Goal: Task Accomplishment & Management: Manage account settings

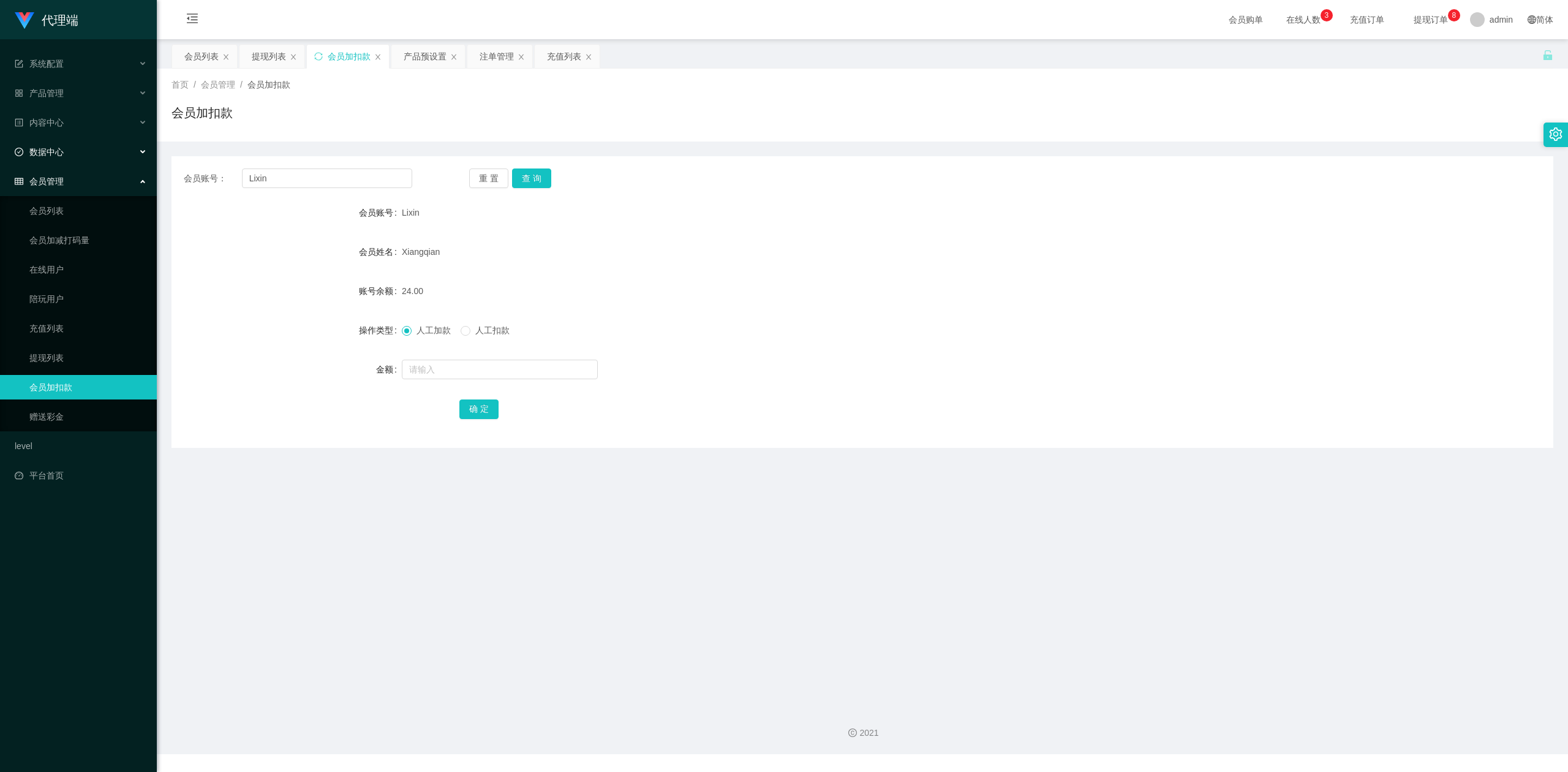
click at [0, 135] on section "代理端 系统配置 产品管理 产品列表 产品预设置 开奖记录 注单管理 即时注单 内容中心 数据中心 会员管理 会员列表 会员加减打码量 在线用户 陪玩用户 充…" at bounding box center [784, 377] width 1568 height 754
click at [531, 179] on button "查 询" at bounding box center [531, 178] width 39 height 20
drag, startPoint x: 412, startPoint y: 373, endPoint x: 424, endPoint y: 368, distance: 13.0
click at [412, 372] on input "text" at bounding box center [500, 369] width 196 height 20
type input "8"
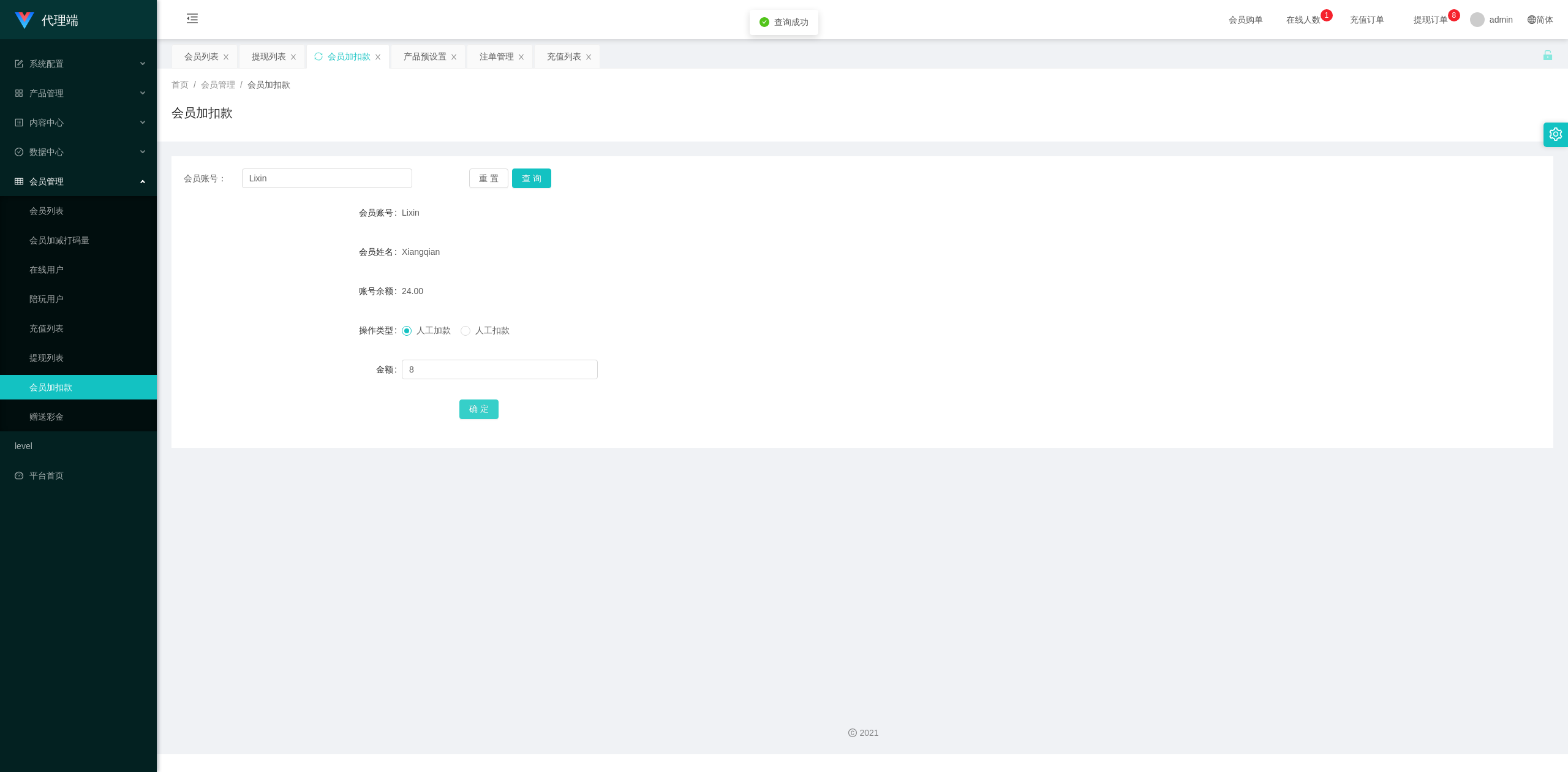
click at [471, 405] on button "确 定" at bounding box center [479, 409] width 39 height 20
drag, startPoint x: 1184, startPoint y: 322, endPoint x: 1276, endPoint y: 302, distance: 94.1
click at [1188, 322] on div "人工加款 人工扣款" at bounding box center [804, 330] width 806 height 25
click at [1340, 236] on form "会员账号 Lixin 会员姓名 [PERSON_NAME] 账号余额 32.00 操作类型 人工加款 人工扣款 金额 确 定" at bounding box center [863, 310] width 1382 height 221
click at [422, 375] on input "text" at bounding box center [500, 369] width 196 height 20
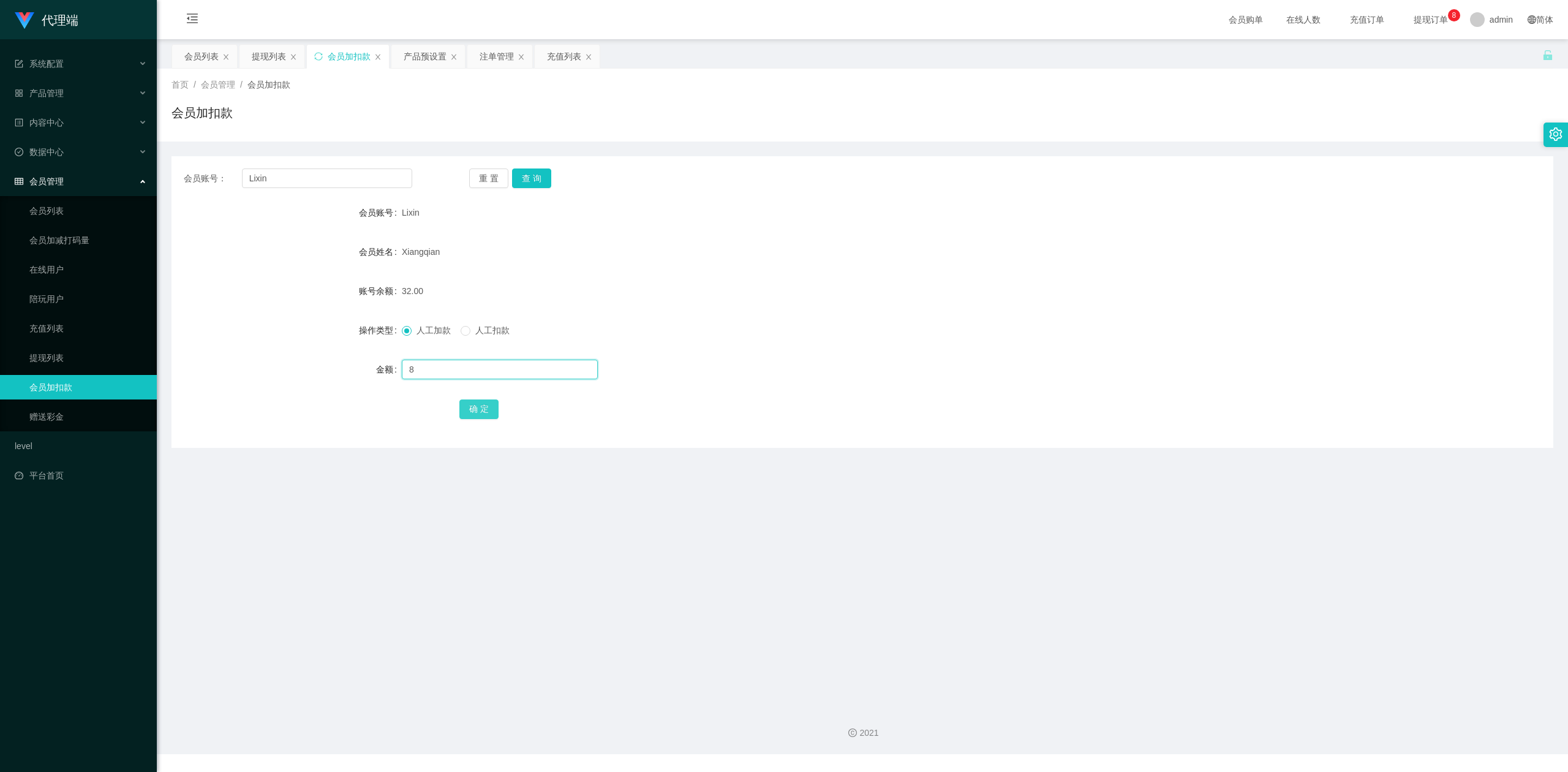
type input "8"
click at [476, 403] on button "确 定" at bounding box center [479, 409] width 39 height 20
click at [934, 364] on div at bounding box center [804, 369] width 806 height 25
click at [1159, 207] on div "Lixin" at bounding box center [804, 212] width 806 height 25
drag, startPoint x: 305, startPoint y: 179, endPoint x: 0, endPoint y: 148, distance: 306.6
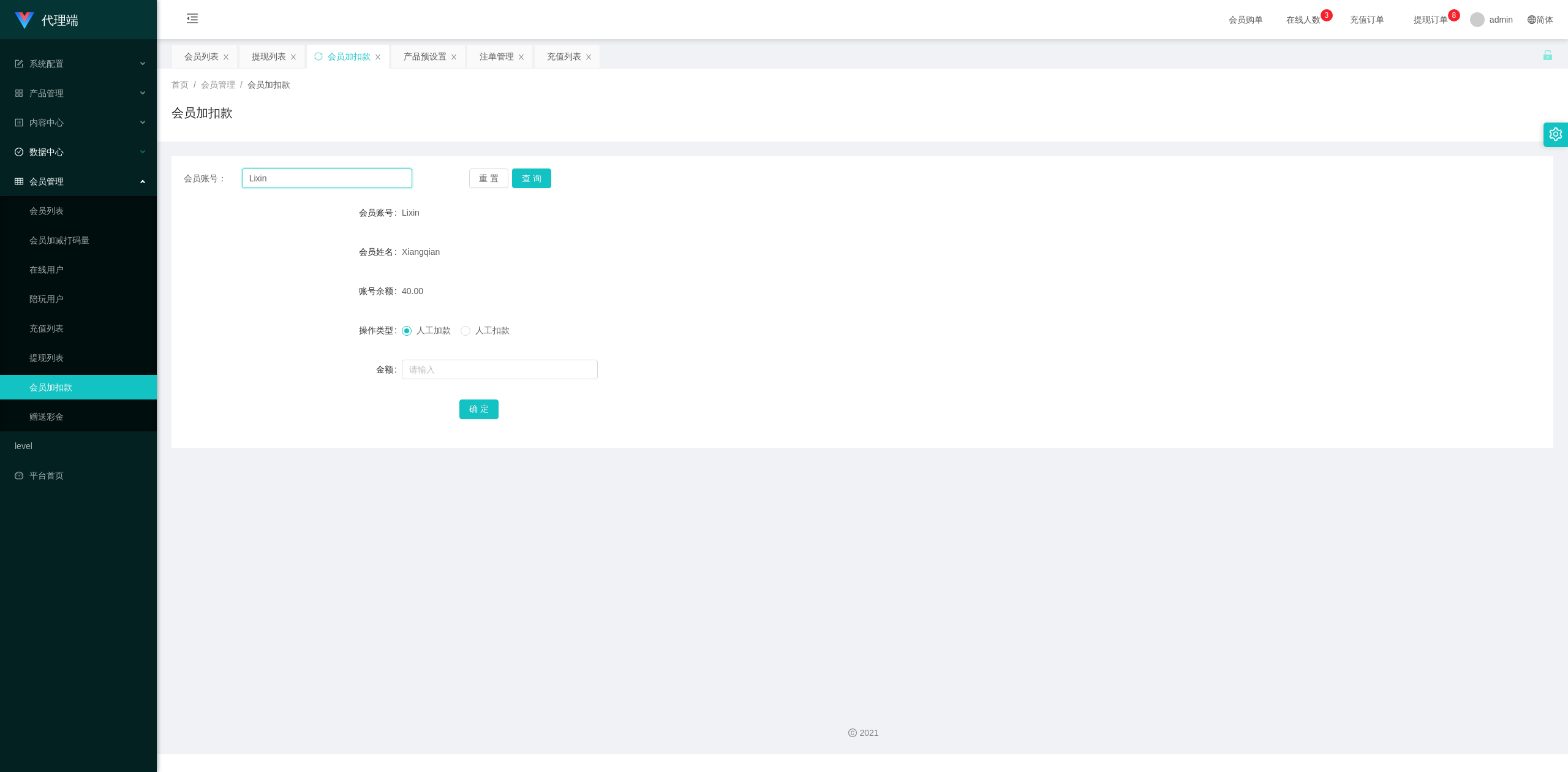
click at [0, 148] on section "代理端 系统配置 产品管理 产品列表 产品预设置 开奖记录 注单管理 即时注单 内容中心 数据中心 会员管理 会员列表 会员加减打码量 在线用户 陪玩用户 充…" at bounding box center [784, 377] width 1568 height 754
click at [540, 176] on button "查 询" at bounding box center [531, 178] width 39 height 20
click at [431, 362] on input "text" at bounding box center [500, 369] width 196 height 20
type input "8"
click at [484, 409] on button "确 定" at bounding box center [479, 409] width 39 height 20
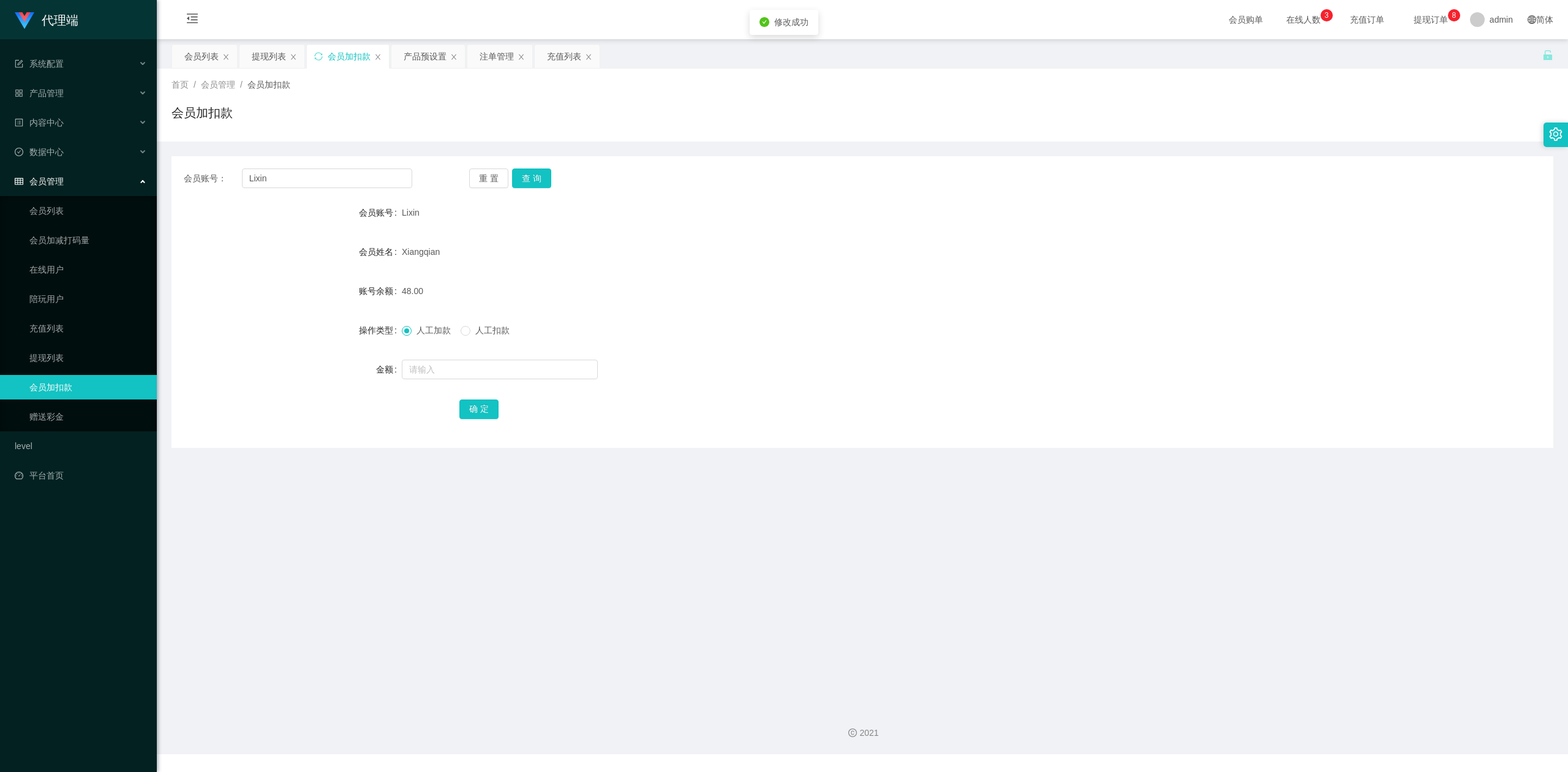
click at [621, 296] on div "48.00" at bounding box center [804, 291] width 806 height 25
click at [258, 64] on div "提现列表" at bounding box center [268, 56] width 34 height 23
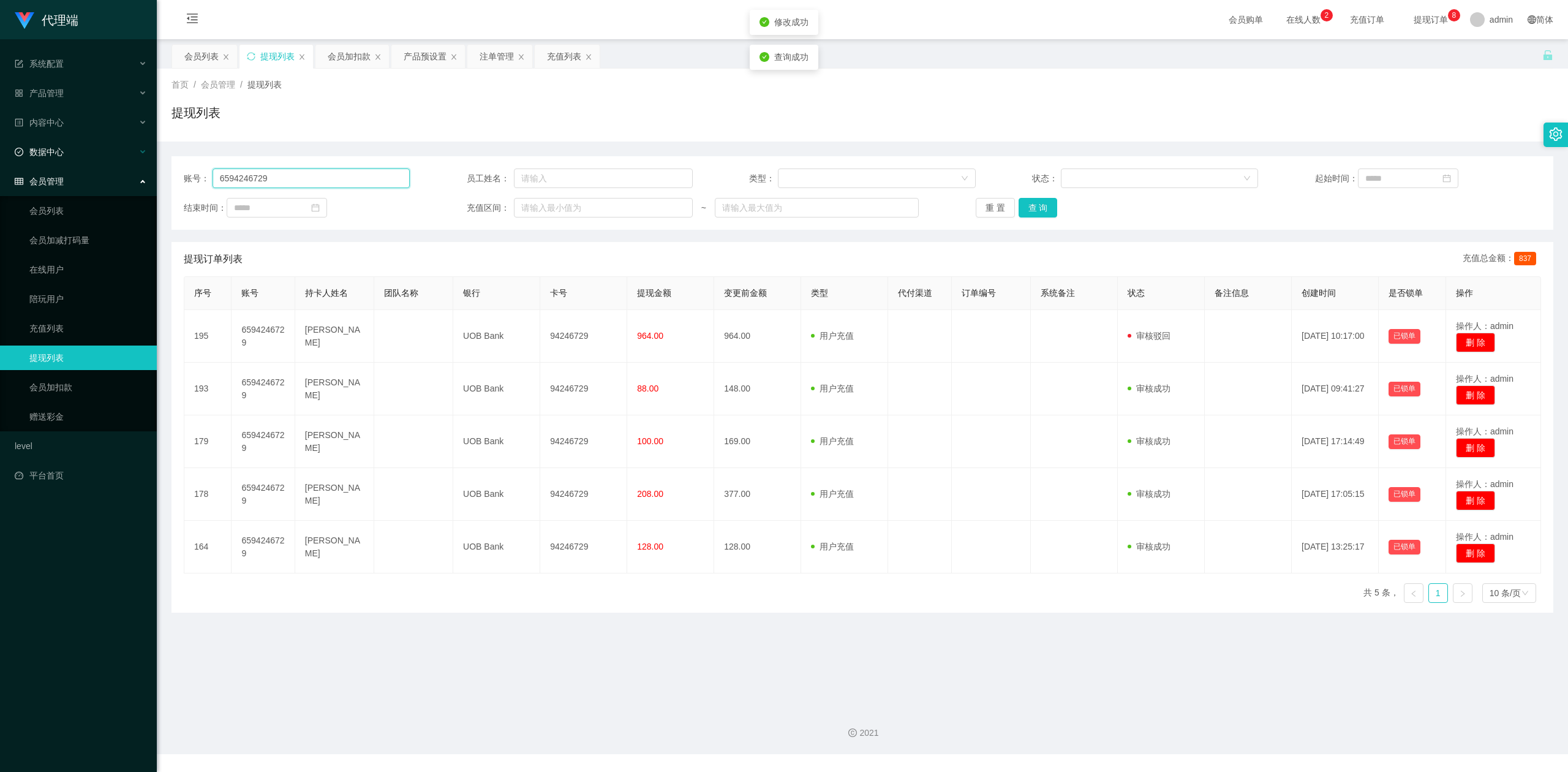
drag, startPoint x: 351, startPoint y: 179, endPoint x: 0, endPoint y: 137, distance: 353.5
click at [0, 137] on section "代理端 系统配置 产品管理 产品列表 产品预设置 开奖记录 注单管理 即时注单 内容中心 数据中心 会员管理 会员列表 会员加减打码量 在线用户 陪玩用户 充…" at bounding box center [784, 377] width 1568 height 754
paste input "Lixin"
type input "Lixin"
click at [1043, 208] on button "查 询" at bounding box center [1038, 208] width 39 height 20
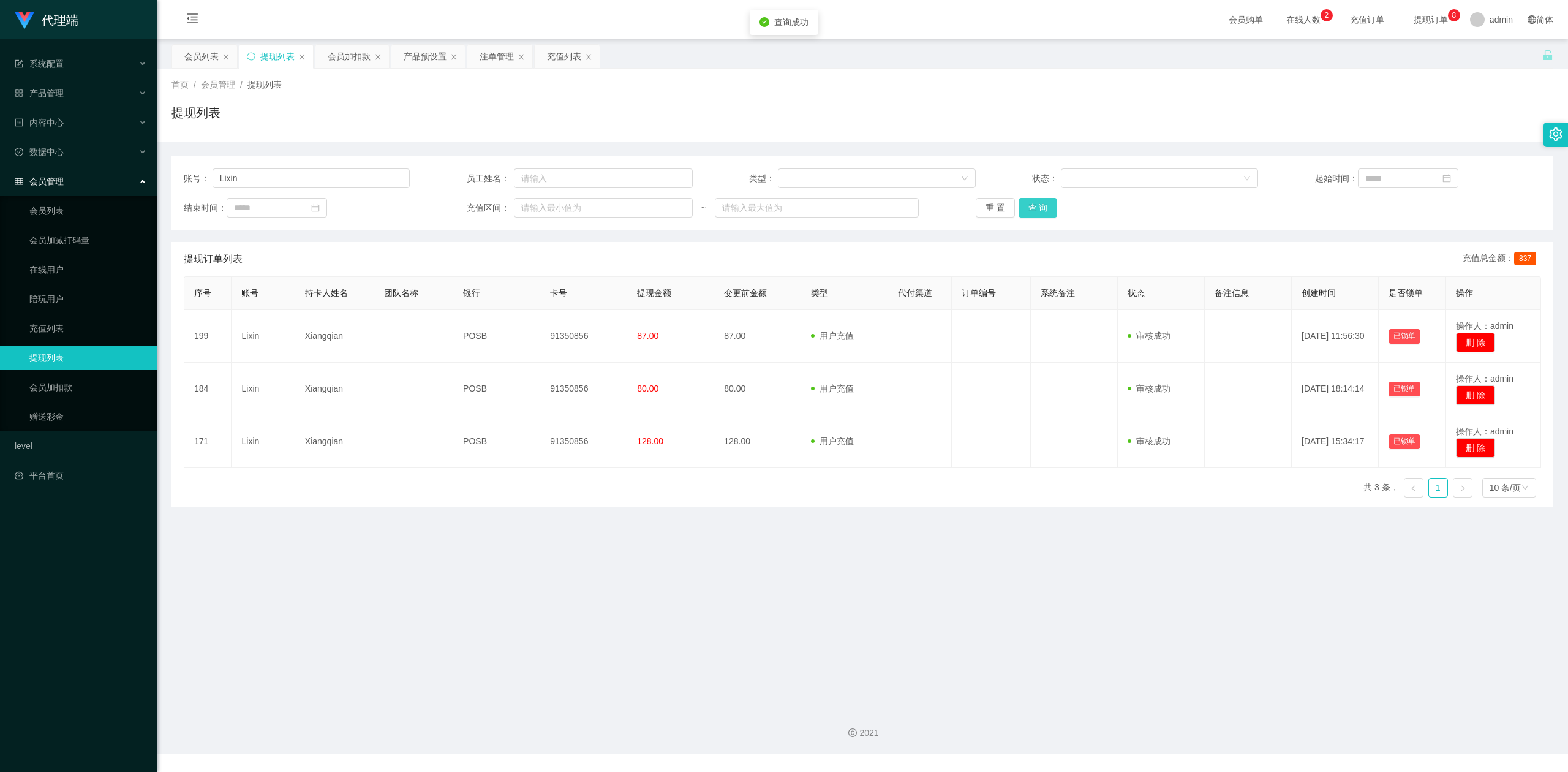
click at [1043, 208] on button "查 询" at bounding box center [1038, 208] width 39 height 20
click at [1300, 114] on div "提现列表" at bounding box center [863, 118] width 1382 height 29
click at [586, 111] on div "提现列表" at bounding box center [863, 118] width 1382 height 29
click at [1042, 156] on div "账号： Lixin 员工姓名： 类型： 状态： 起始时间： 结束时间： 充值区间： ~ 重 置 查 询" at bounding box center [863, 192] width 1382 height 73
click at [1270, 135] on div "首页 / 会员管理 / 提现列表 / 提现列表" at bounding box center [863, 105] width 1411 height 73
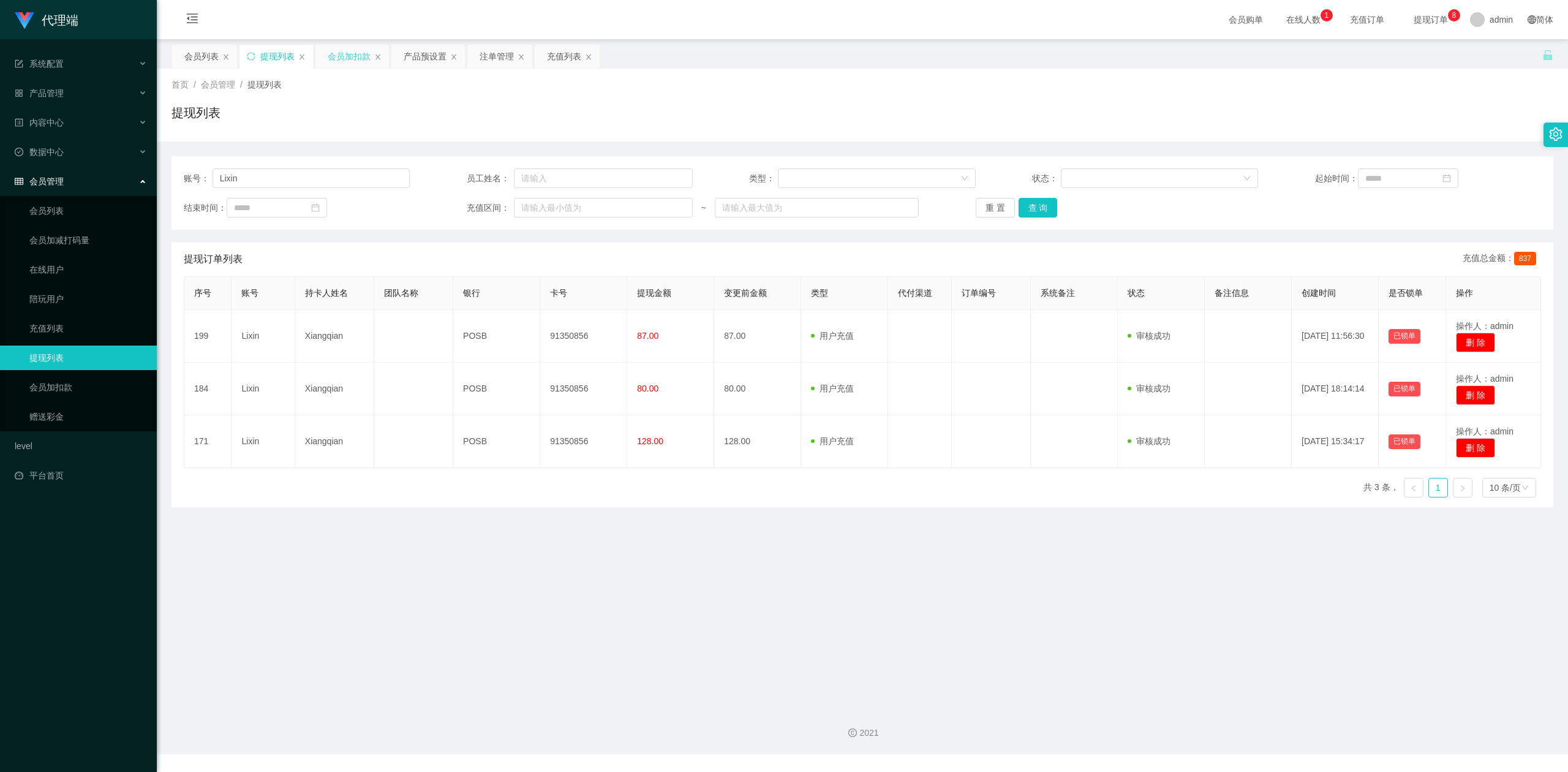
click at [349, 57] on div "会员加扣款" at bounding box center [348, 56] width 43 height 23
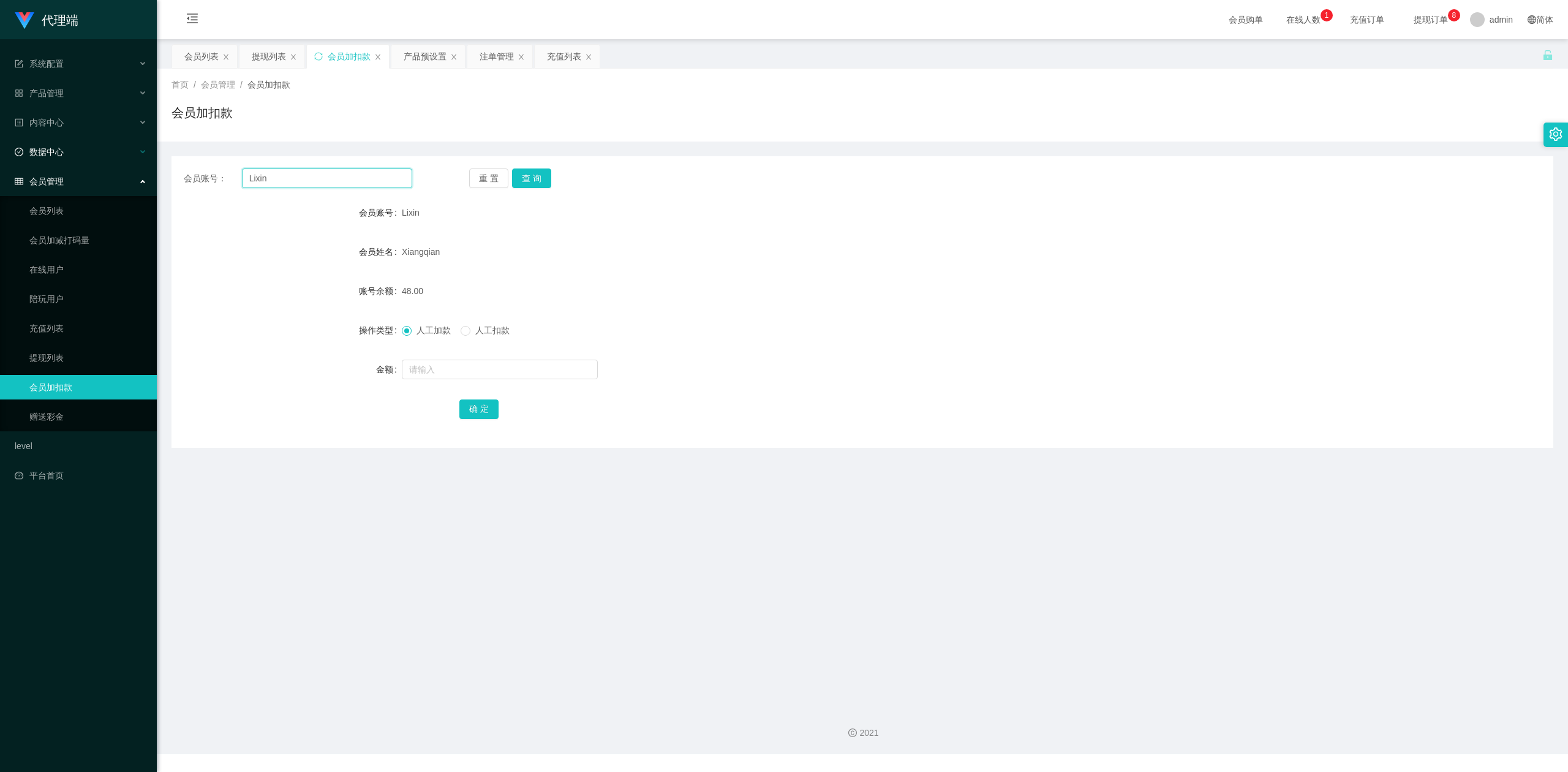
drag, startPoint x: 290, startPoint y: 180, endPoint x: 0, endPoint y: 149, distance: 291.7
click at [0, 149] on section "代理端 系统配置 产品管理 产品列表 产品预设置 开奖记录 注单管理 即时注单 内容中心 数据中心 会员管理 会员列表 会员加减打码量 在线用户 陪玩用户 充…" at bounding box center [784, 377] width 1568 height 754
click at [537, 177] on button "查 询" at bounding box center [531, 178] width 39 height 20
click at [424, 364] on input "text" at bounding box center [500, 369] width 196 height 20
type input "8"
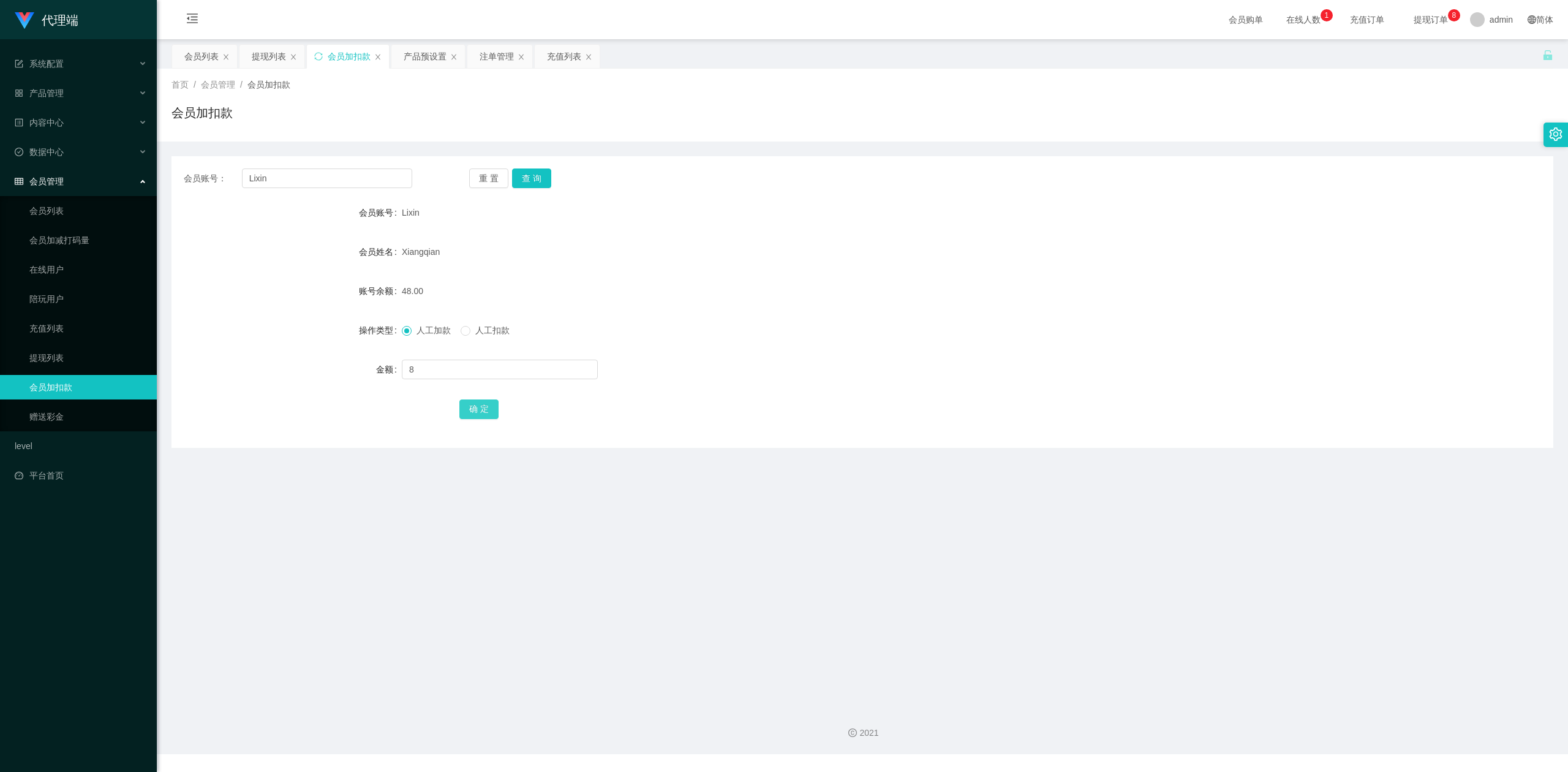
click at [475, 405] on button "确 定" at bounding box center [479, 409] width 39 height 20
drag, startPoint x: 1096, startPoint y: 332, endPoint x: 1112, endPoint y: 329, distance: 16.3
click at [1101, 332] on div "人工加款 人工扣款" at bounding box center [804, 330] width 806 height 25
click at [1348, 187] on div "会员账号： Lixin 重 置 查 询" at bounding box center [863, 178] width 1382 height 20
drag, startPoint x: 213, startPoint y: 174, endPoint x: 0, endPoint y: 150, distance: 214.3
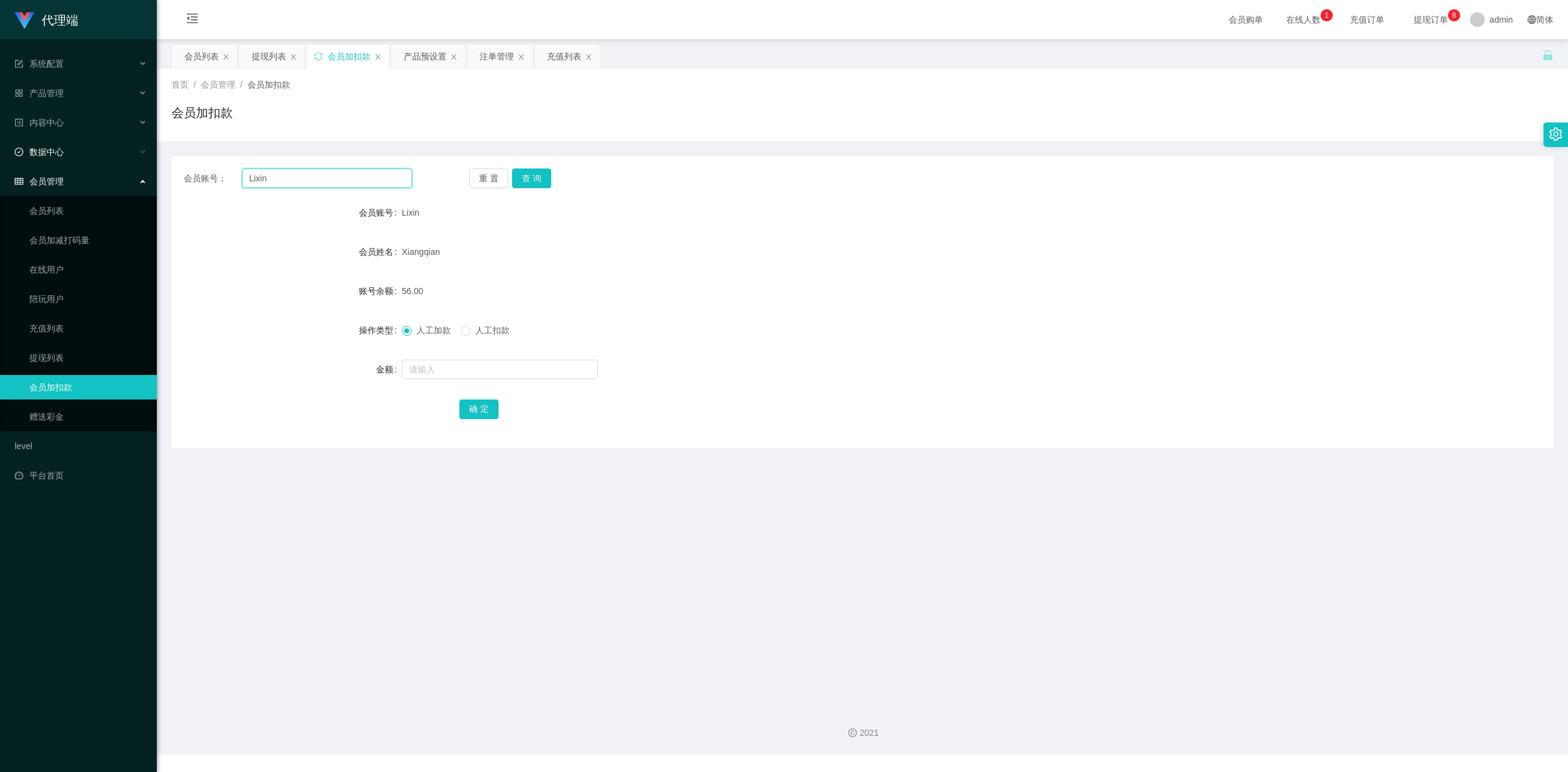
click at [0, 150] on section "代理端 系统配置 产品管理 产品列表 产品预设置 开奖记录 注单管理 即时注单 内容中心 数据中心 会员管理 会员列表 会员加减打码量 在线用户 陪玩用户 充…" at bounding box center [784, 377] width 1568 height 754
click at [539, 177] on button "查 询" at bounding box center [531, 178] width 39 height 20
click at [424, 370] on input "text" at bounding box center [500, 369] width 196 height 20
type input "8"
click at [473, 407] on button "确 定" at bounding box center [479, 409] width 39 height 20
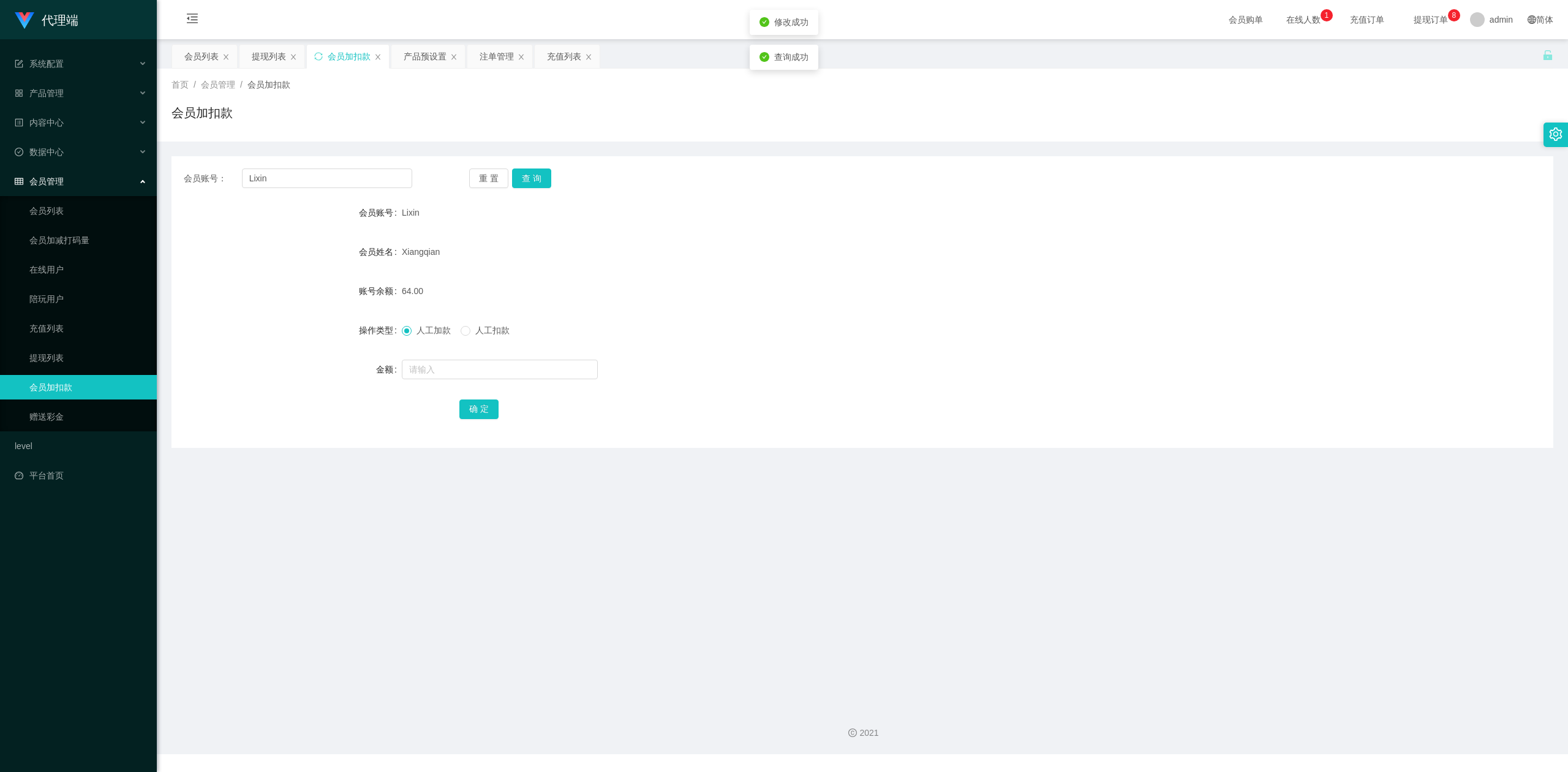
drag, startPoint x: 917, startPoint y: 300, endPoint x: 904, endPoint y: 302, distance: 13.2
click at [910, 300] on div "64.00" at bounding box center [804, 291] width 806 height 25
click at [1272, 81] on div "首页 / 会员管理 / 会员加扣款 /" at bounding box center [863, 85] width 1382 height 13
drag, startPoint x: 0, startPoint y: 130, endPoint x: 26, endPoint y: 128, distance: 26.1
click at [0, 129] on section "代理端 系统配置 产品管理 产品列表 产品预设置 开奖记录 注单管理 即时注单 内容中心 数据中心 会员管理 会员列表 会员加减打码量 在线用户 陪玩用户 充…" at bounding box center [784, 377] width 1568 height 754
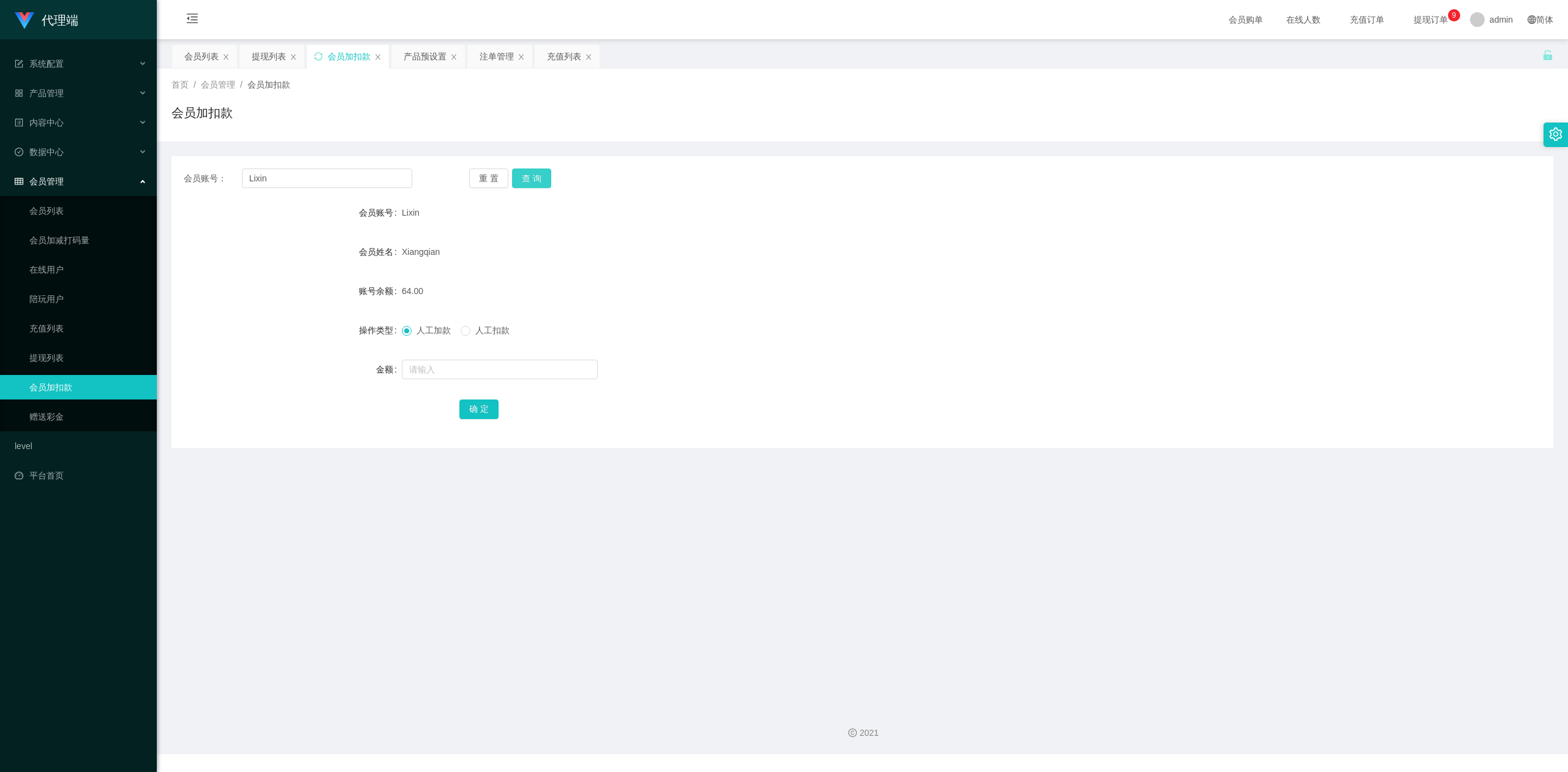
click at [540, 177] on button "查 询" at bounding box center [531, 178] width 39 height 20
click at [760, 132] on div "首页 / 会员管理 / 会员加扣款 / 会员加扣款" at bounding box center [863, 105] width 1411 height 73
drag, startPoint x: 209, startPoint y: 174, endPoint x: 12, endPoint y: 152, distance: 198.2
click at [0, 154] on section "代理端 系统配置 产品管理 产品列表 产品预设置 开奖记录 注单管理 即时注单 内容中心 数据中心 会员管理 会员列表 会员加减打码量 在线用户 陪玩用户 充…" at bounding box center [784, 377] width 1568 height 754
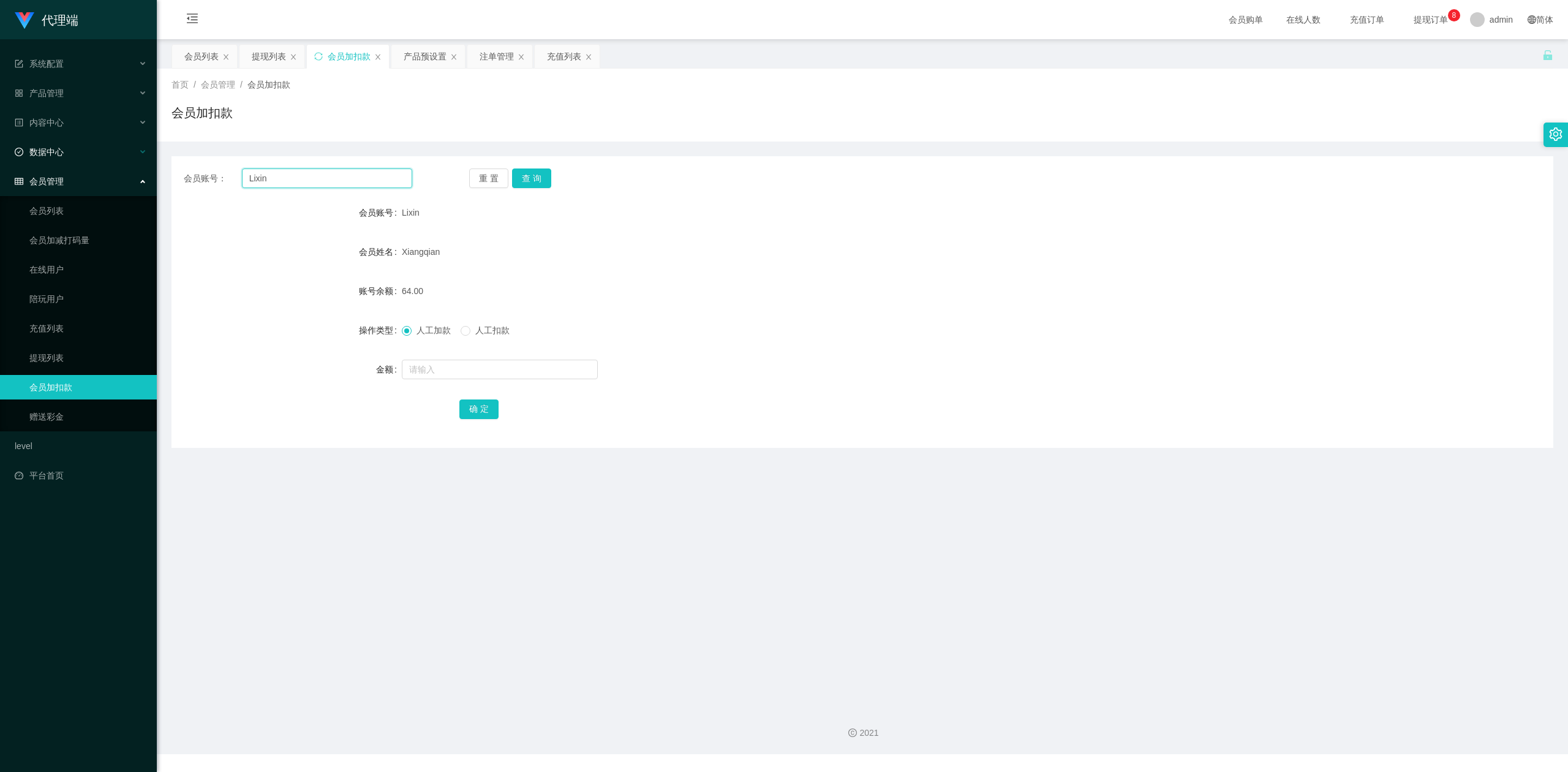
paste input "Shadowmane8888"
type input "Shadowmane8888"
click at [535, 178] on button "查 询" at bounding box center [531, 178] width 39 height 20
click at [437, 360] on input "text" at bounding box center [500, 369] width 196 height 20
type input "9"
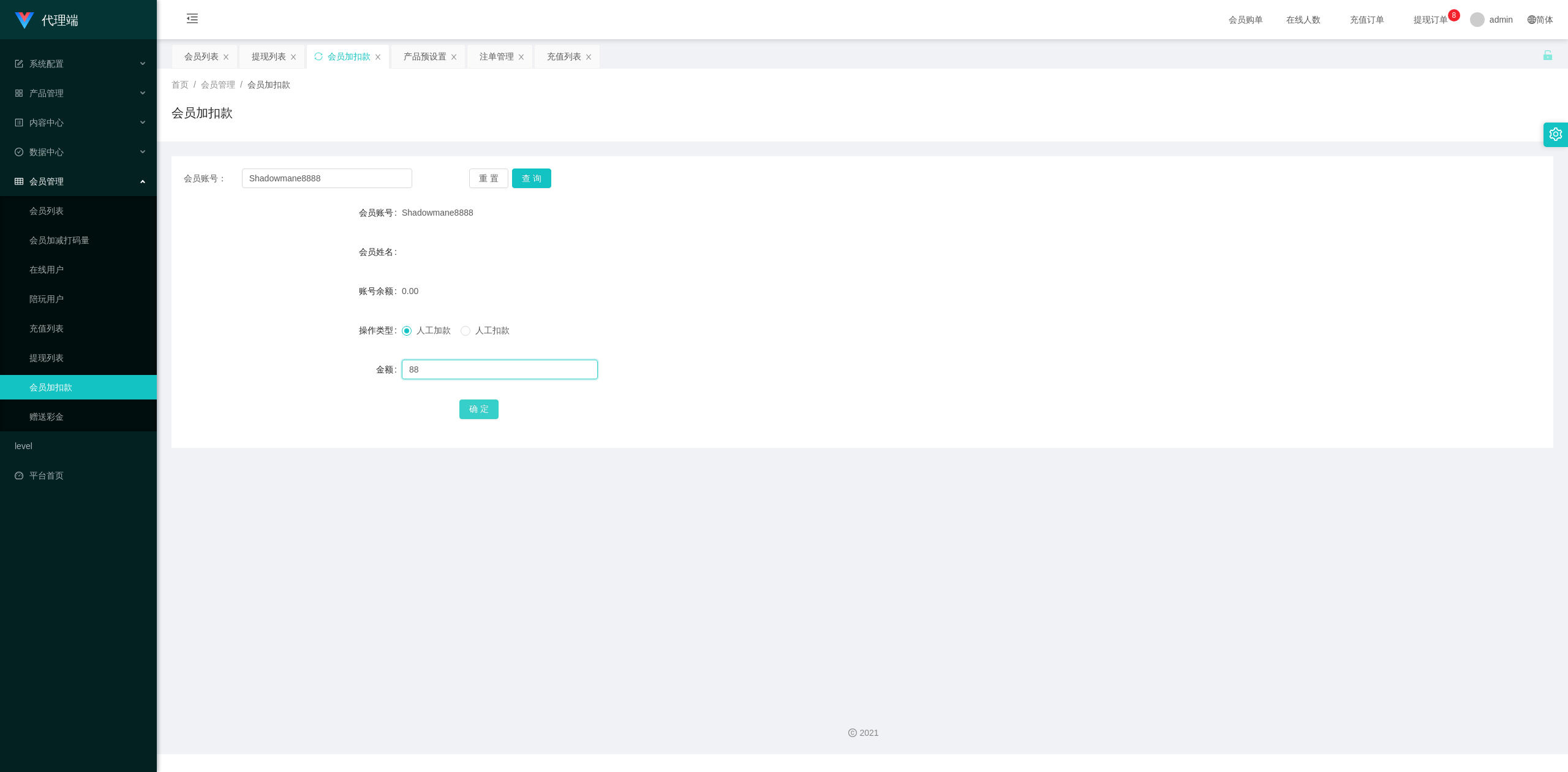
type input "88"
click at [484, 406] on button "确 定" at bounding box center [479, 409] width 39 height 20
drag, startPoint x: 336, startPoint y: 179, endPoint x: 9, endPoint y: 123, distance: 331.8
click at [0, 130] on section "代理端 系统配置 产品管理 产品列表 产品预设置 开奖记录 注单管理 即时注单 内容中心 数据中心 会员管理 会员列表 会员加减打码量 在线用户 陪玩用户 充…" at bounding box center [784, 377] width 1568 height 754
type input "999"
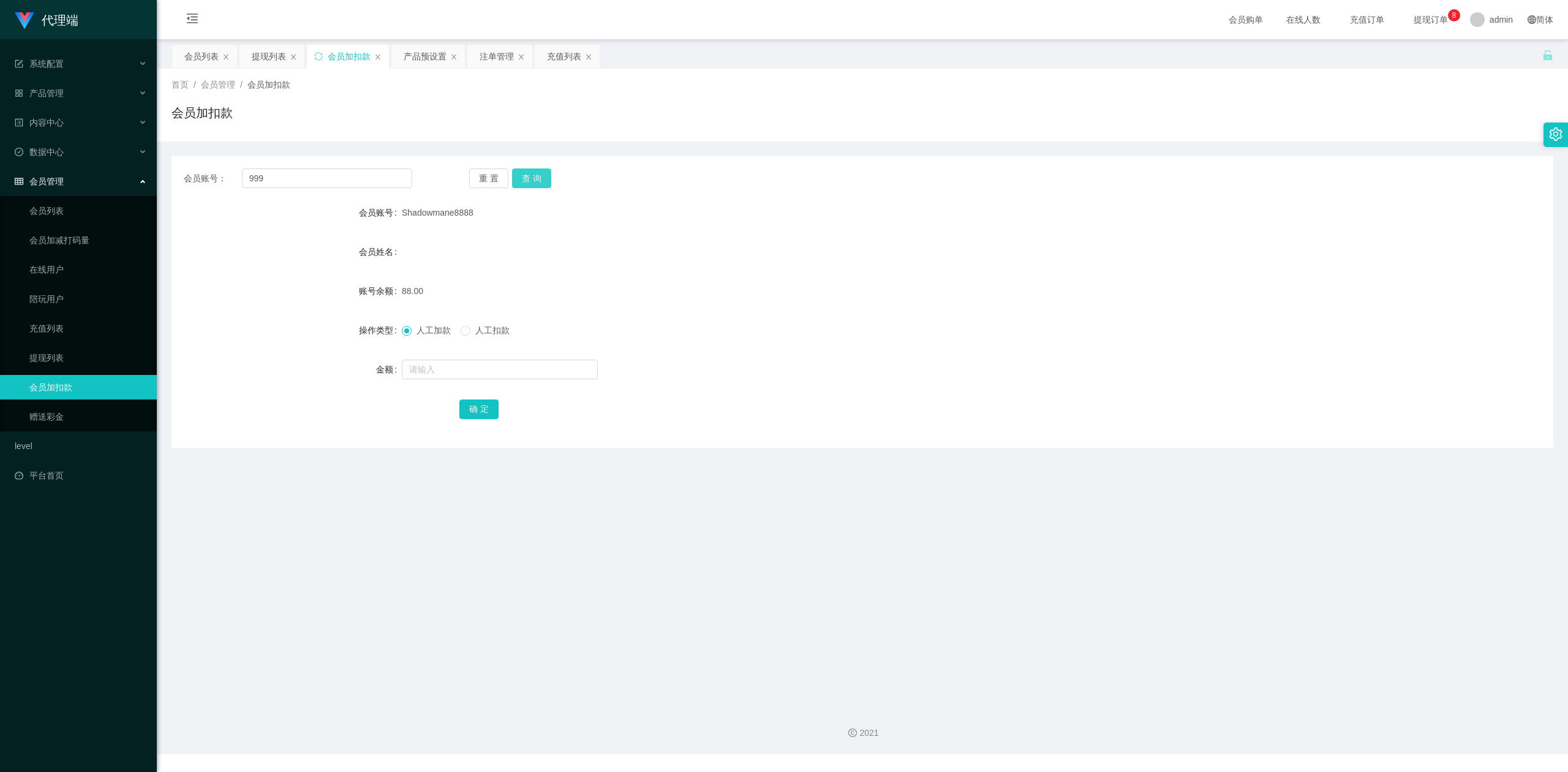
click at [543, 172] on button "查 询" at bounding box center [531, 178] width 39 height 20
click at [414, 367] on input "text" at bounding box center [500, 369] width 196 height 20
type input "88"
click at [474, 410] on button "确 定" at bounding box center [479, 409] width 39 height 20
click at [951, 338] on div "人工加款 人工扣款" at bounding box center [804, 330] width 806 height 25
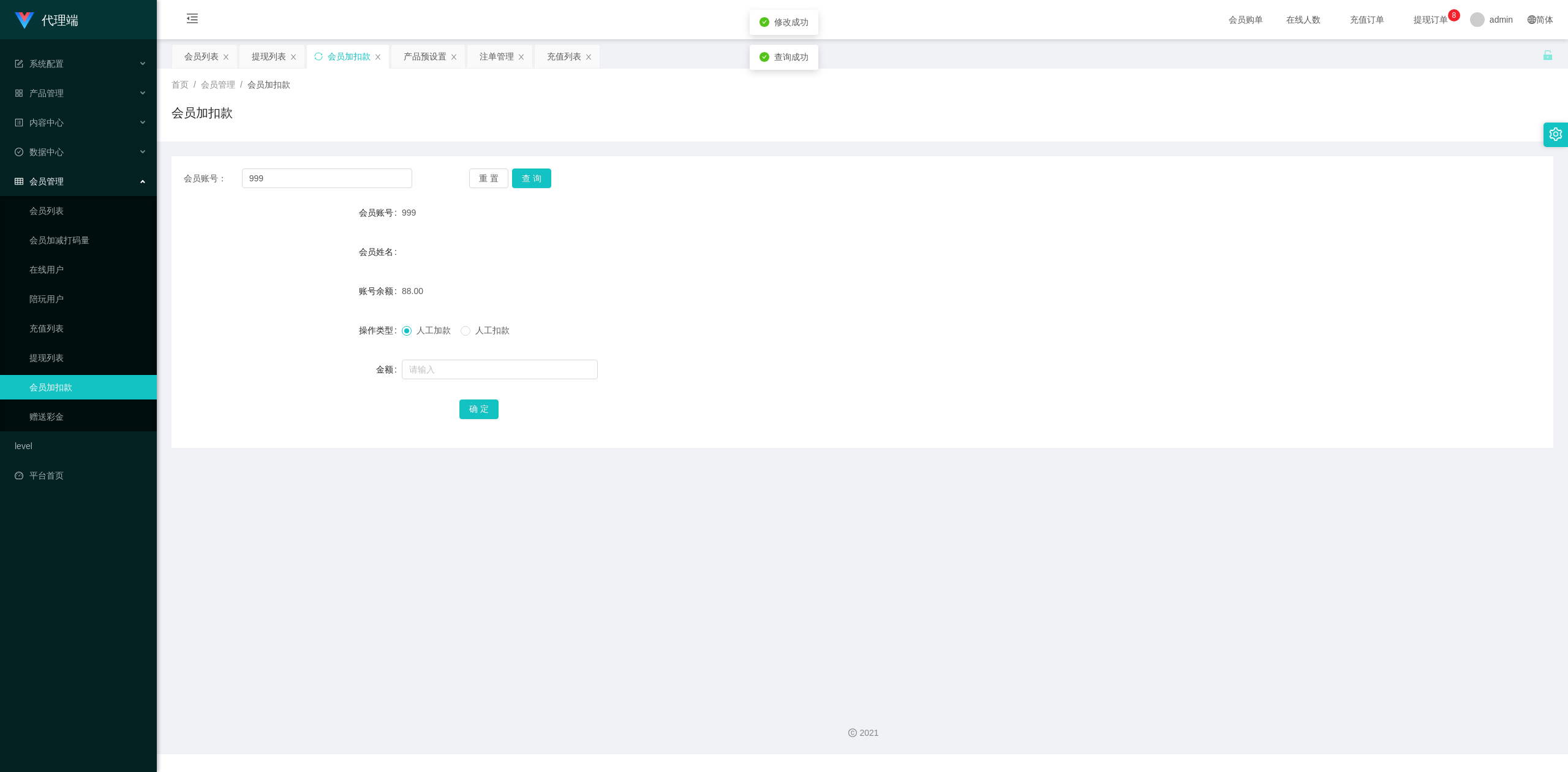
click at [1209, 224] on form "会员账号 999 会员姓名 账号余额 88.00 操作类型 人工加款 人工扣款 金额 确 定" at bounding box center [863, 310] width 1382 height 221
click at [415, 50] on div "产品预设置" at bounding box center [425, 56] width 43 height 23
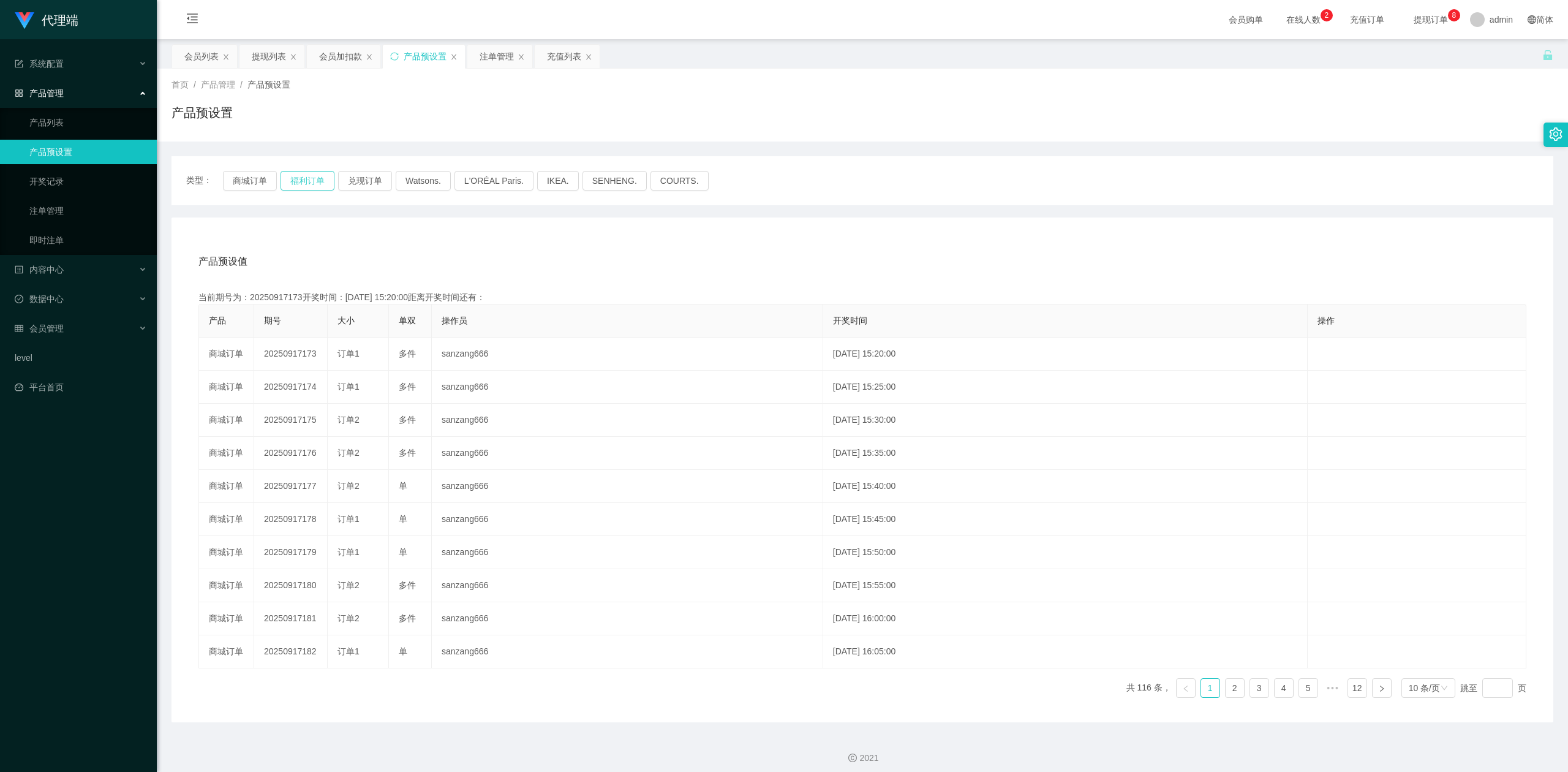
click at [302, 174] on button "福利订单" at bounding box center [308, 181] width 54 height 20
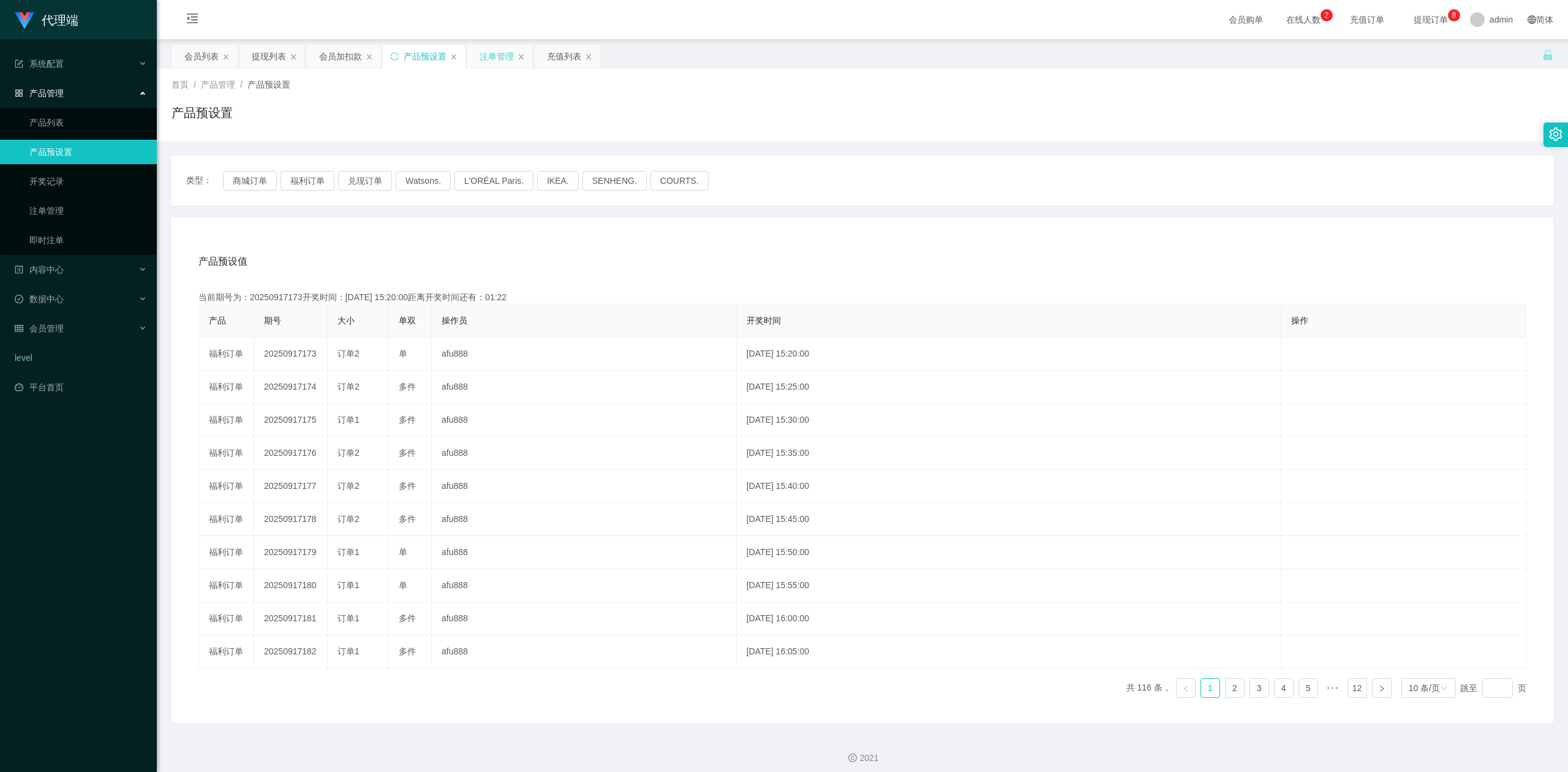
click at [486, 52] on div "注单管理" at bounding box center [497, 56] width 34 height 23
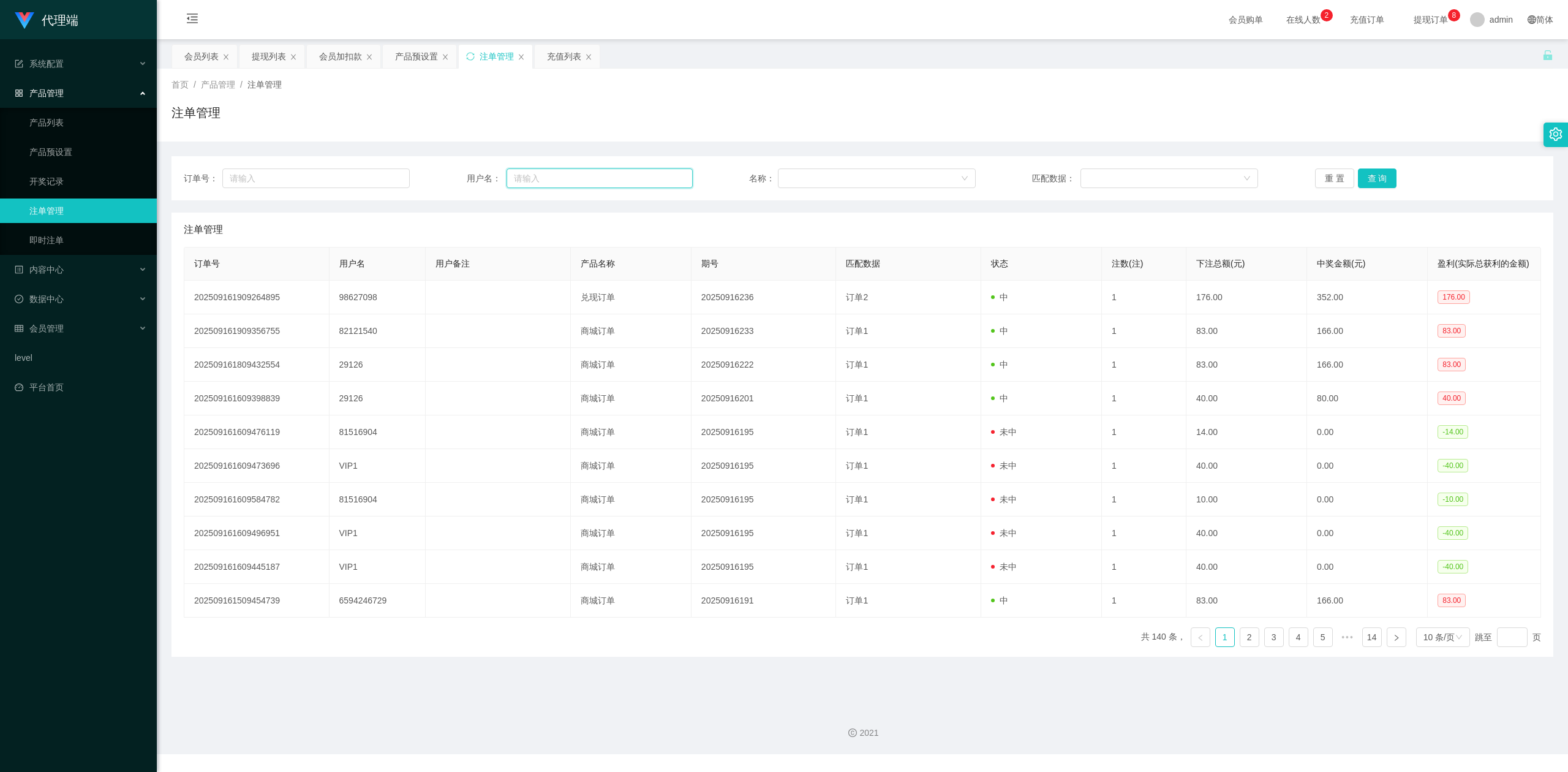
click at [564, 181] on input "text" at bounding box center [600, 178] width 187 height 20
paste input "Shadowmane8888"
type input "Shadowmane8888"
click at [1365, 177] on button "查 询" at bounding box center [1377, 178] width 39 height 20
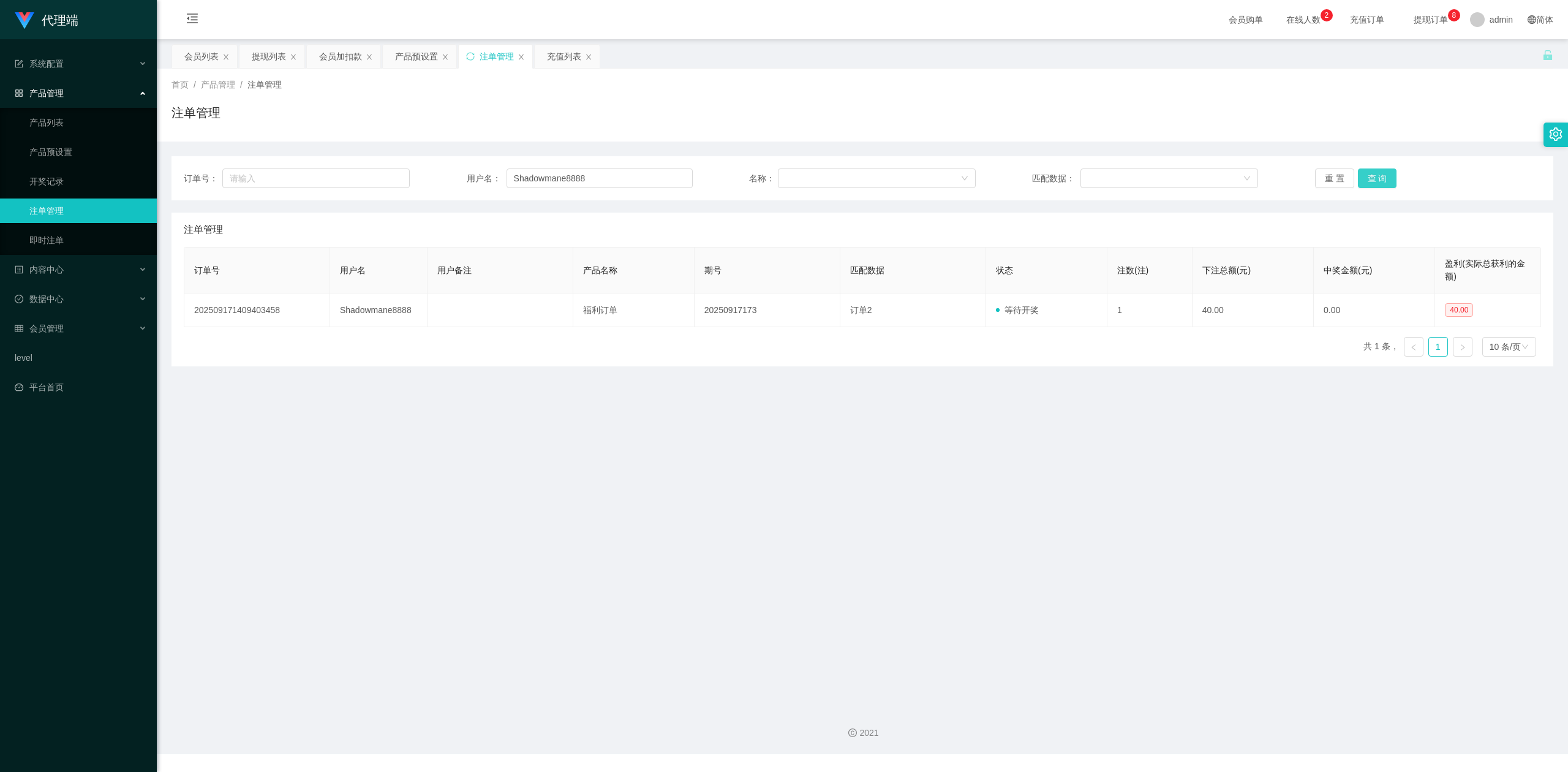
click at [1365, 177] on button "查 询" at bounding box center [1377, 178] width 39 height 20
click at [1405, 120] on div "注单管理" at bounding box center [863, 118] width 1382 height 29
click at [341, 52] on div "会员加扣款" at bounding box center [340, 56] width 43 height 23
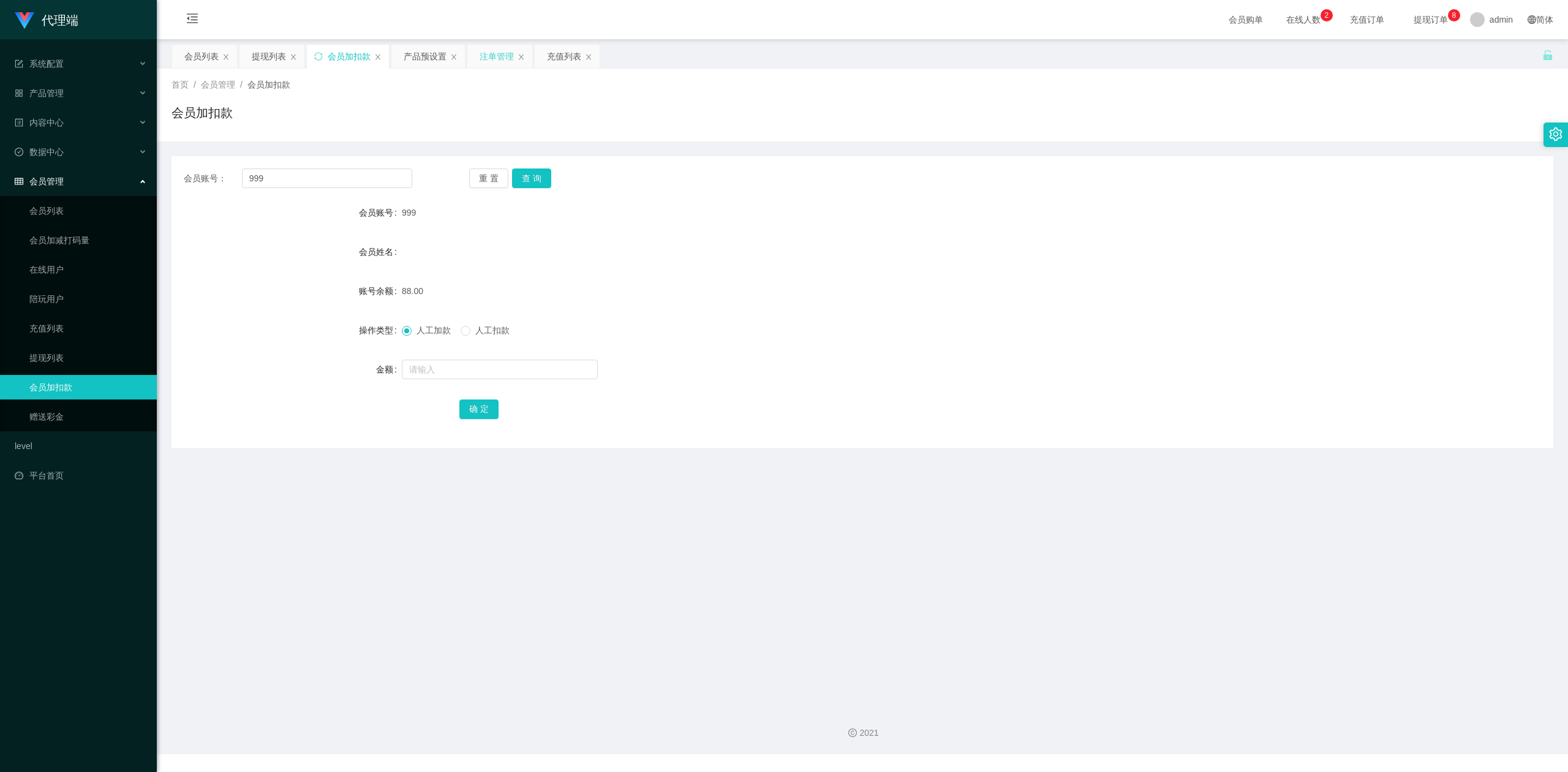
click at [490, 51] on div "注单管理" at bounding box center [497, 56] width 34 height 23
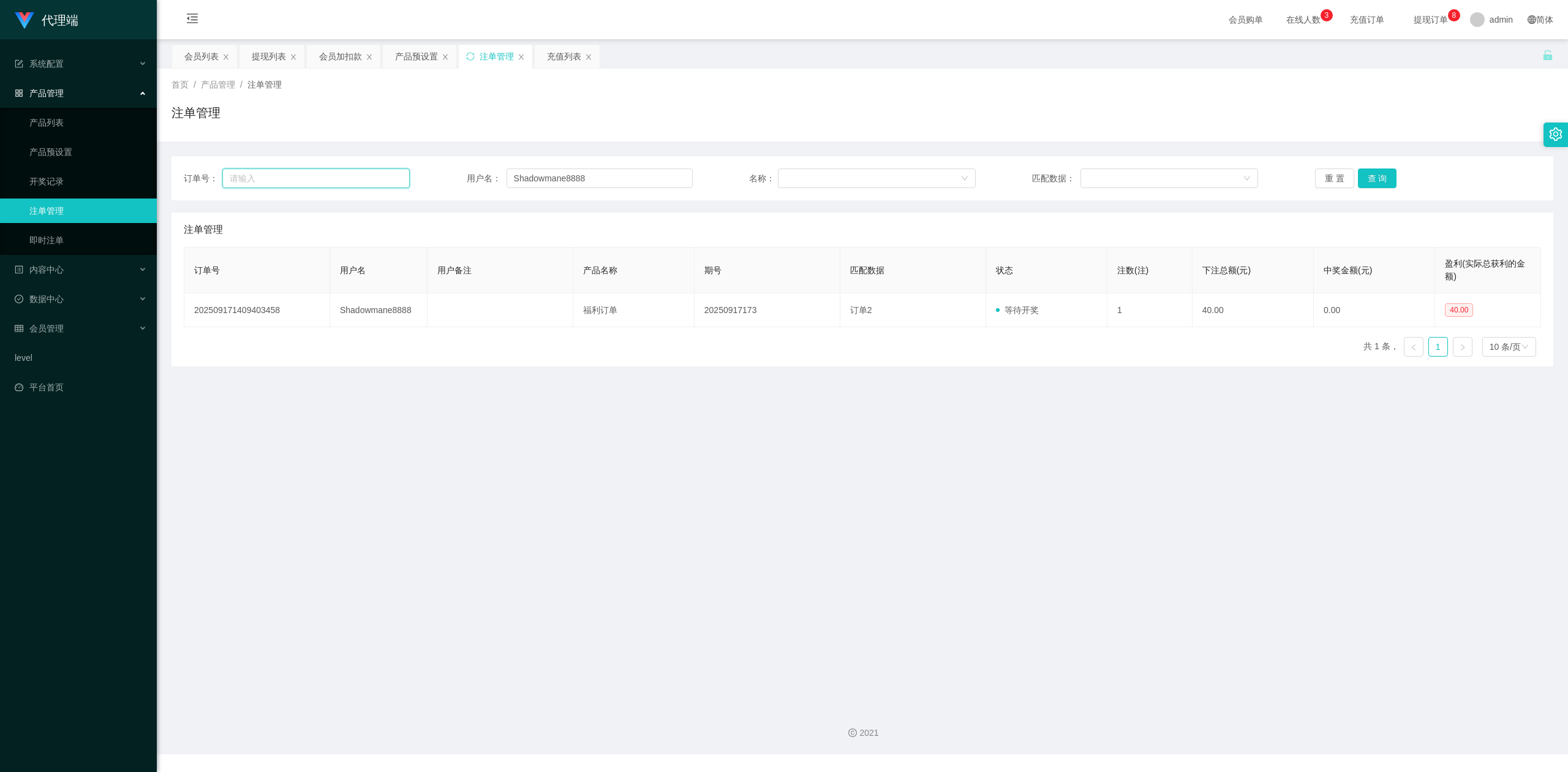
click at [339, 174] on input "text" at bounding box center [316, 178] width 188 height 20
paste input "999"
type input "999"
click at [1371, 178] on button "查 询" at bounding box center [1377, 178] width 39 height 20
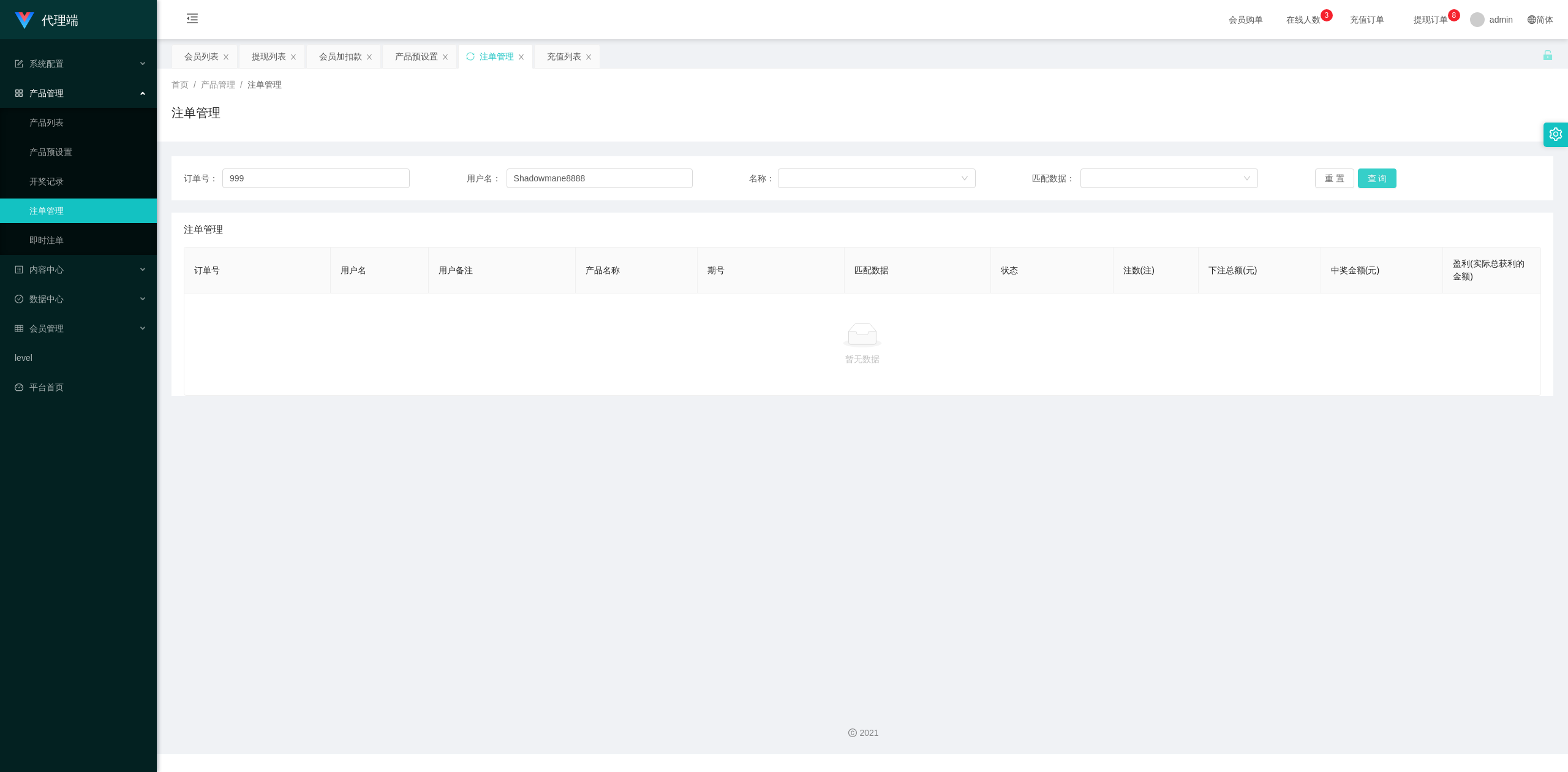
click at [1371, 178] on button "查 询" at bounding box center [1377, 178] width 39 height 20
drag, startPoint x: 1419, startPoint y: 124, endPoint x: 1471, endPoint y: 18, distance: 118.1
click at [1421, 121] on div "注单管理" at bounding box center [863, 118] width 1382 height 29
click at [1360, 185] on button "查 询" at bounding box center [1377, 178] width 39 height 20
click at [1366, 177] on button "查 询" at bounding box center [1377, 178] width 39 height 20
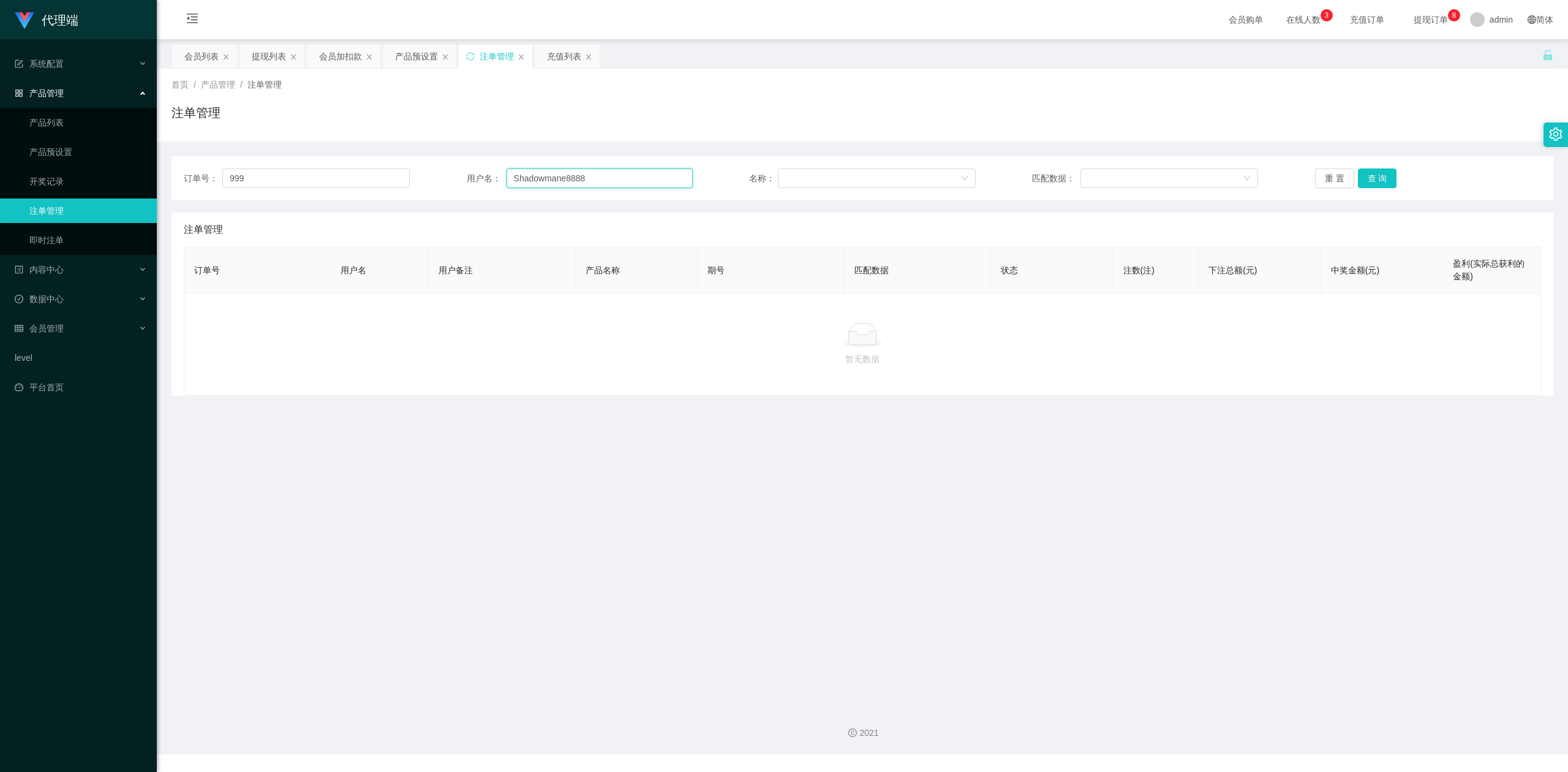
drag, startPoint x: 625, startPoint y: 178, endPoint x: 0, endPoint y: 133, distance: 626.6
click at [0, 140] on section "代理端 系统配置 产品管理 产品列表 产品预设置 开奖记录 注单管理 即时注单 内容中心 数据中心 会员管理 会员列表 会员加减打码量 在线用户 陪玩用户 充…" at bounding box center [784, 377] width 1568 height 754
drag, startPoint x: 268, startPoint y: 172, endPoint x: 0, endPoint y: 128, distance: 271.6
click at [0, 128] on section "代理端 系统配置 产品管理 产品列表 产品预设置 开奖记录 注单管理 即时注单 内容中心 数据中心 会员管理 会员列表 会员加减打码量 在线用户 陪玩用户 充…" at bounding box center [784, 377] width 1568 height 754
click at [589, 176] on input "text" at bounding box center [600, 178] width 187 height 20
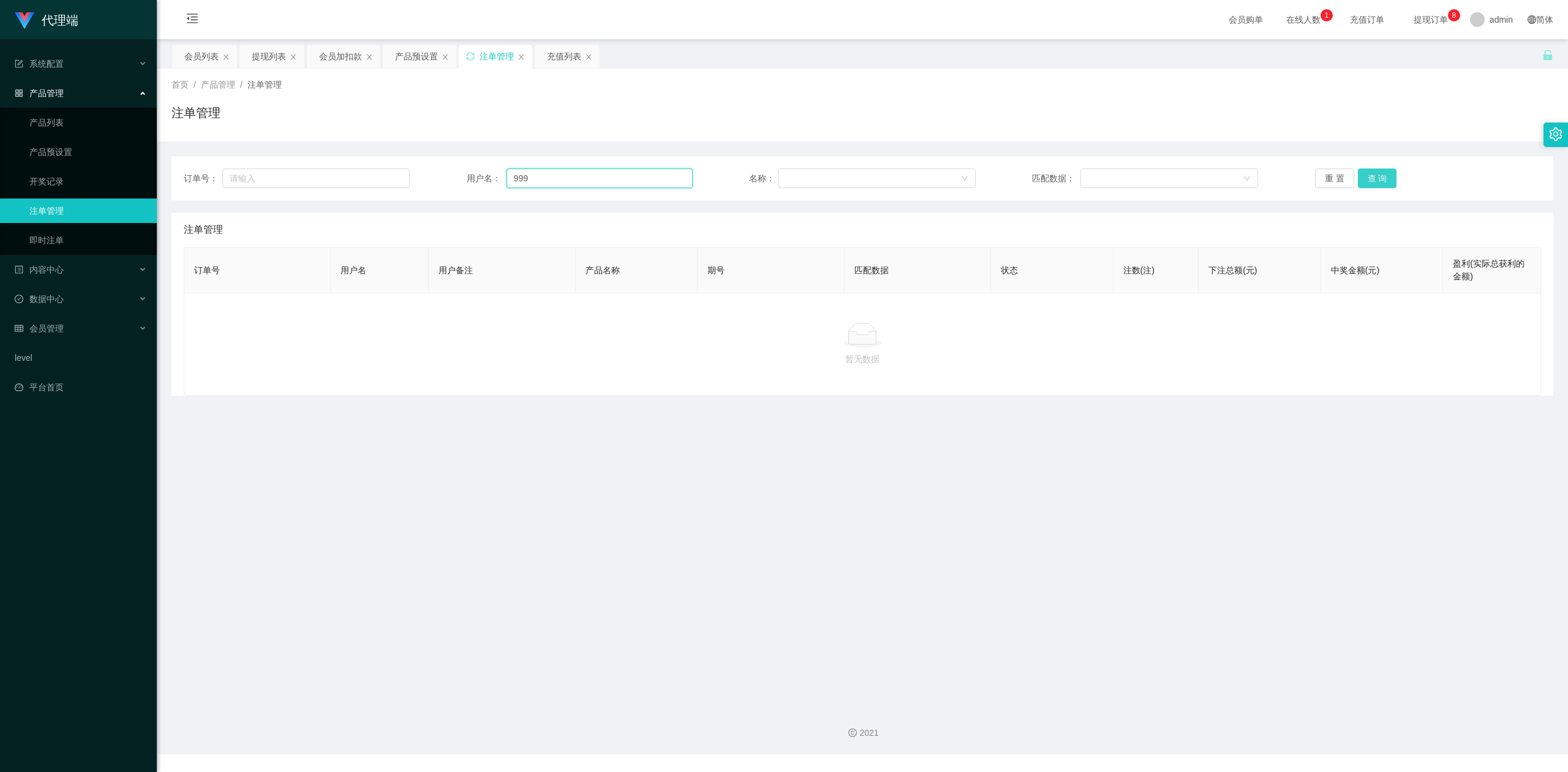
type input "999"
click at [1370, 175] on button "查 询" at bounding box center [1377, 178] width 39 height 20
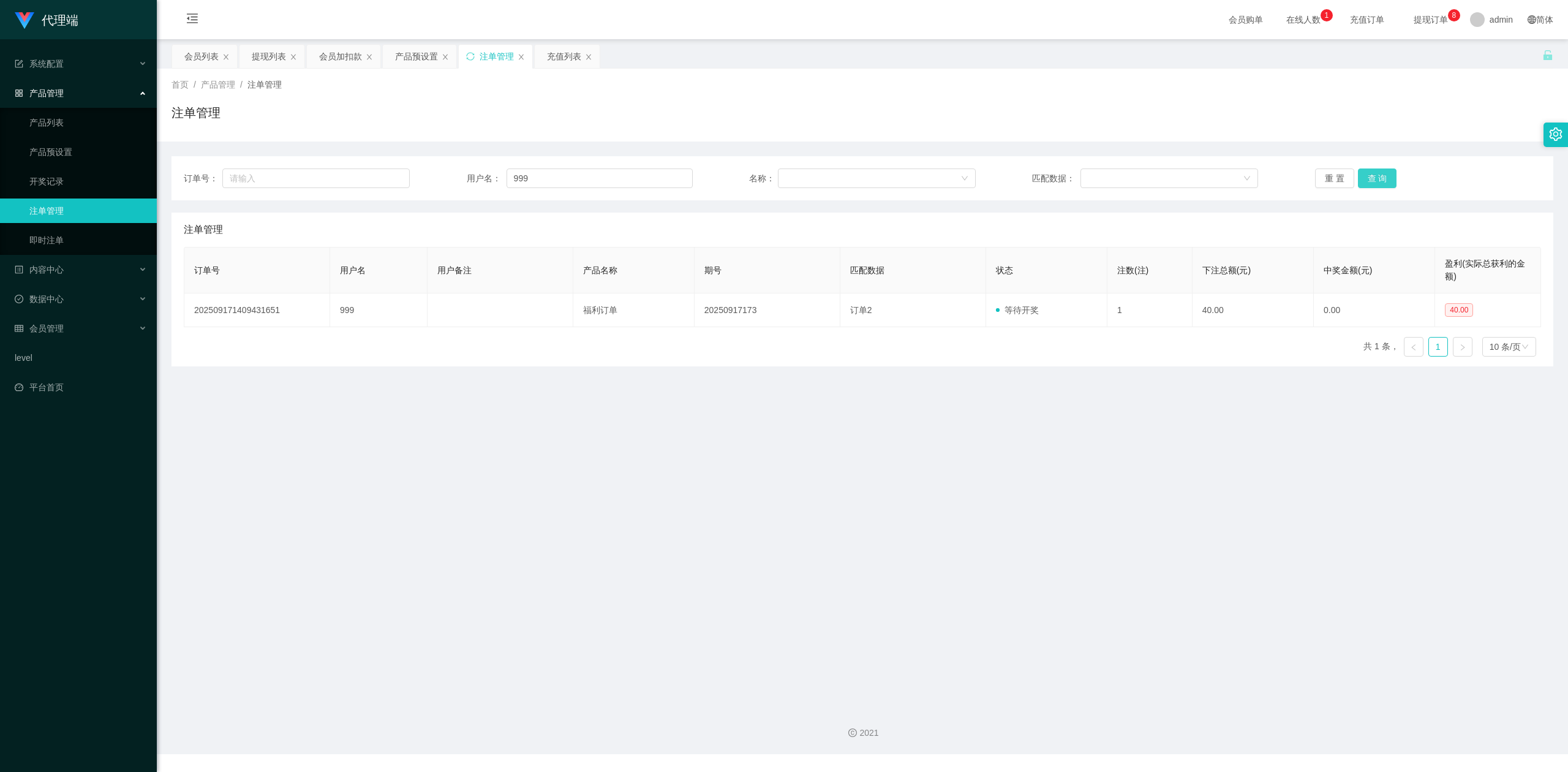
click at [1370, 175] on button "查 询" at bounding box center [1377, 178] width 39 height 20
click at [1432, 121] on div "注单管理" at bounding box center [863, 118] width 1382 height 29
click at [415, 59] on div "产品预设置" at bounding box center [416, 56] width 43 height 23
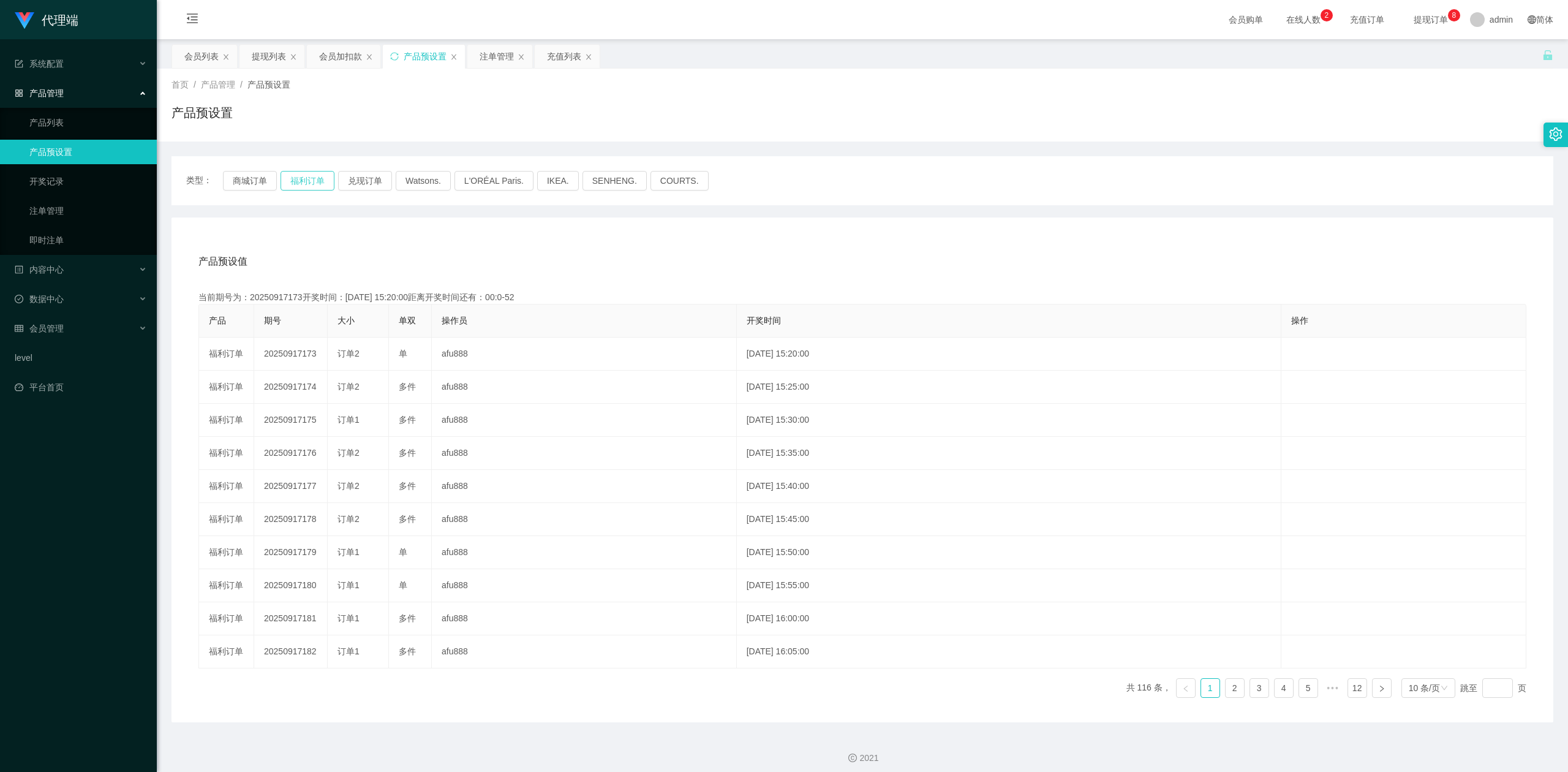
click at [303, 178] on button "福利订单" at bounding box center [308, 181] width 54 height 20
click at [486, 59] on div "注单管理" at bounding box center [497, 56] width 34 height 23
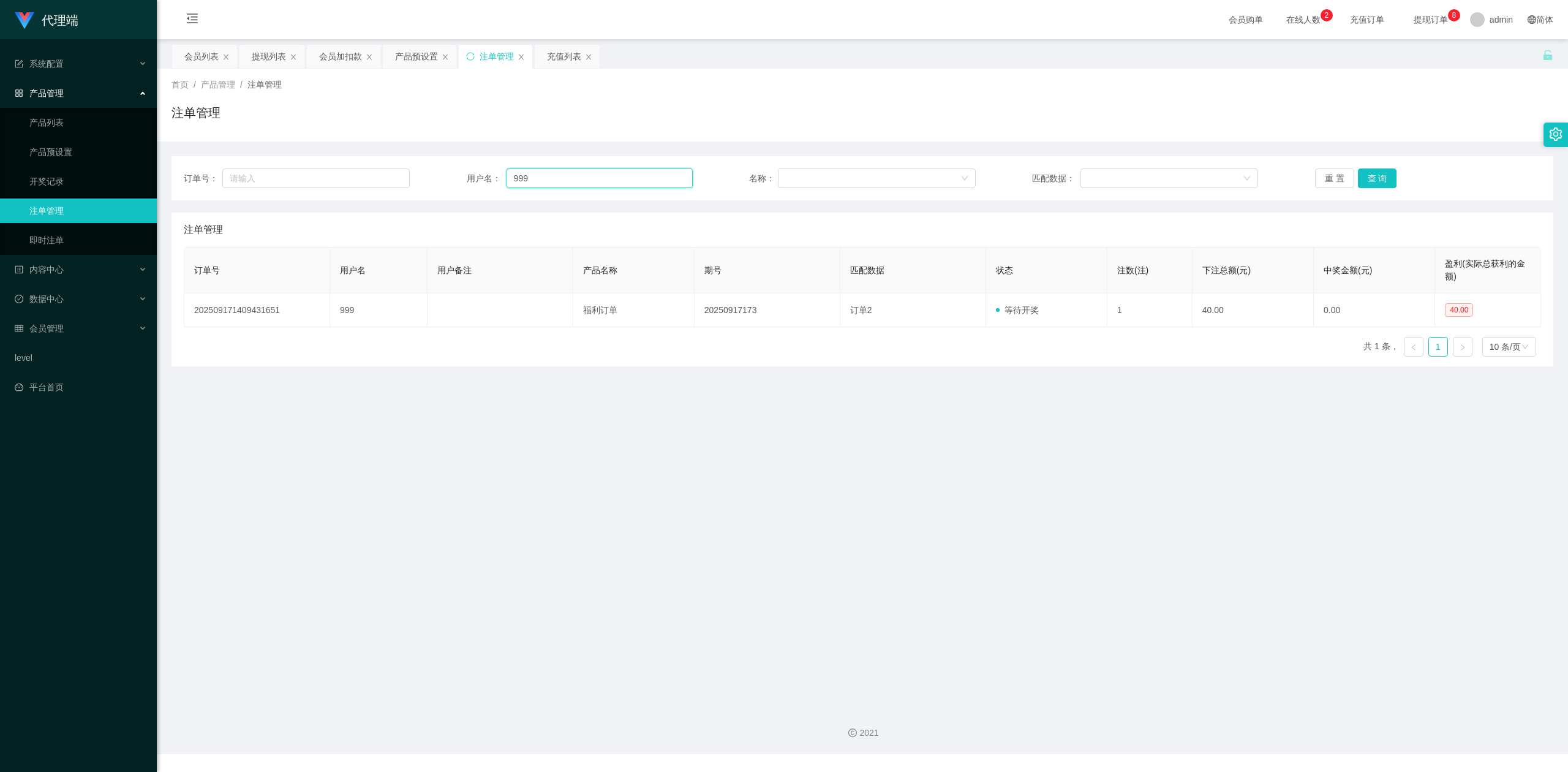
drag, startPoint x: 560, startPoint y: 180, endPoint x: 260, endPoint y: 160, distance: 300.7
click at [260, 160] on div "订单号： 用户名： 999 名称： 匹配数据： 重 置 查 询" at bounding box center [863, 178] width 1382 height 44
click at [471, 56] on icon "图标: sync" at bounding box center [470, 56] width 9 height 9
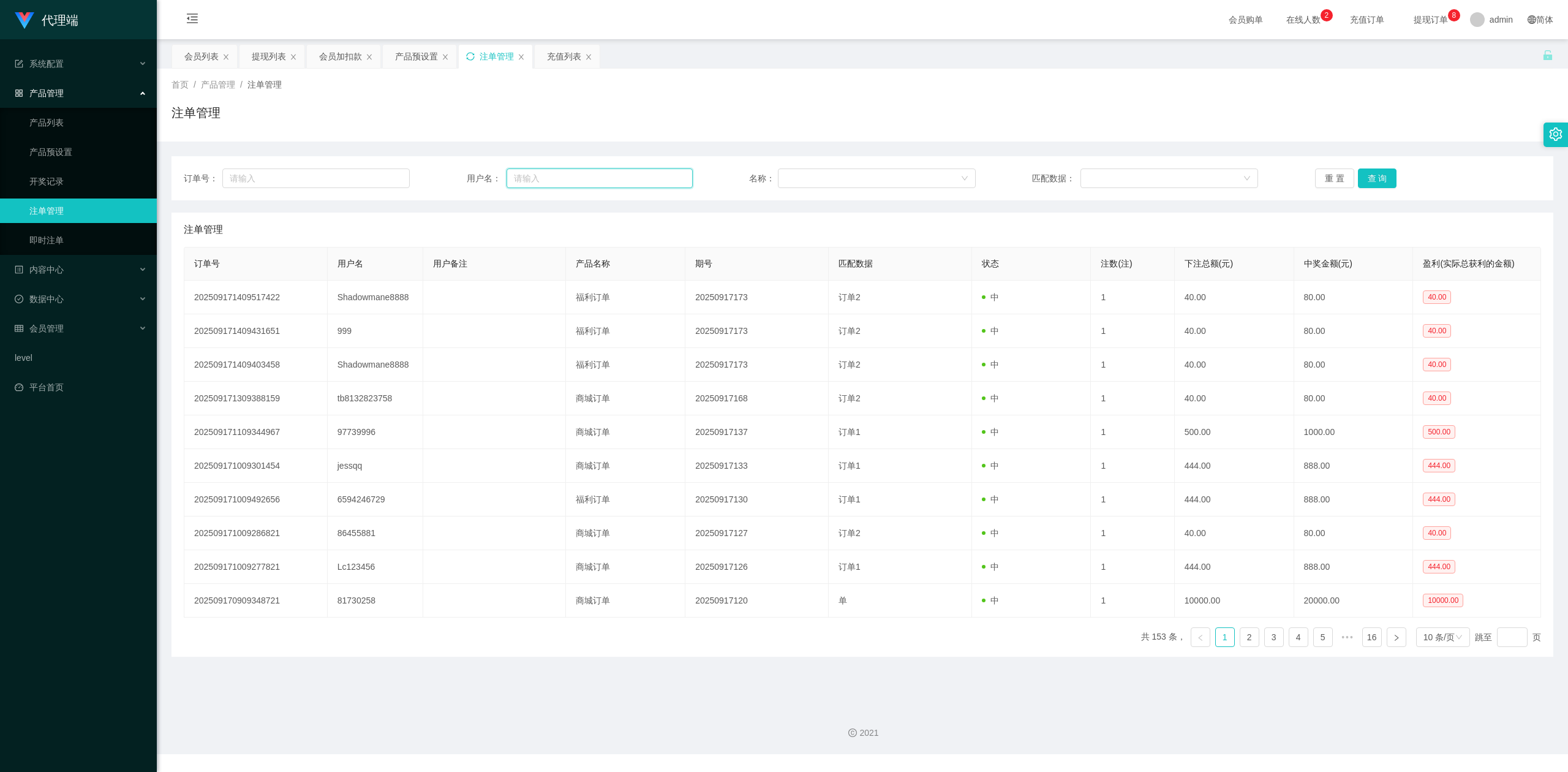
click at [573, 177] on input "text" at bounding box center [600, 178] width 187 height 20
paste input "999"
click at [1377, 178] on button "查 询" at bounding box center [1377, 178] width 39 height 20
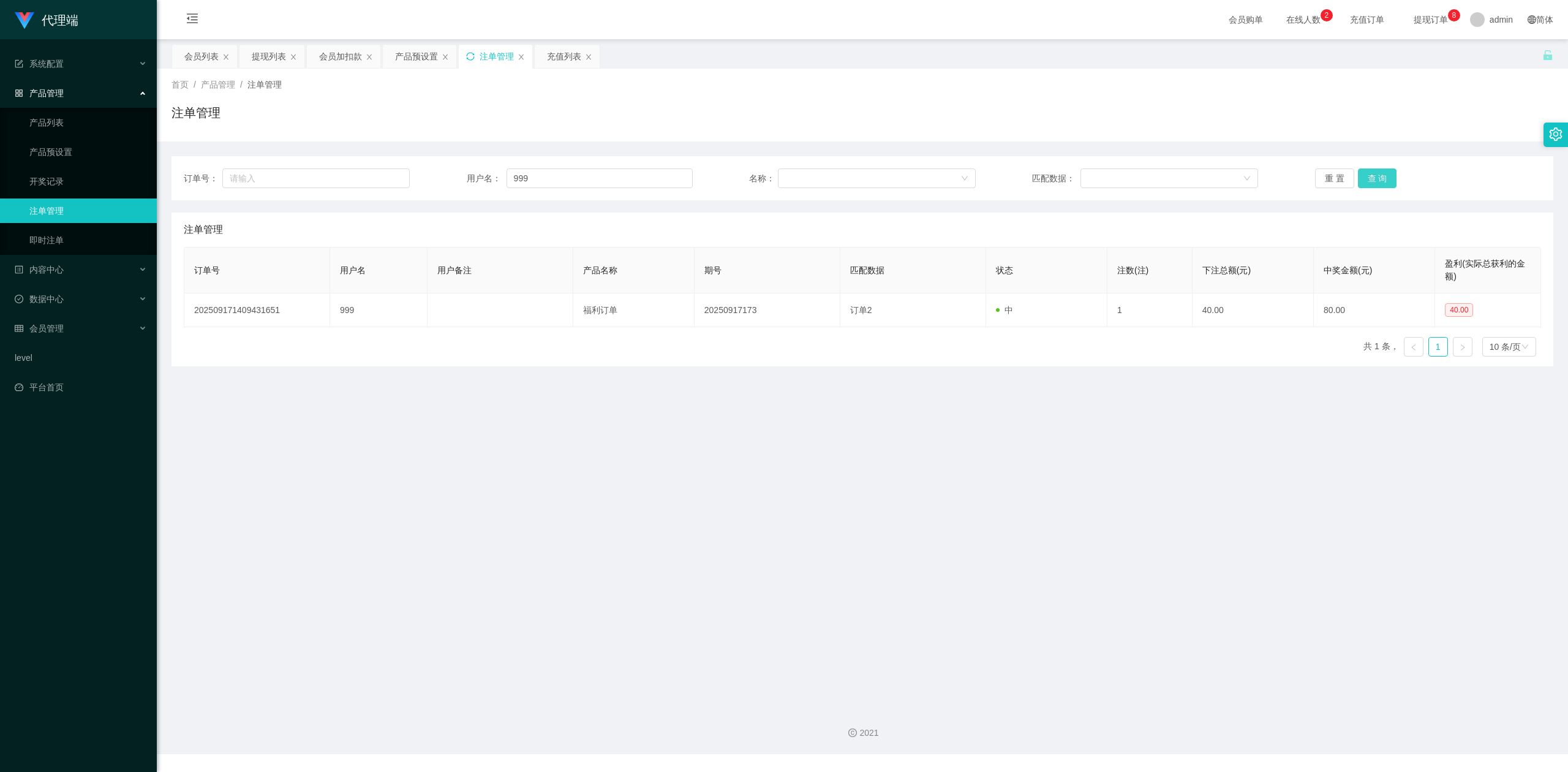
click at [1377, 178] on button "查 询" at bounding box center [1377, 178] width 39 height 20
drag, startPoint x: 1426, startPoint y: 99, endPoint x: 1443, endPoint y: 35, distance: 66.2
click at [1427, 94] on div "首页 / 产品管理 / 注单管理 / 注单管理" at bounding box center [863, 105] width 1382 height 53
drag, startPoint x: 555, startPoint y: 176, endPoint x: 60, endPoint y: 143, distance: 496.1
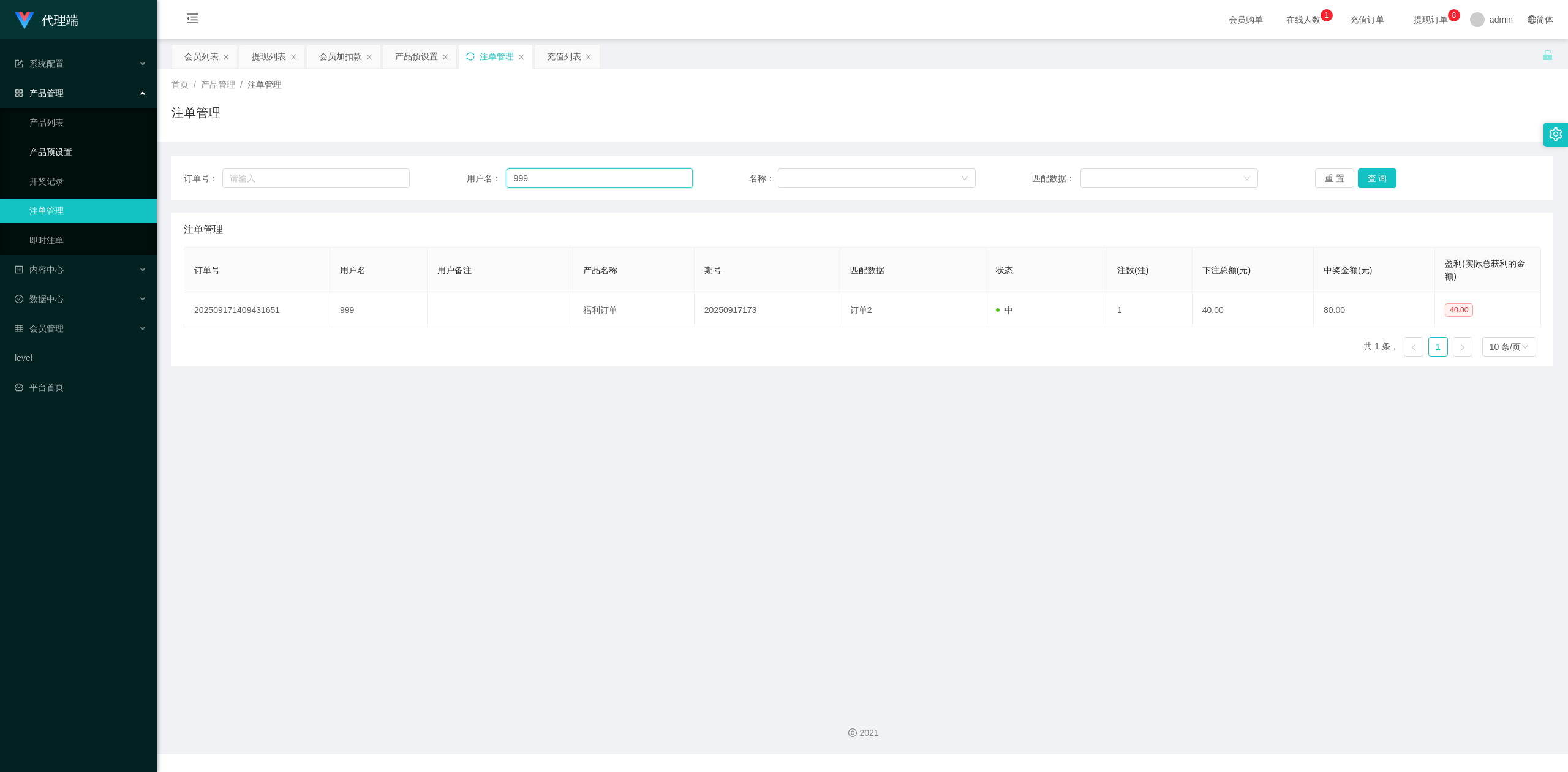
click at [60, 143] on section "代理端 系统配置 产品管理 产品列表 产品预设置 开奖记录 注单管理 即时注单 内容中心 数据中心 会员管理 会员列表 会员加减打码量 在线用户 陪玩用户 充…" at bounding box center [784, 377] width 1568 height 754
paste input "Shadowmane8888"
type input "Shadowmane8888"
click at [1363, 174] on button "查 询" at bounding box center [1377, 178] width 39 height 20
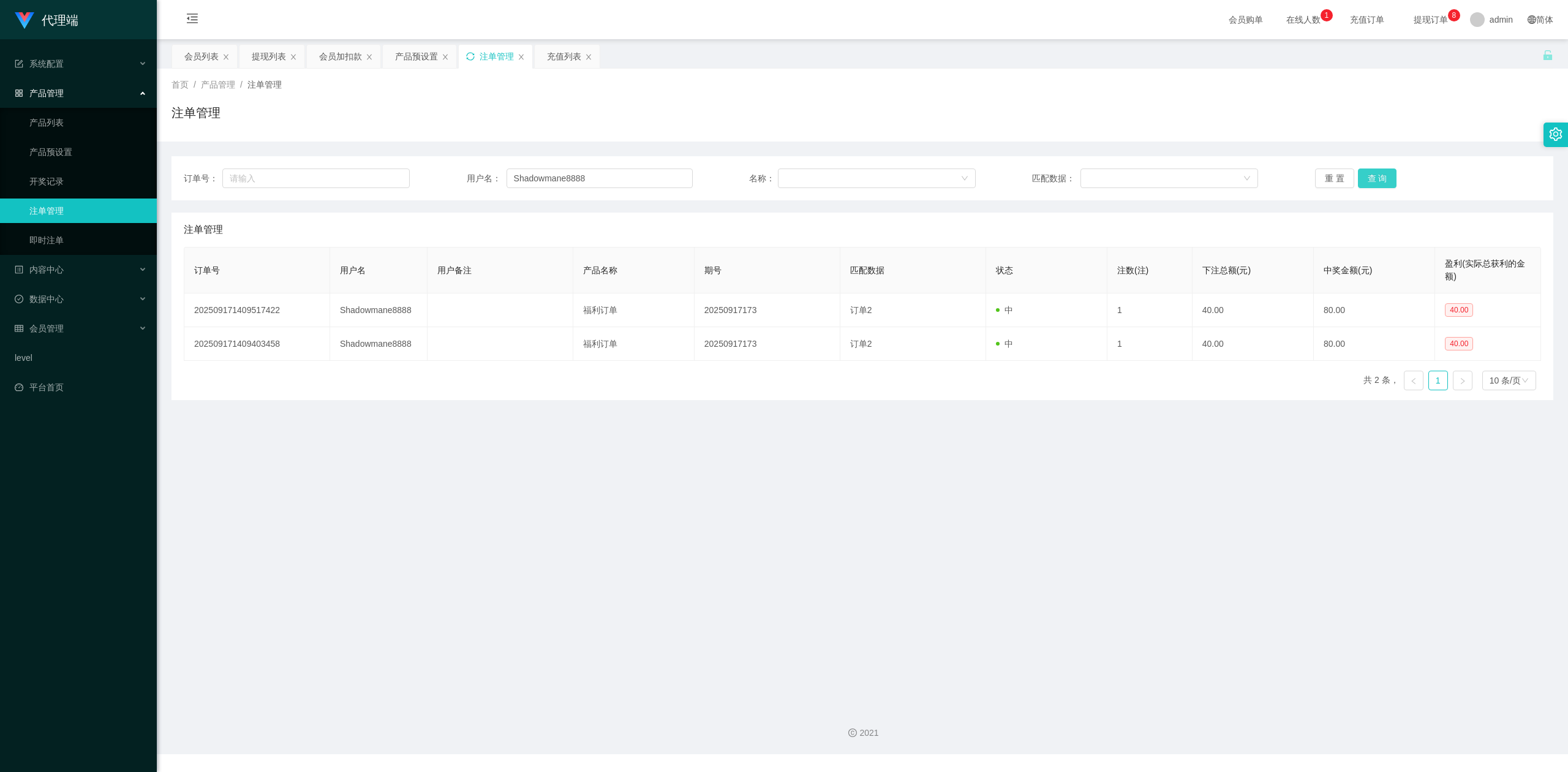
click at [1363, 174] on button "查 询" at bounding box center [1377, 178] width 39 height 20
drag, startPoint x: 889, startPoint y: 123, endPoint x: 364, endPoint y: 61, distance: 528.6
click at [883, 123] on div "注单管理" at bounding box center [863, 118] width 1382 height 29
click at [333, 60] on div "会员加扣款" at bounding box center [340, 56] width 43 height 23
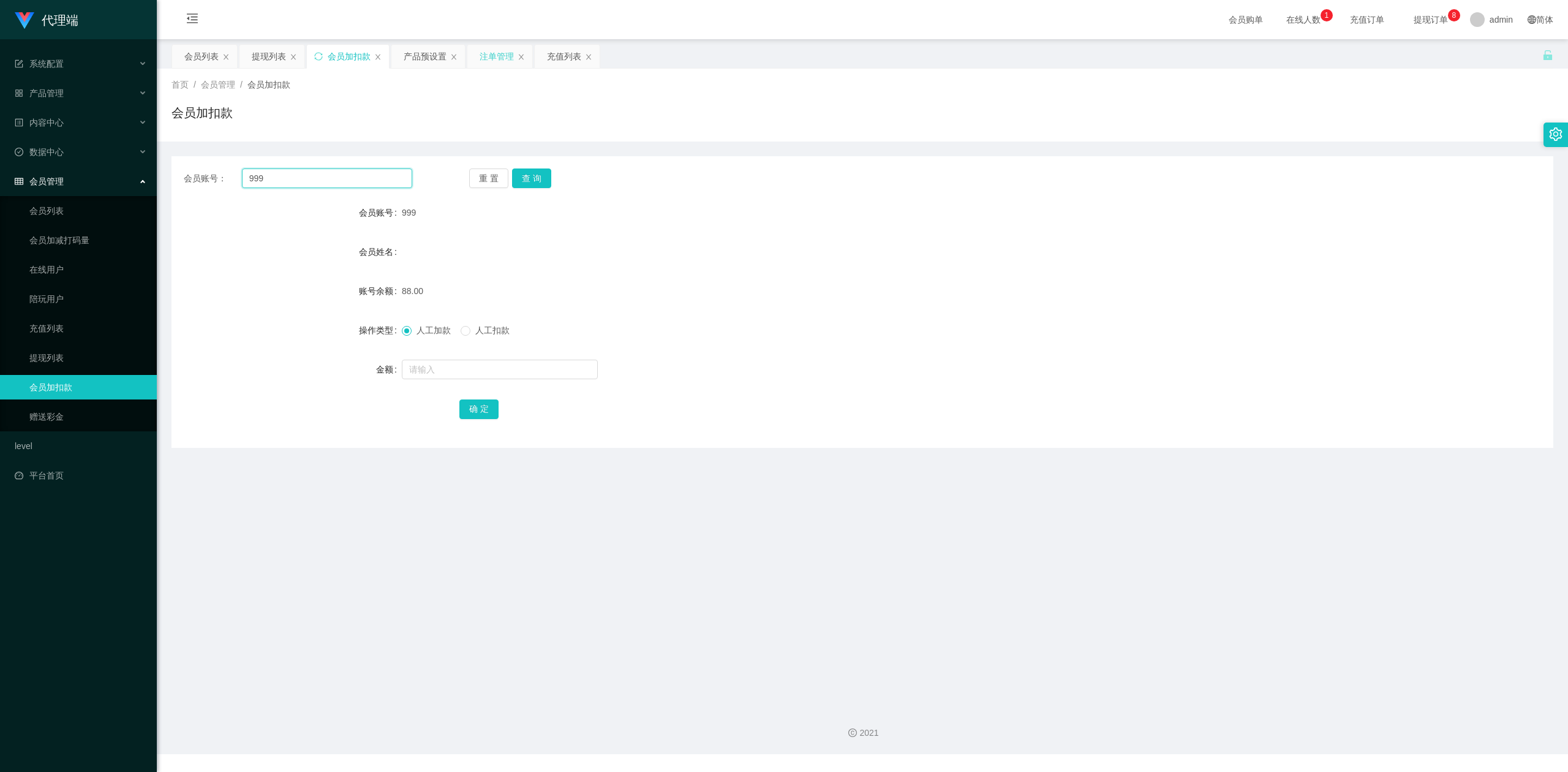
drag, startPoint x: 268, startPoint y: 182, endPoint x: 439, endPoint y: 191, distance: 171.2
click at [0, 152] on section "代理端 系统配置 产品管理 产品列表 产品预设置 开奖记录 注单管理 即时注单 内容中心 数据中心 会员管理 会员列表 会员加减打码量 在线用户 陪玩用户 充…" at bounding box center [784, 377] width 1568 height 754
paste input "Shadowmane8888"
type input "Shadowmane8888"
click at [531, 171] on button "查 询" at bounding box center [531, 178] width 39 height 20
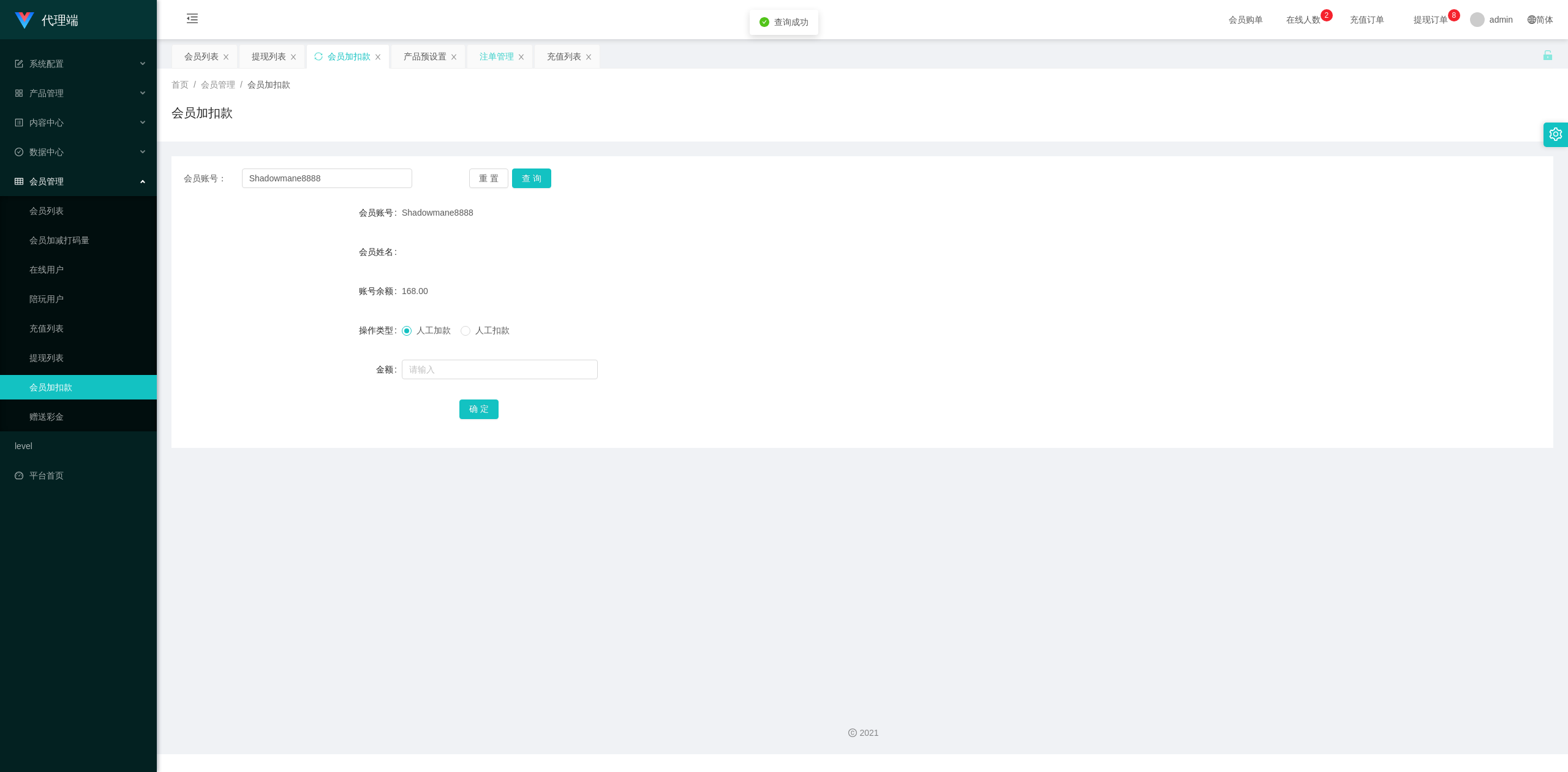
click at [477, 322] on div "人工加款 人工扣款" at bounding box center [804, 330] width 806 height 25
drag, startPoint x: 425, startPoint y: 375, endPoint x: 428, endPoint y: 365, distance: 10.4
click at [425, 372] on input "text" at bounding box center [500, 369] width 196 height 20
type input "40"
click at [478, 408] on button "确 定" at bounding box center [479, 409] width 39 height 20
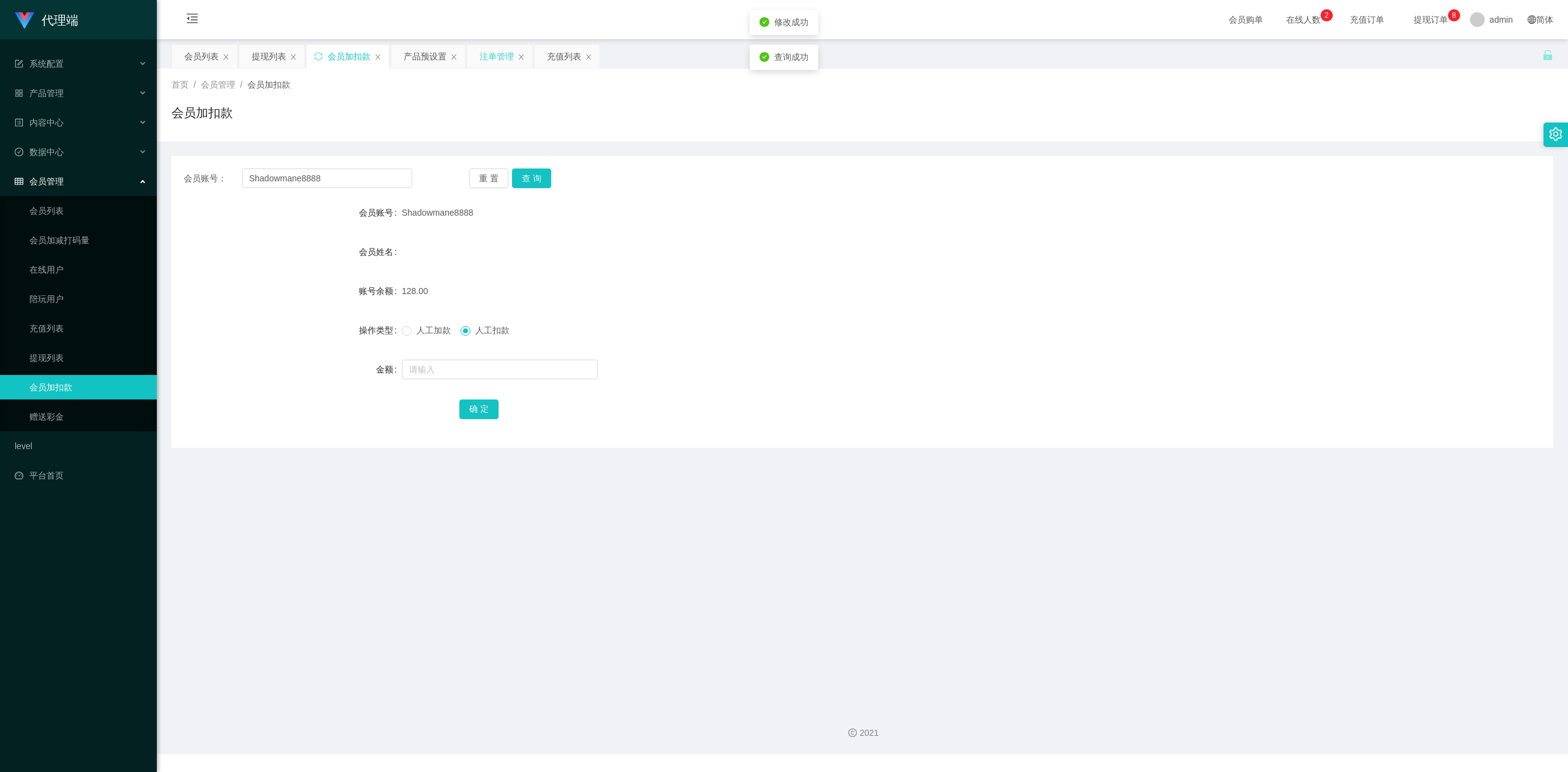
click at [593, 261] on div "会员姓名" at bounding box center [863, 252] width 1382 height 25
click at [266, 59] on div "提现列表" at bounding box center [268, 56] width 34 height 23
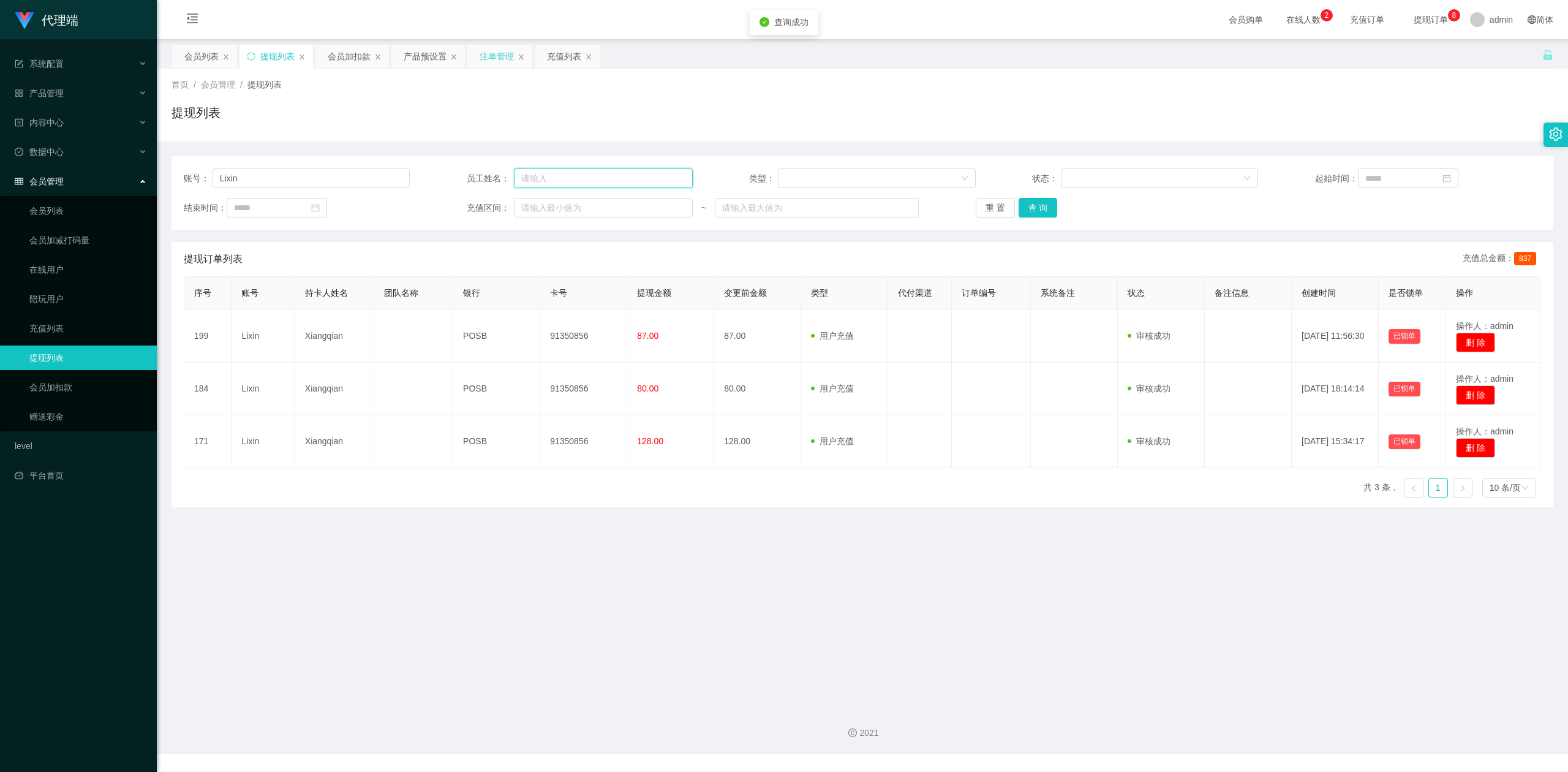
click at [557, 179] on input "text" at bounding box center [604, 178] width 179 height 20
drag, startPoint x: 308, startPoint y: 172, endPoint x: 0, endPoint y: 145, distance: 309.2
click at [0, 145] on section "代理端 系统配置 产品管理 产品列表 产品预设置 开奖记录 注单管理 即时注单 内容中心 数据中心 会员管理 会员列表 会员加减打码量 在线用户 陪玩用户 充…" at bounding box center [784, 377] width 1568 height 754
paste input "Shadowmane8888"
type input "Shadowmane8888"
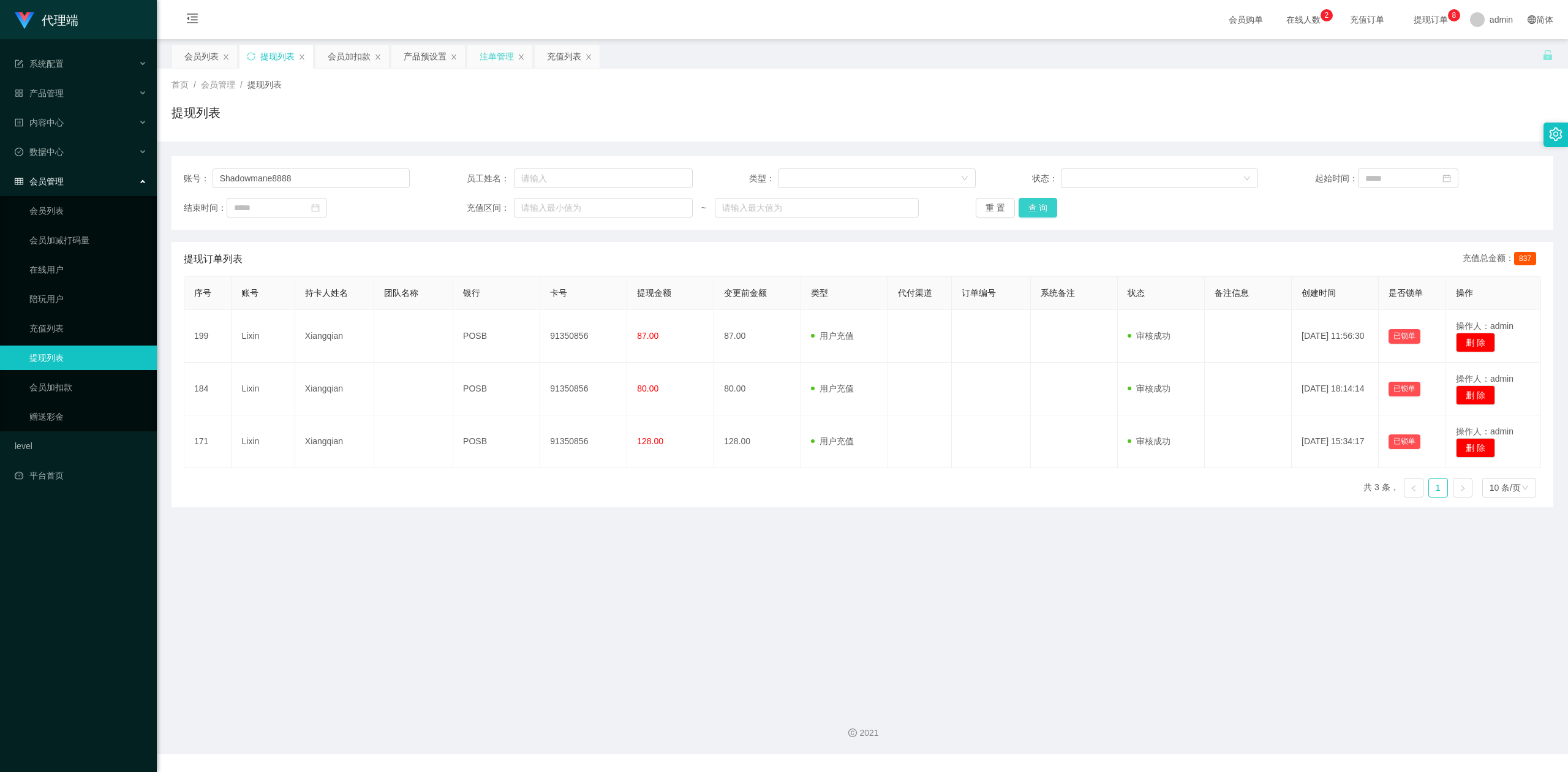
click at [1032, 207] on button "查 询" at bounding box center [1038, 208] width 39 height 20
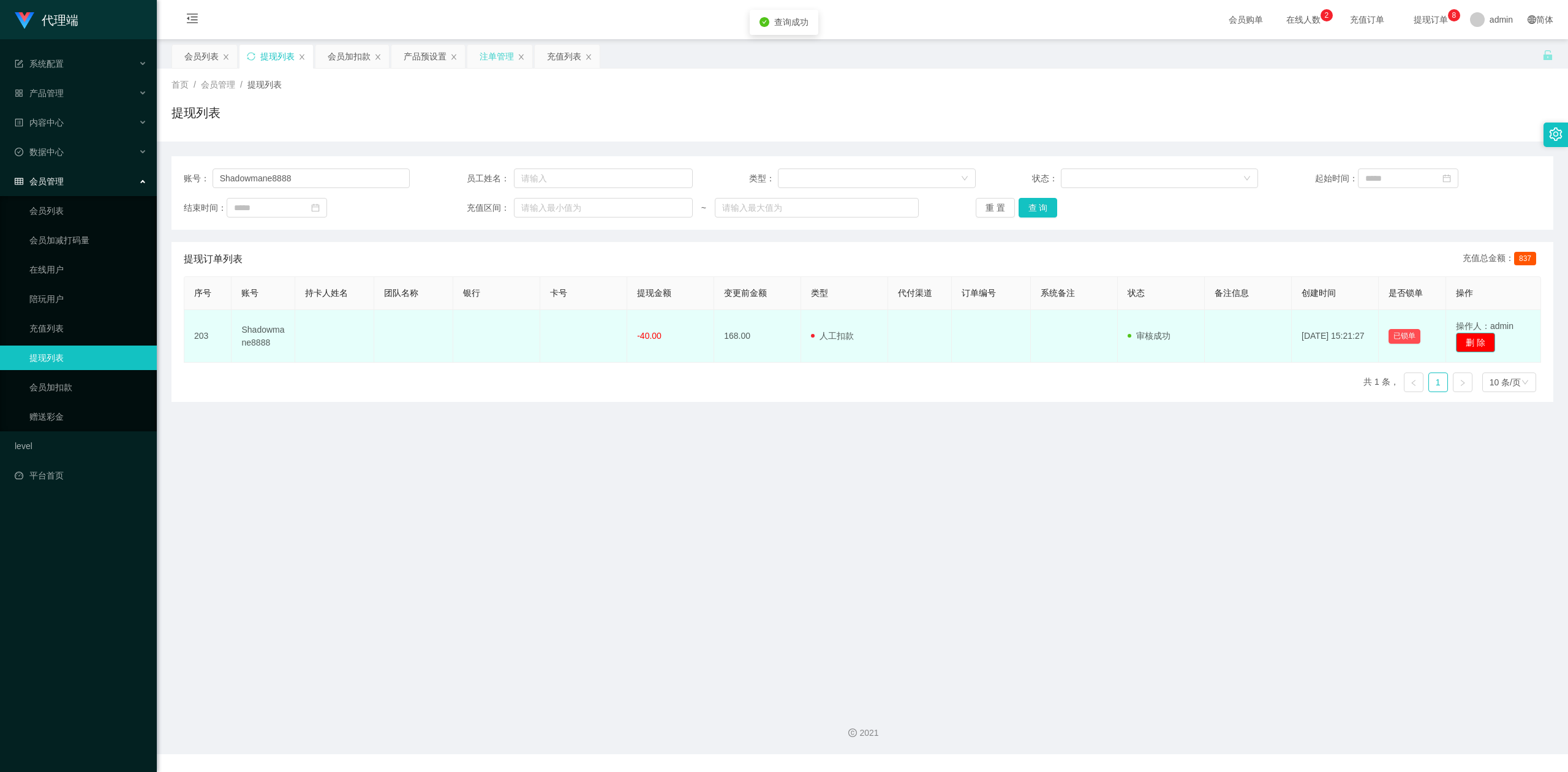
click at [1482, 341] on button "删 除" at bounding box center [1475, 342] width 39 height 20
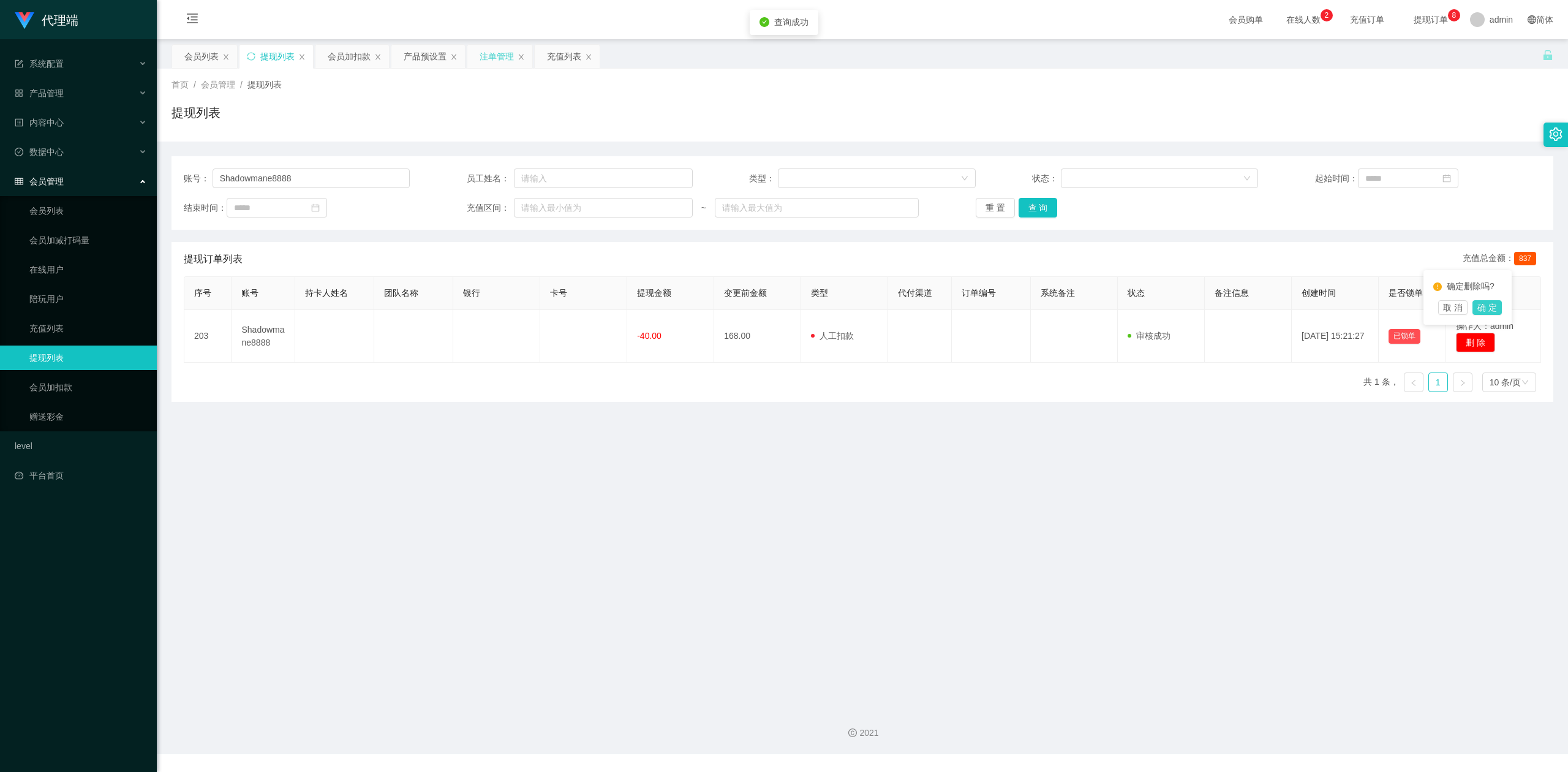
click at [1483, 308] on button "确 定" at bounding box center [1487, 307] width 30 height 14
click at [1468, 120] on div "提现列表" at bounding box center [863, 118] width 1382 height 29
click at [269, 57] on div "提现列表" at bounding box center [277, 56] width 34 height 23
drag, startPoint x: 313, startPoint y: 174, endPoint x: 8, endPoint y: 106, distance: 312.5
click at [0, 108] on section "代理端 系统配置 产品管理 产品列表 产品预设置 开奖记录 注单管理 即时注单 内容中心 数据中心 会员管理 会员列表 会员加减打码量 在线用户 陪玩用户 充…" at bounding box center [784, 377] width 1568 height 754
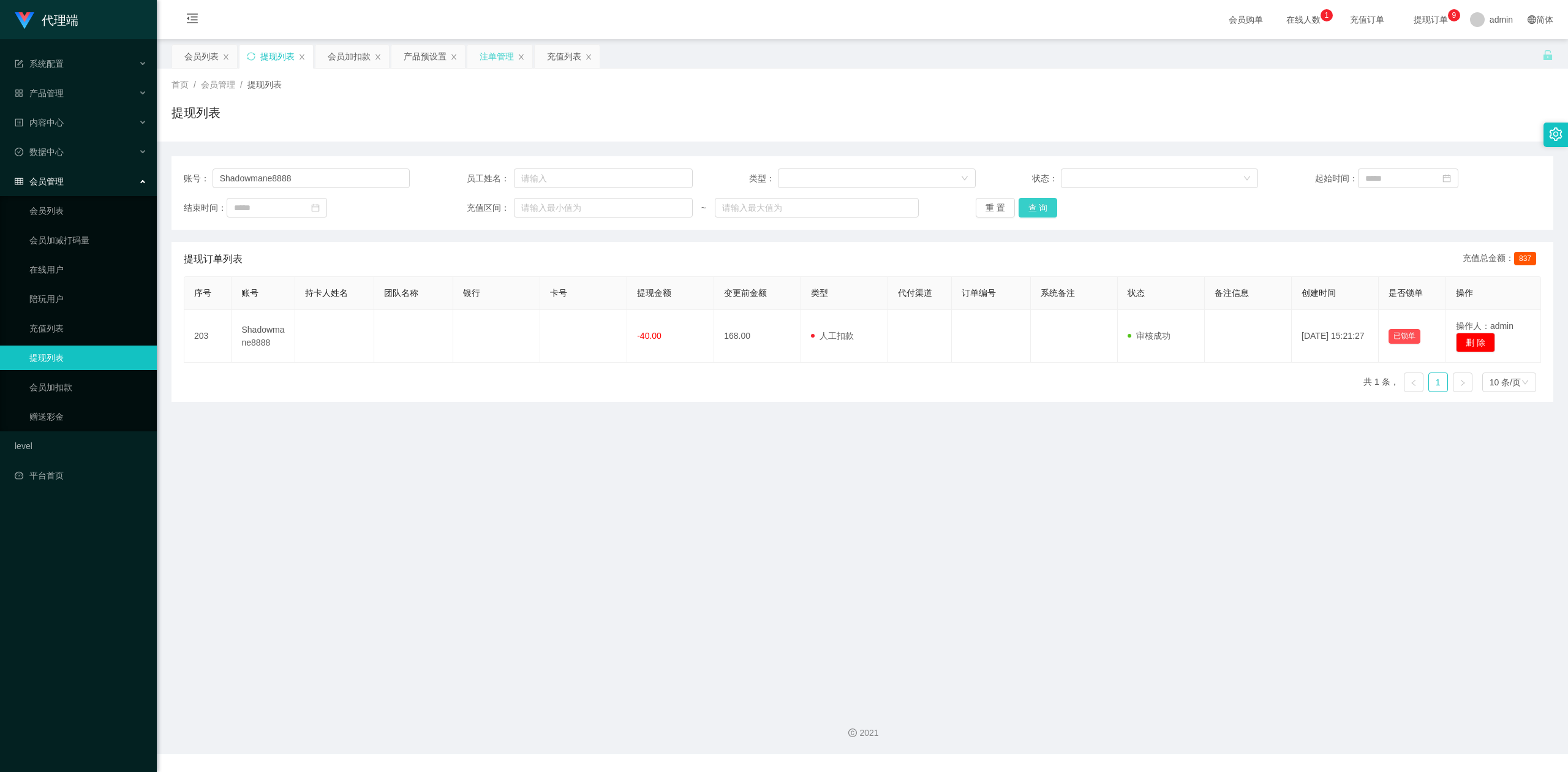
click at [1038, 210] on button "查 询" at bounding box center [1038, 208] width 39 height 20
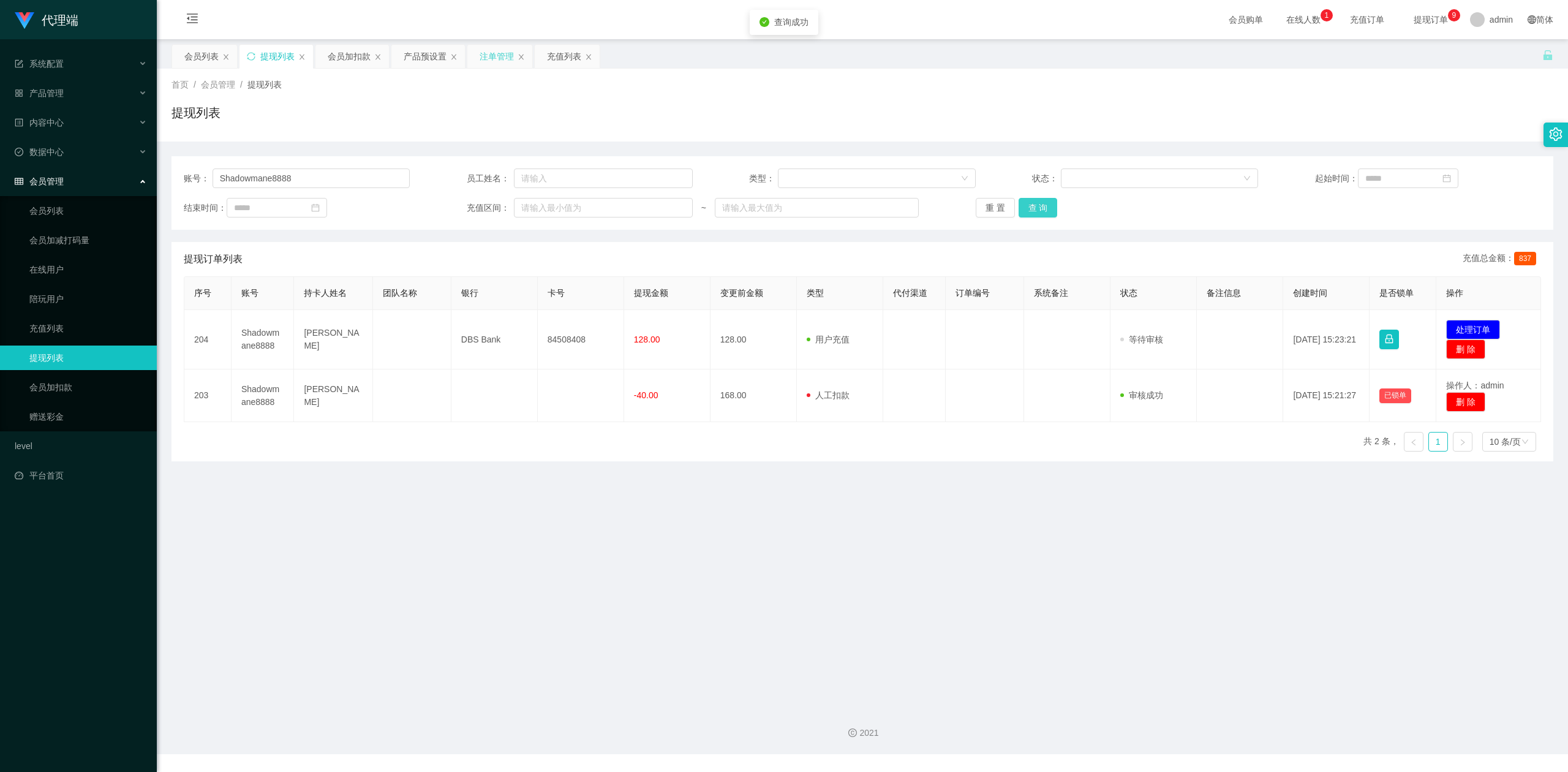
click at [1038, 210] on button "查 询" at bounding box center [1038, 208] width 39 height 20
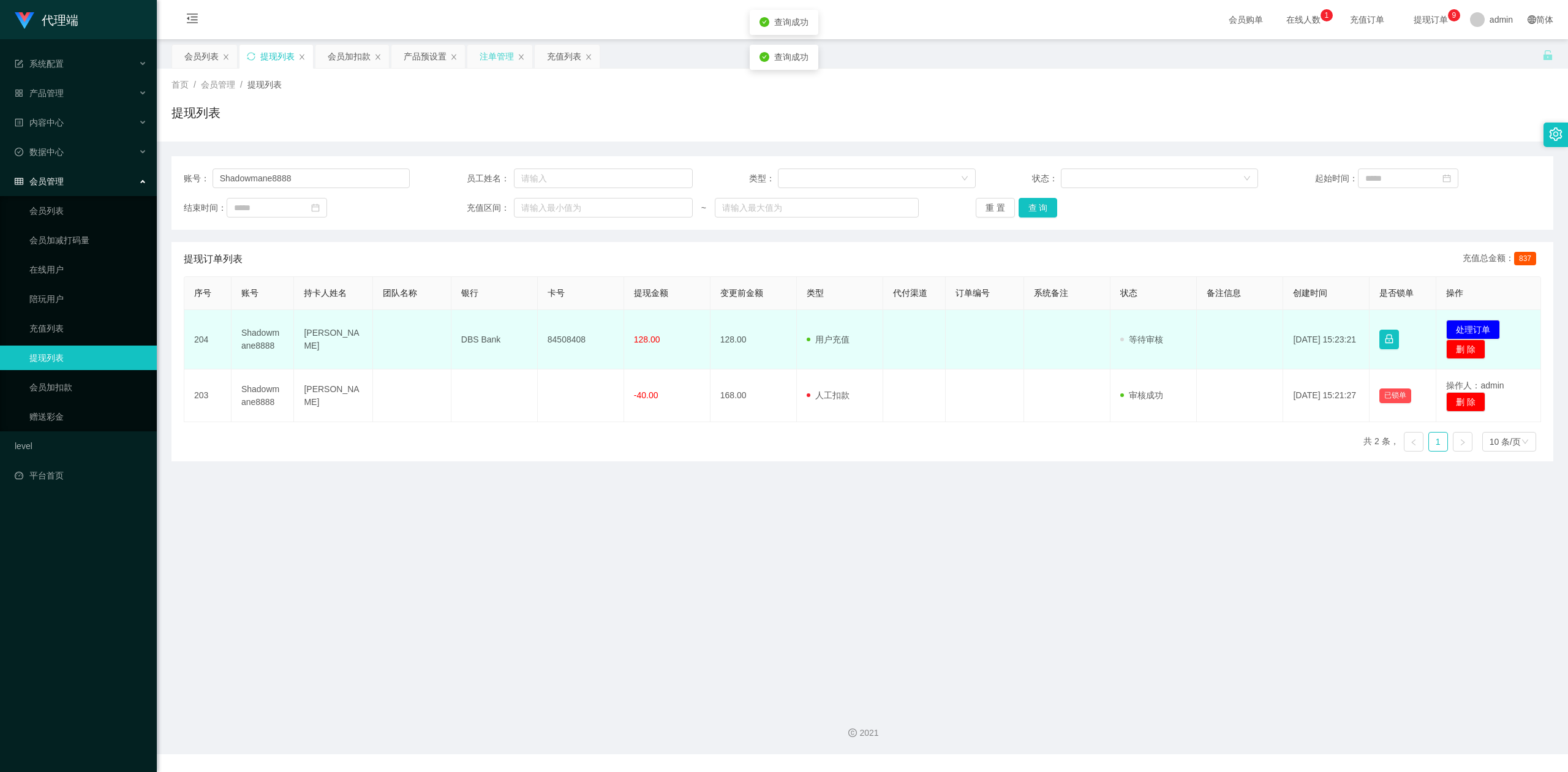
click at [559, 341] on td "84508408" at bounding box center [581, 340] width 87 height 59
copy td "84508408"
click at [1479, 330] on button "处理订单" at bounding box center [1473, 329] width 54 height 20
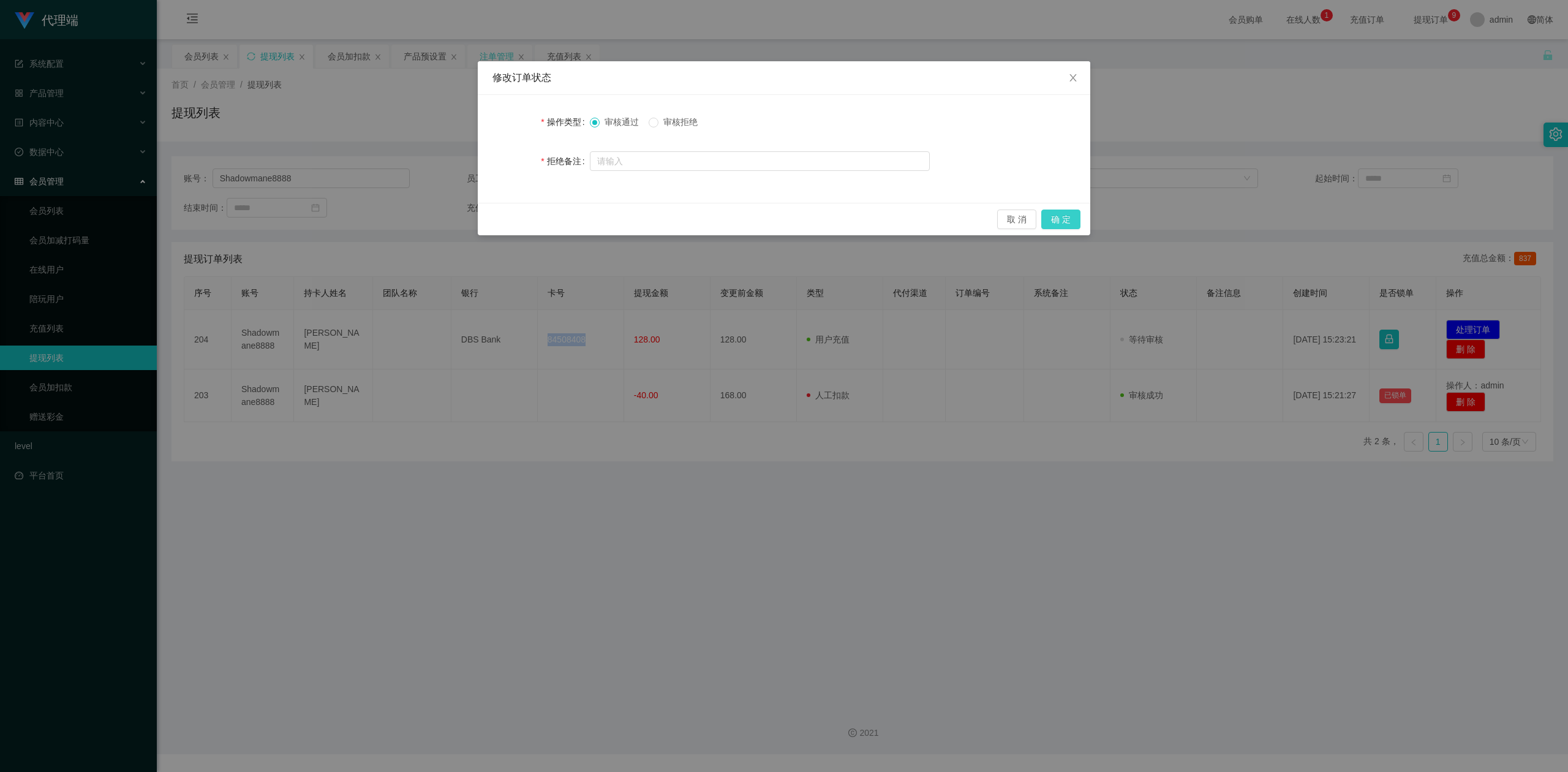
click at [1069, 217] on button "确 定" at bounding box center [1061, 219] width 39 height 20
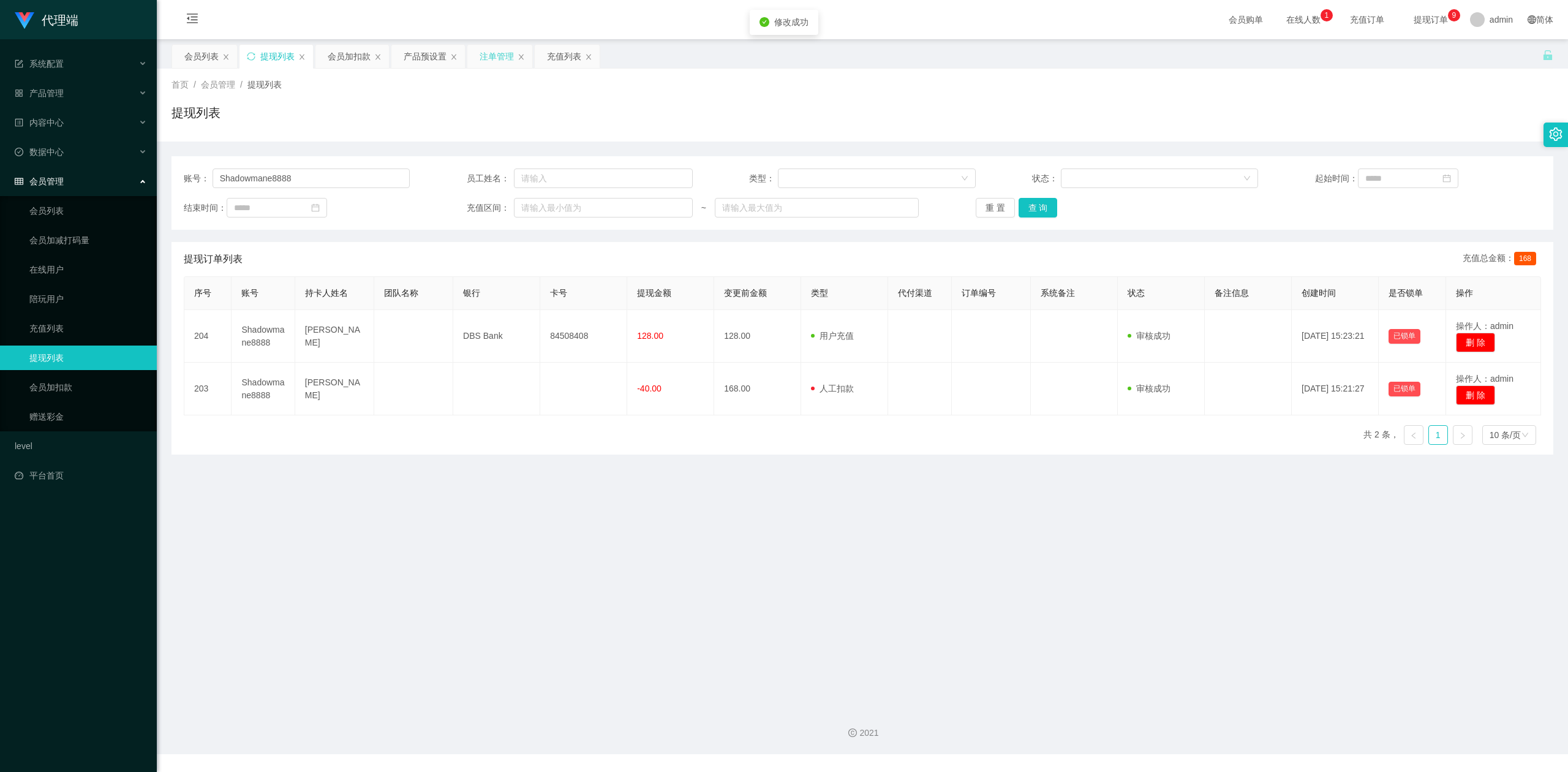
drag, startPoint x: 1340, startPoint y: 126, endPoint x: 1441, endPoint y: 9, distance: 154.6
click at [1340, 125] on div "提现列表" at bounding box center [863, 118] width 1382 height 29
click at [342, 51] on div "会员加扣款" at bounding box center [348, 56] width 43 height 23
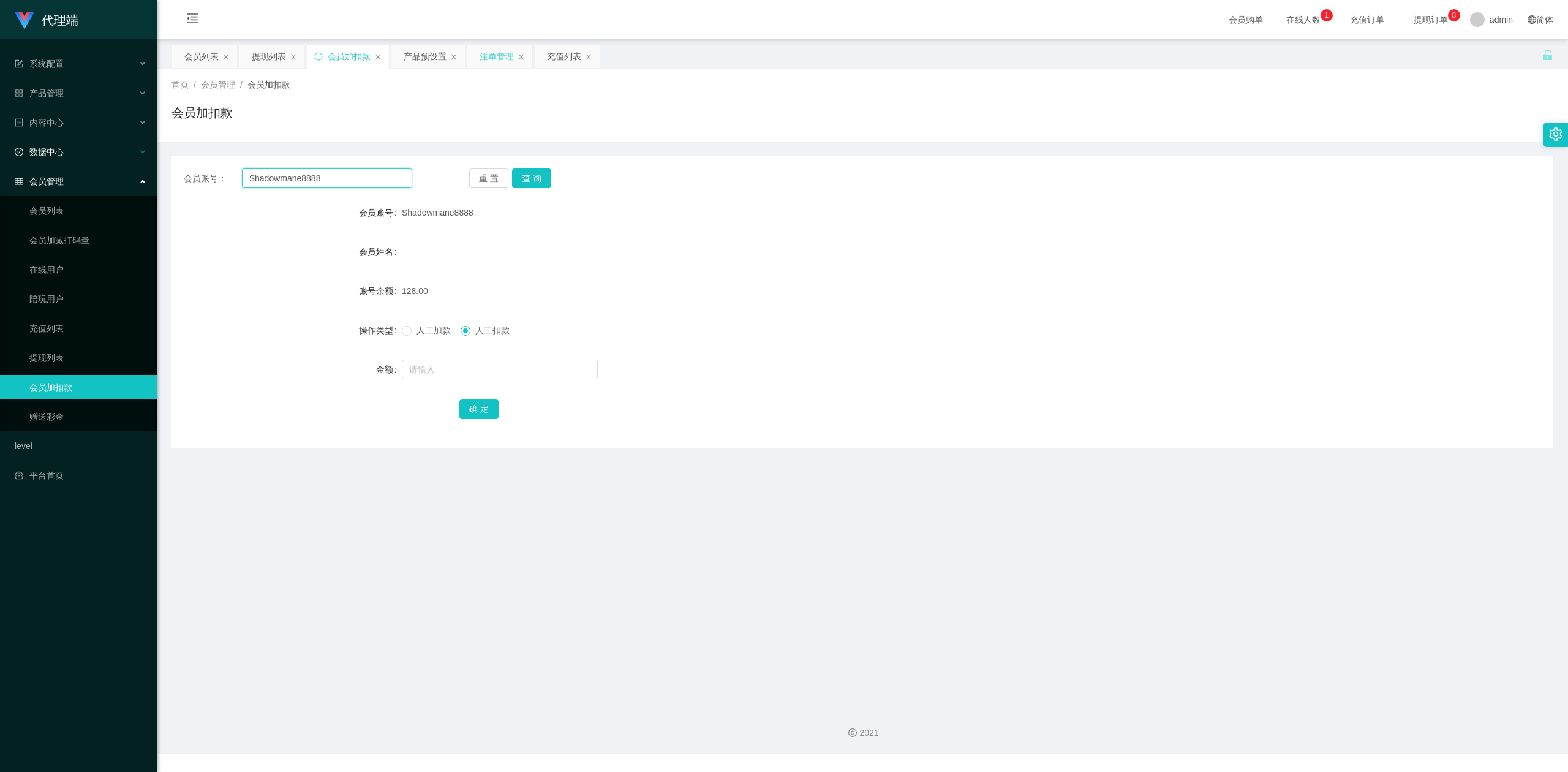
drag, startPoint x: 353, startPoint y: 180, endPoint x: 0, endPoint y: 138, distance: 355.5
click at [0, 138] on section "代理端 系统配置 产品管理 产品列表 产品预设置 开奖记录 注单管理 即时注单 内容中心 数据中心 会员管理 会员列表 会员加减打码量 在线用户 陪玩用户 充…" at bounding box center [784, 377] width 1568 height 754
click at [530, 179] on button "查 询" at bounding box center [531, 178] width 39 height 20
click at [439, 367] on input "text" at bounding box center [500, 369] width 196 height 20
type input "40"
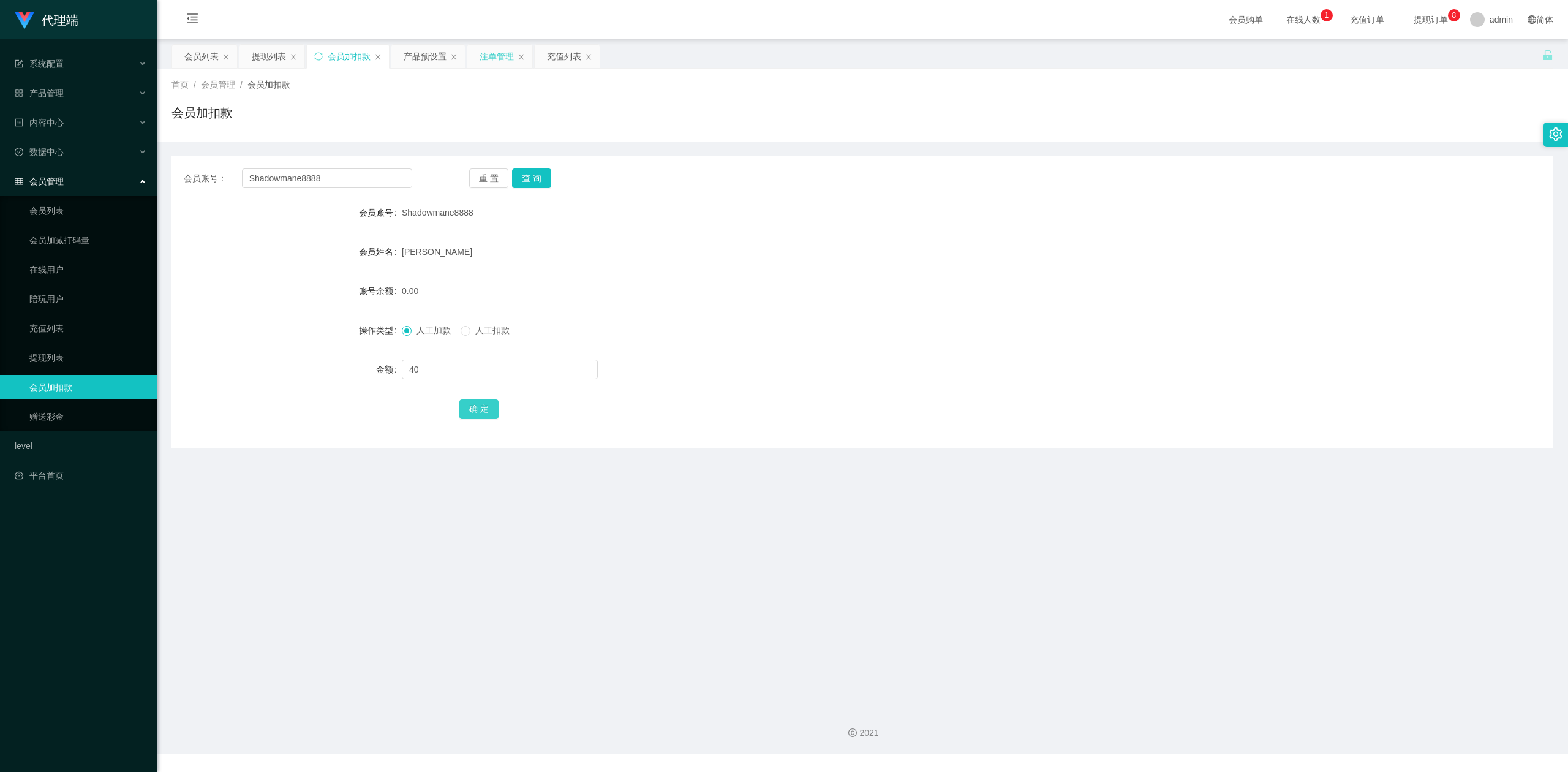
click at [469, 410] on button "确 定" at bounding box center [479, 409] width 39 height 20
click at [1324, 359] on div "金额" at bounding box center [863, 369] width 1382 height 25
click at [1301, 341] on div "操作类型 人工加款 人工扣款" at bounding box center [863, 330] width 1382 height 25
drag, startPoint x: 347, startPoint y: 168, endPoint x: 329, endPoint y: 172, distance: 18.4
click at [329, 172] on input "Shadowmane8888" at bounding box center [327, 178] width 170 height 20
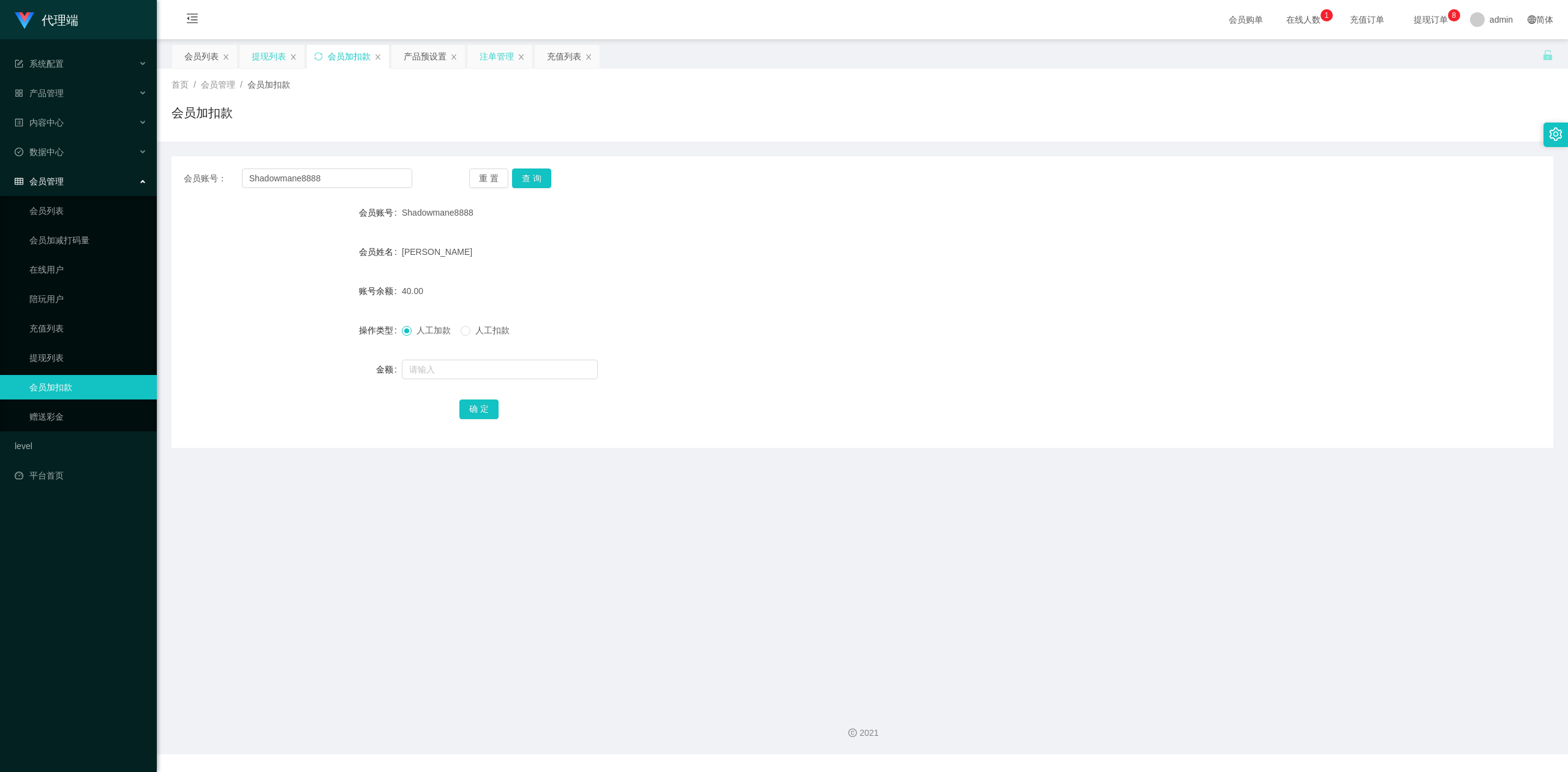
click at [274, 54] on div "提现列表" at bounding box center [268, 56] width 34 height 23
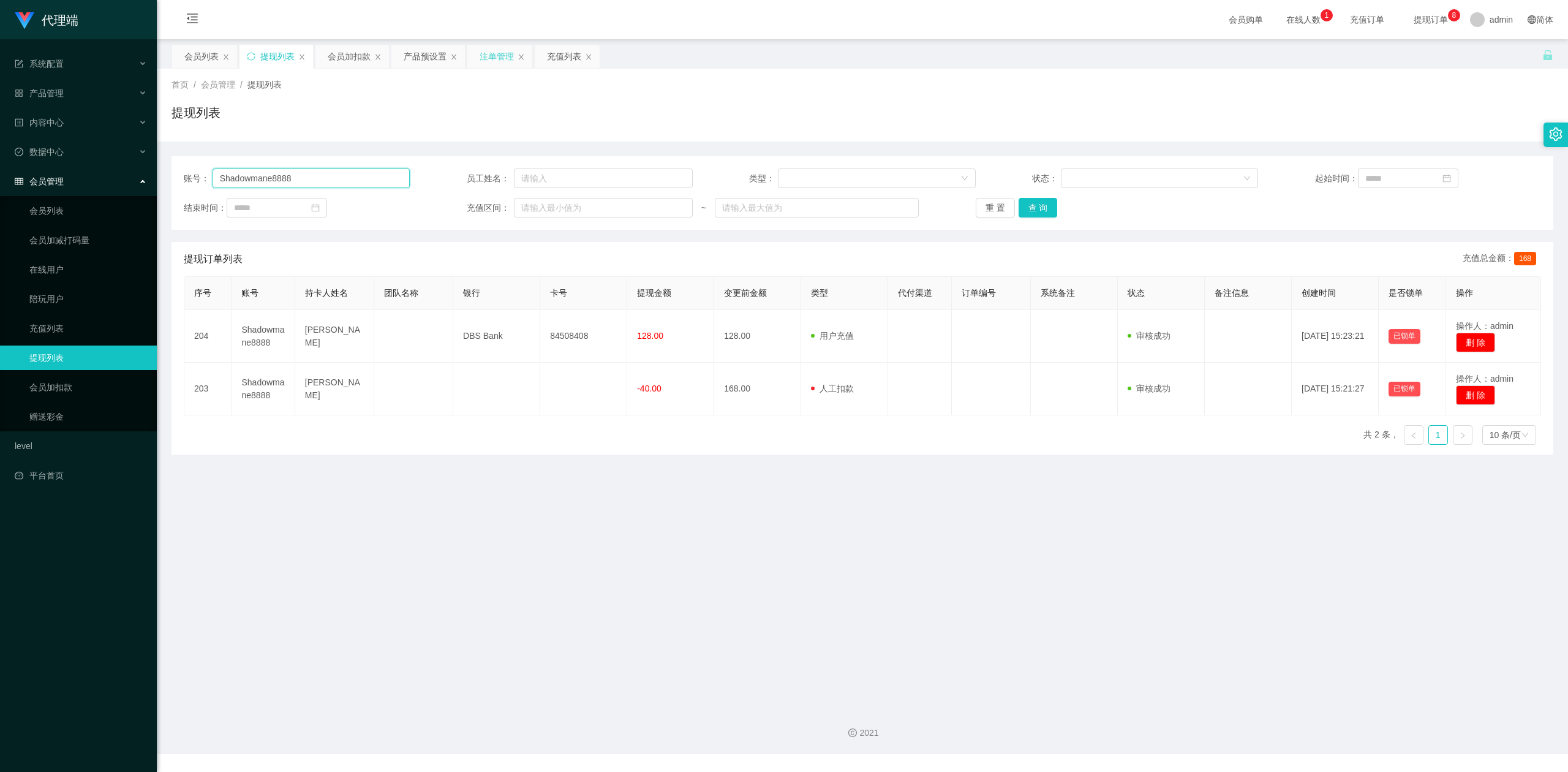
drag, startPoint x: 327, startPoint y: 179, endPoint x: 0, endPoint y: 103, distance: 335.7
click at [0, 103] on section "代理端 系统配置 产品管理 产品列表 产品预设置 开奖记录 注单管理 即时注单 内容中心 数据中心 会员管理 会员列表 会员加减打码量 在线用户 陪玩用户 充…" at bounding box center [784, 377] width 1568 height 754
type input "999"
click at [1037, 204] on button "查 询" at bounding box center [1038, 208] width 39 height 20
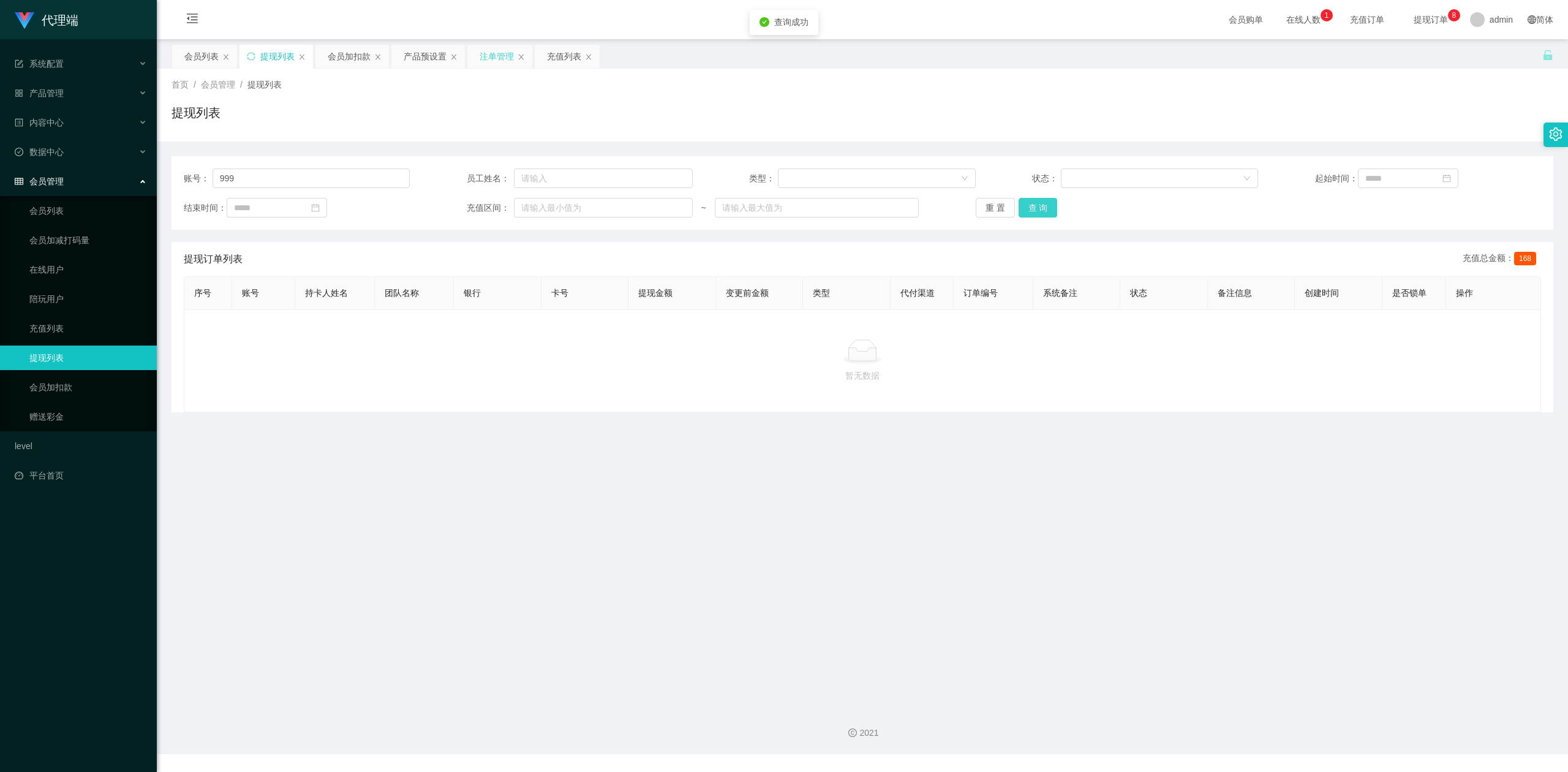
click at [1037, 204] on button "查 询" at bounding box center [1038, 208] width 39 height 20
drag, startPoint x: 1439, startPoint y: 112, endPoint x: 1443, endPoint y: 104, distance: 8.9
click at [1439, 109] on div "提现列表" at bounding box center [863, 118] width 1382 height 29
drag, startPoint x: 0, startPoint y: 148, endPoint x: 85, endPoint y: 136, distance: 85.8
click at [0, 141] on section "代理端 系统配置 产品管理 产品列表 产品预设置 开奖记录 注单管理 即时注单 内容中心 数据中心 会员管理 会员列表 会员加减打码量 在线用户 陪玩用户 充…" at bounding box center [784, 377] width 1568 height 754
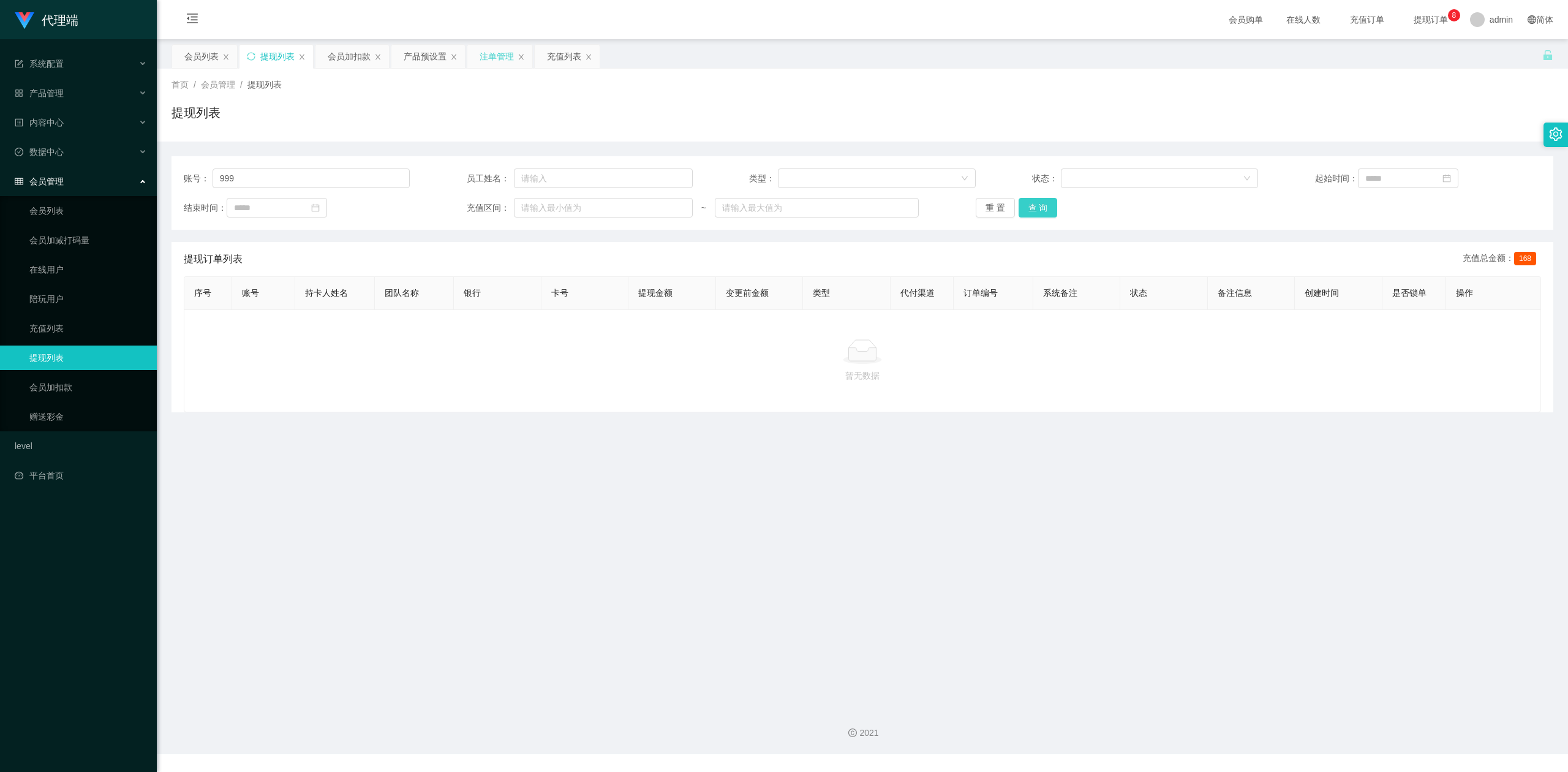
click at [1030, 202] on button "查 询" at bounding box center [1038, 208] width 39 height 20
click at [1030, 200] on button "查 询" at bounding box center [1038, 208] width 39 height 20
click at [250, 54] on icon "图标: sync" at bounding box center [250, 56] width 9 height 9
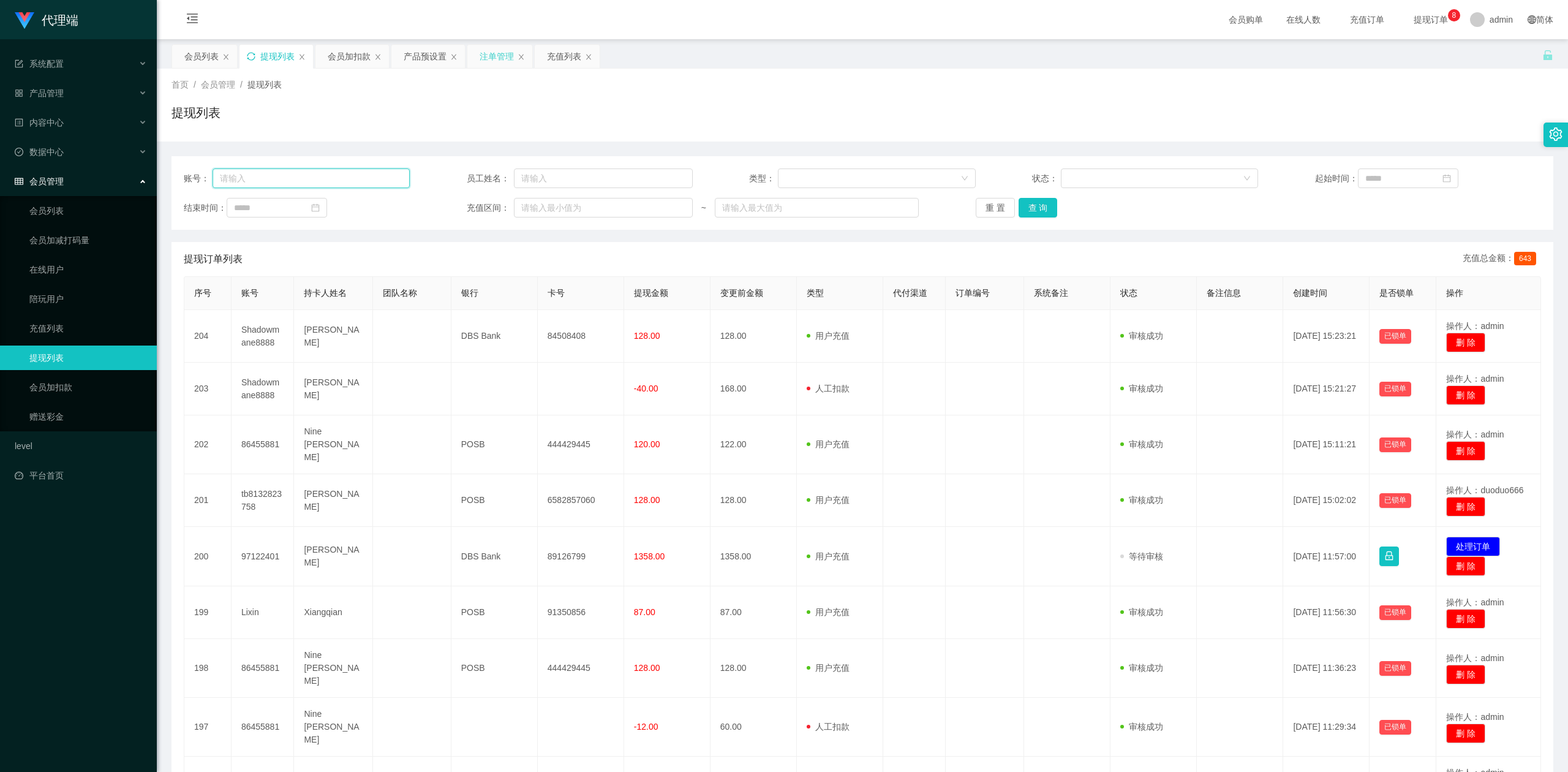
click at [360, 174] on input "text" at bounding box center [311, 178] width 198 height 20
paste input "999"
type input "999"
click at [1033, 207] on button "查 询" at bounding box center [1038, 208] width 39 height 20
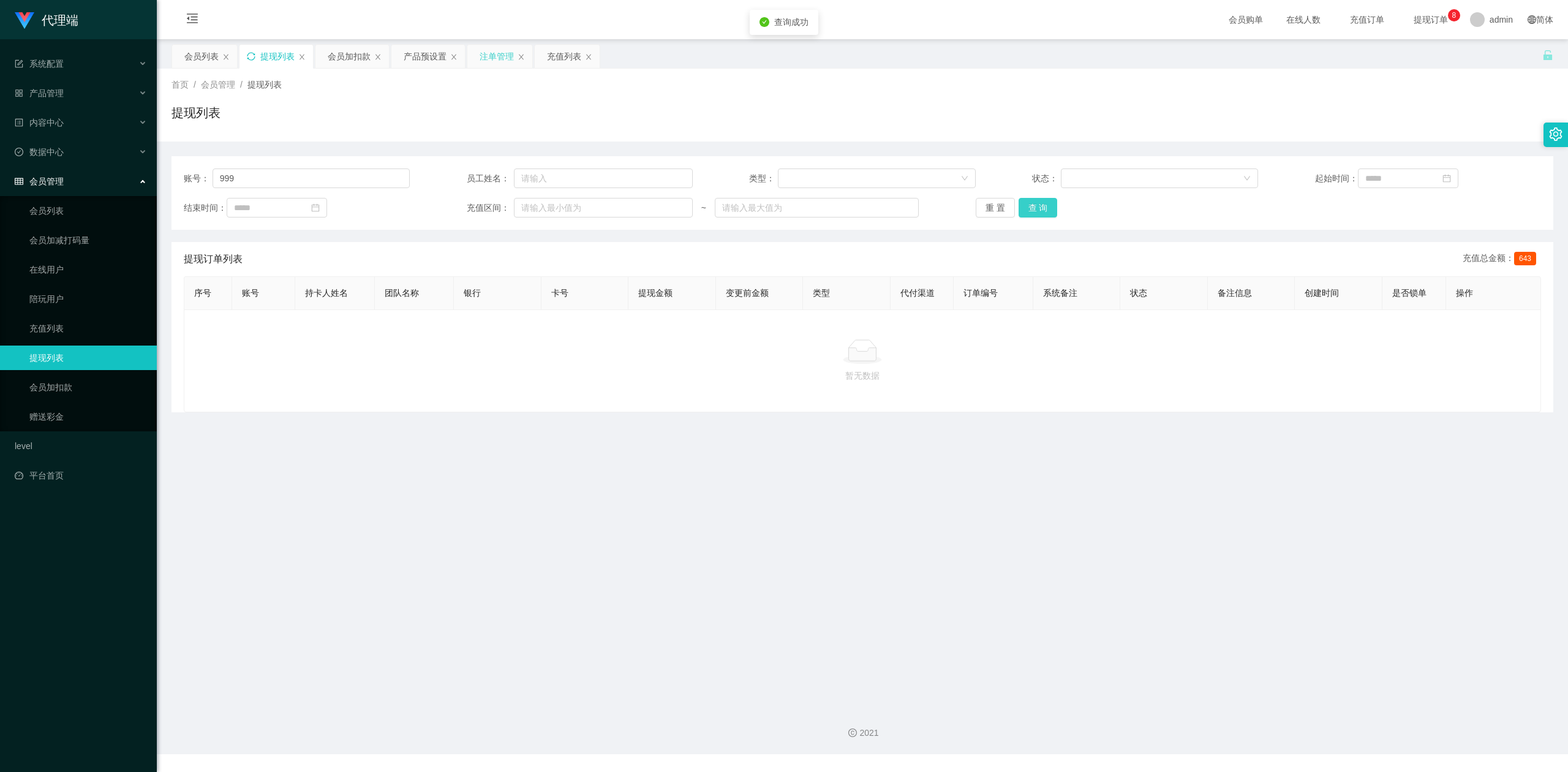
click at [1033, 207] on button "查 询" at bounding box center [1038, 208] width 39 height 20
click at [1363, 144] on div "账号： 999 员工姓名： 类型： 状态： 起始时间： 结束时间： 充值区间： ~ 重 置 查 询 提现订单列表 充值总金额： 643 序号 账号 持卡人姓名…" at bounding box center [863, 277] width 1382 height 270
click at [1045, 207] on button "查 询" at bounding box center [1038, 208] width 39 height 20
click at [1040, 207] on button "查 询" at bounding box center [1038, 208] width 39 height 20
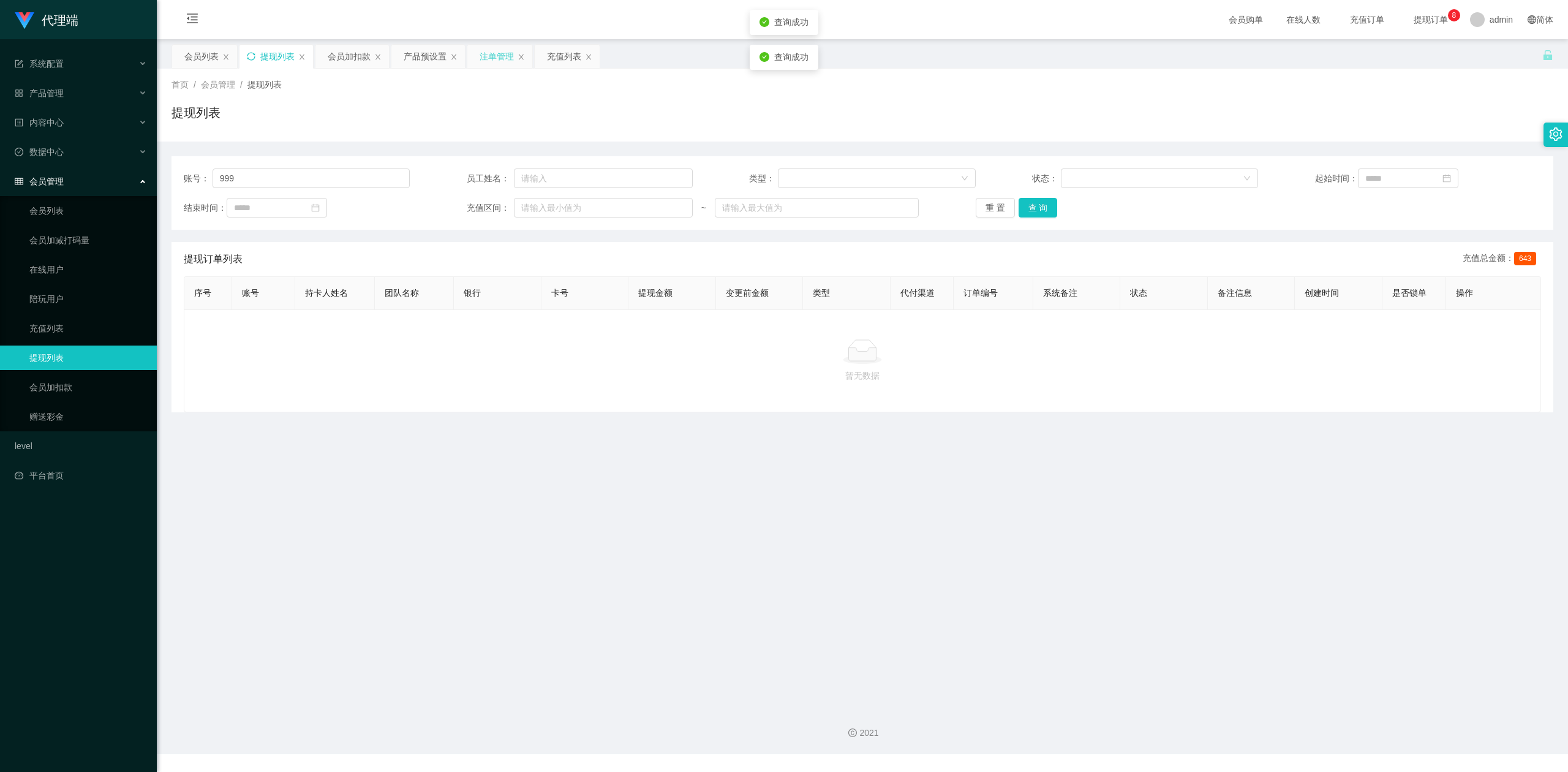
click at [983, 140] on div "首页 / 会员管理 / 提现列表 / 提现列表" at bounding box center [863, 105] width 1411 height 73
click at [255, 56] on icon "图标: sync" at bounding box center [250, 56] width 9 height 9
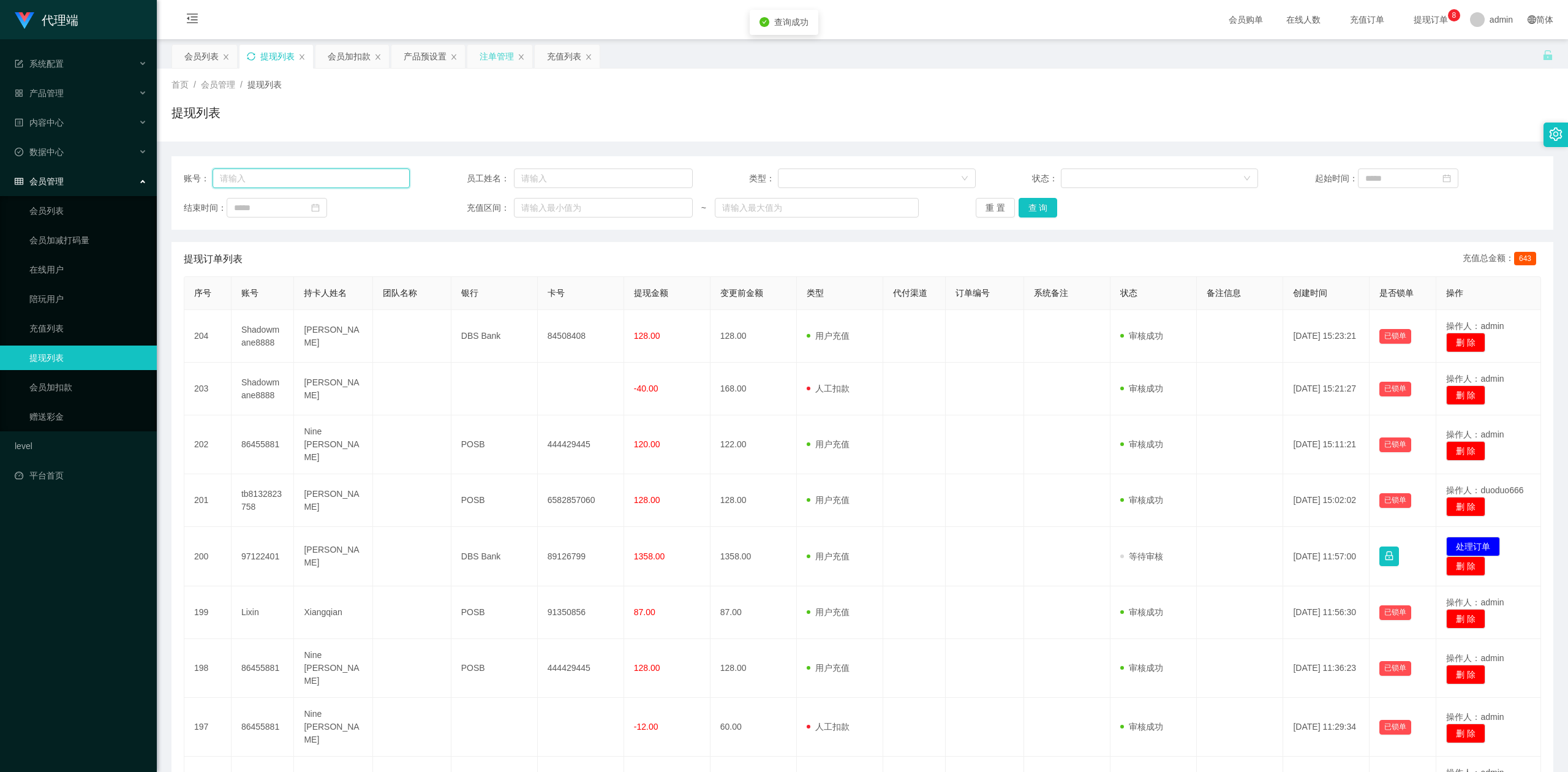
click at [311, 177] on input "text" at bounding box center [311, 178] width 198 height 20
type input "999"
click at [1034, 201] on button "查 询" at bounding box center [1038, 208] width 39 height 20
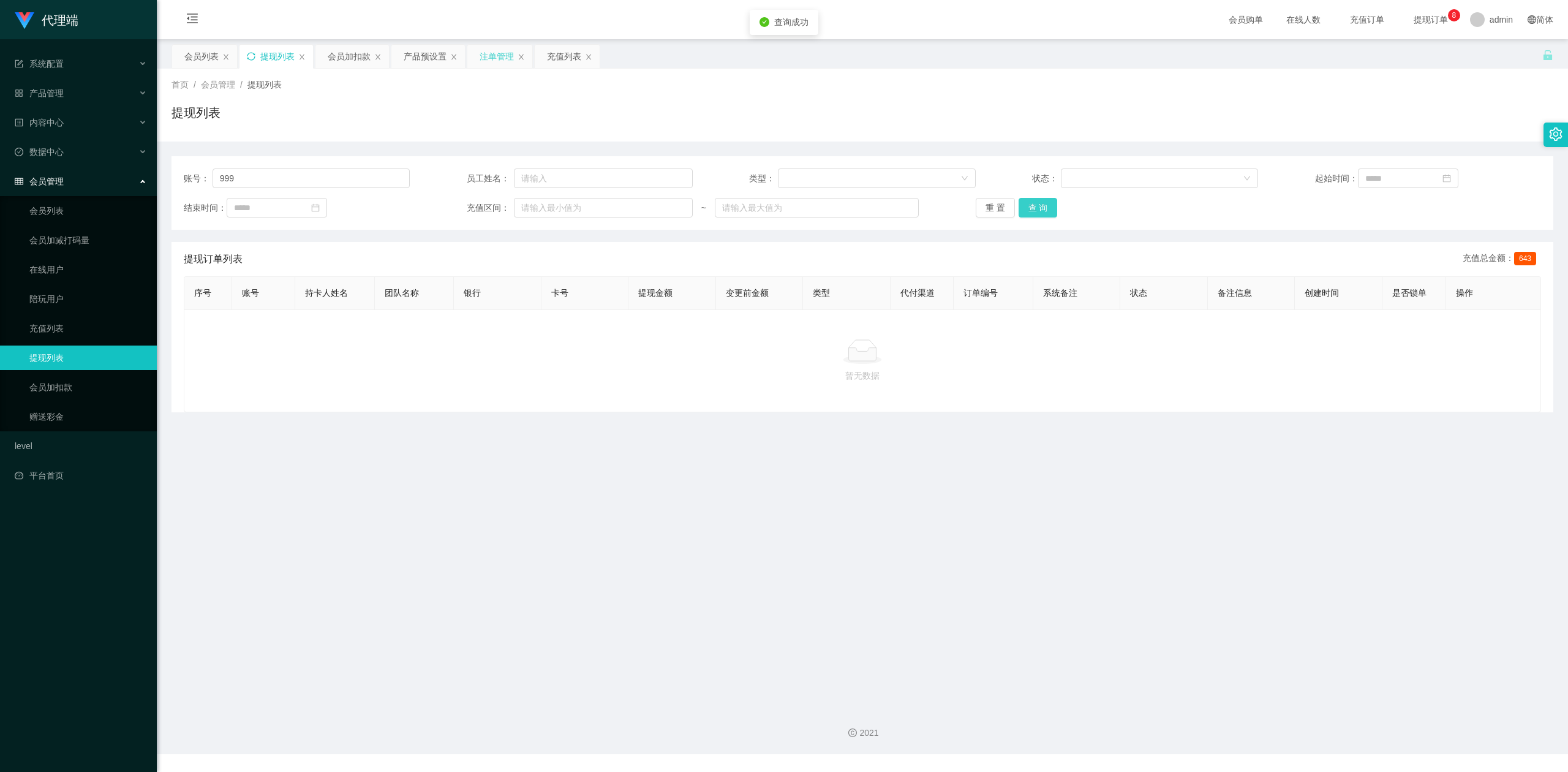
click at [1034, 201] on button "查 询" at bounding box center [1038, 208] width 39 height 20
drag, startPoint x: 1458, startPoint y: 129, endPoint x: 1460, endPoint y: 119, distance: 10.2
click at [1458, 129] on div "提现列表" at bounding box center [863, 118] width 1382 height 29
click at [493, 477] on main "关闭左侧 关闭右侧 关闭其它 刷新页面 会员列表 提现列表 会员加扣款 产品预设置 注单管理 充值列表 首页 / 会员管理 / 提现列表 / 提现列表 账号：…" at bounding box center [863, 367] width 1411 height 658
drag, startPoint x: 248, startPoint y: 179, endPoint x: 0, endPoint y: 148, distance: 249.9
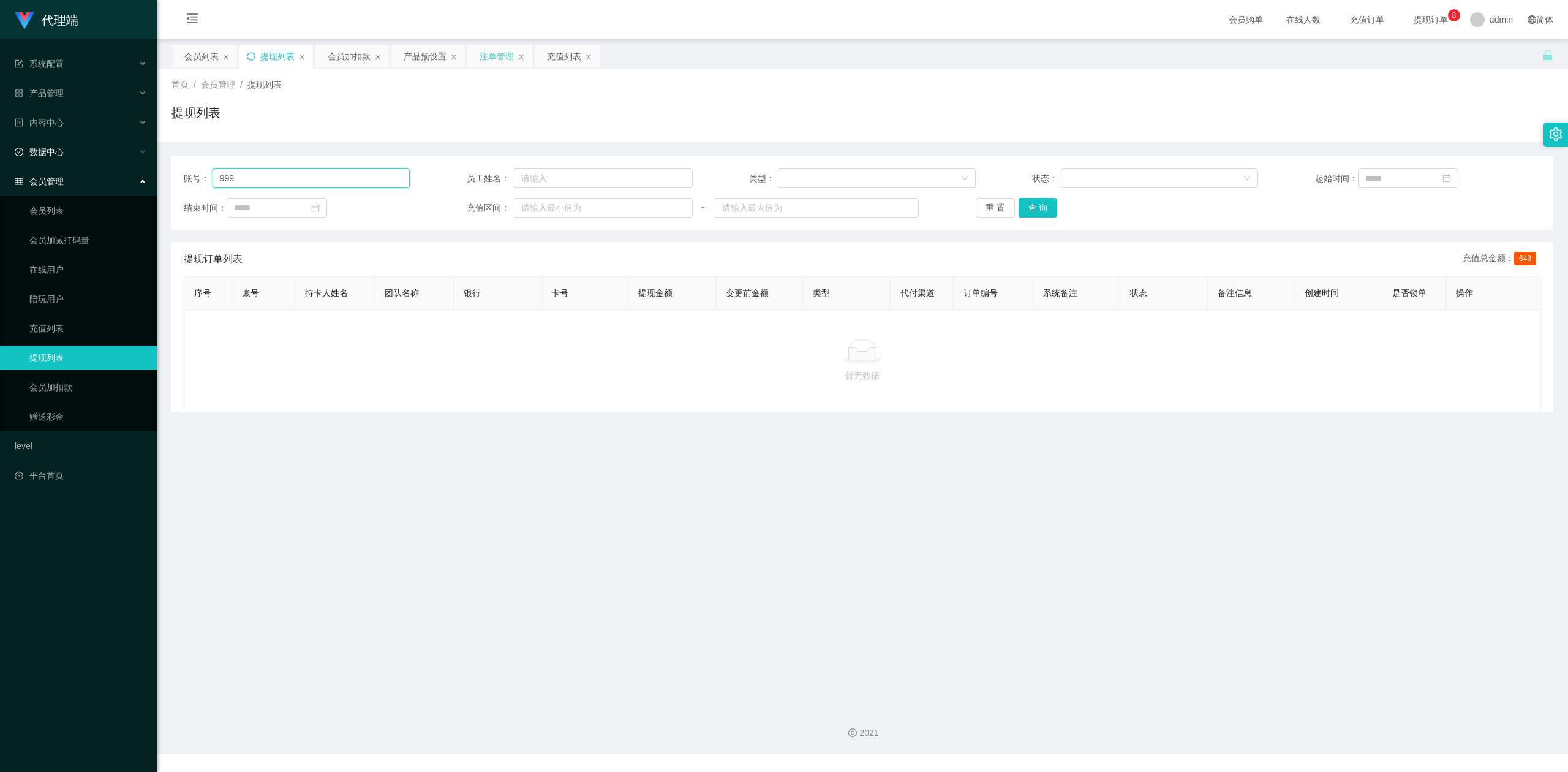
click at [0, 148] on section "代理端 系统配置 产品管理 产品列表 产品预设置 开奖记录 注单管理 即时注单 内容中心 数据中心 会员管理 会员列表 会员加减打码量 在线用户 陪玩用户 充…" at bounding box center [784, 377] width 1568 height 754
click at [334, 59] on div "会员加扣款" at bounding box center [348, 56] width 43 height 23
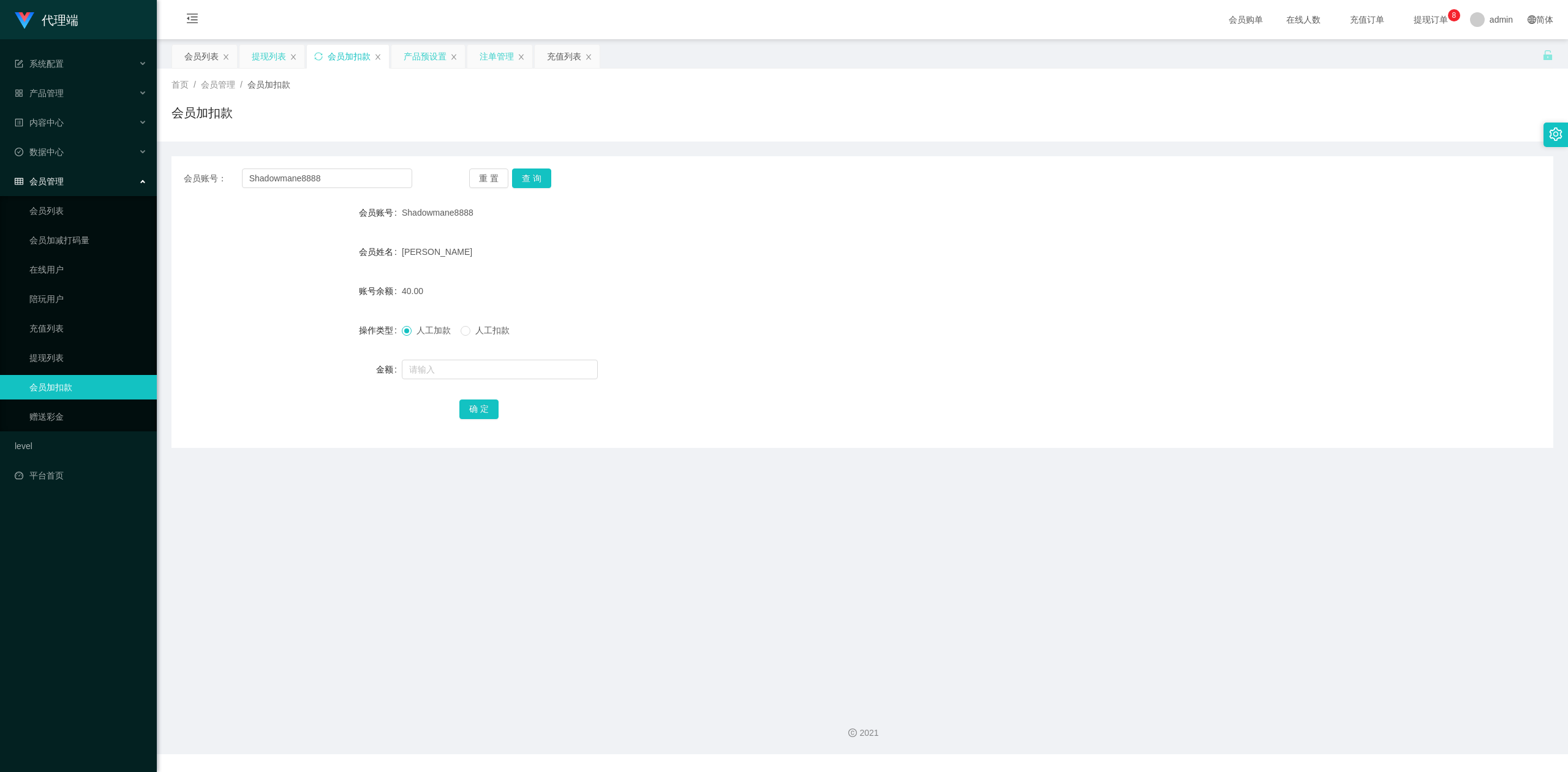
click at [427, 57] on div "产品预设置" at bounding box center [425, 56] width 43 height 23
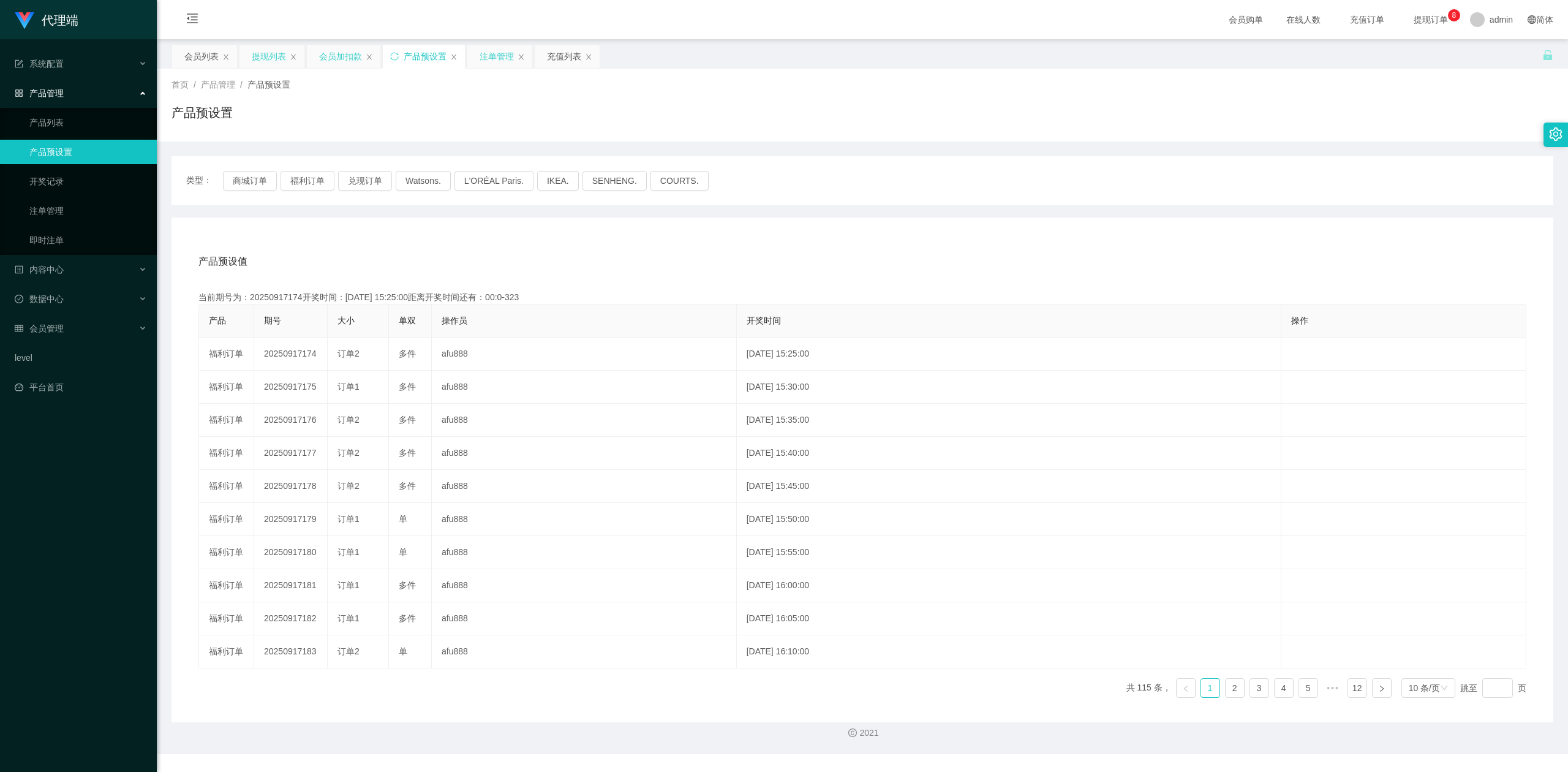
click at [324, 54] on div "会员加扣款" at bounding box center [340, 56] width 43 height 23
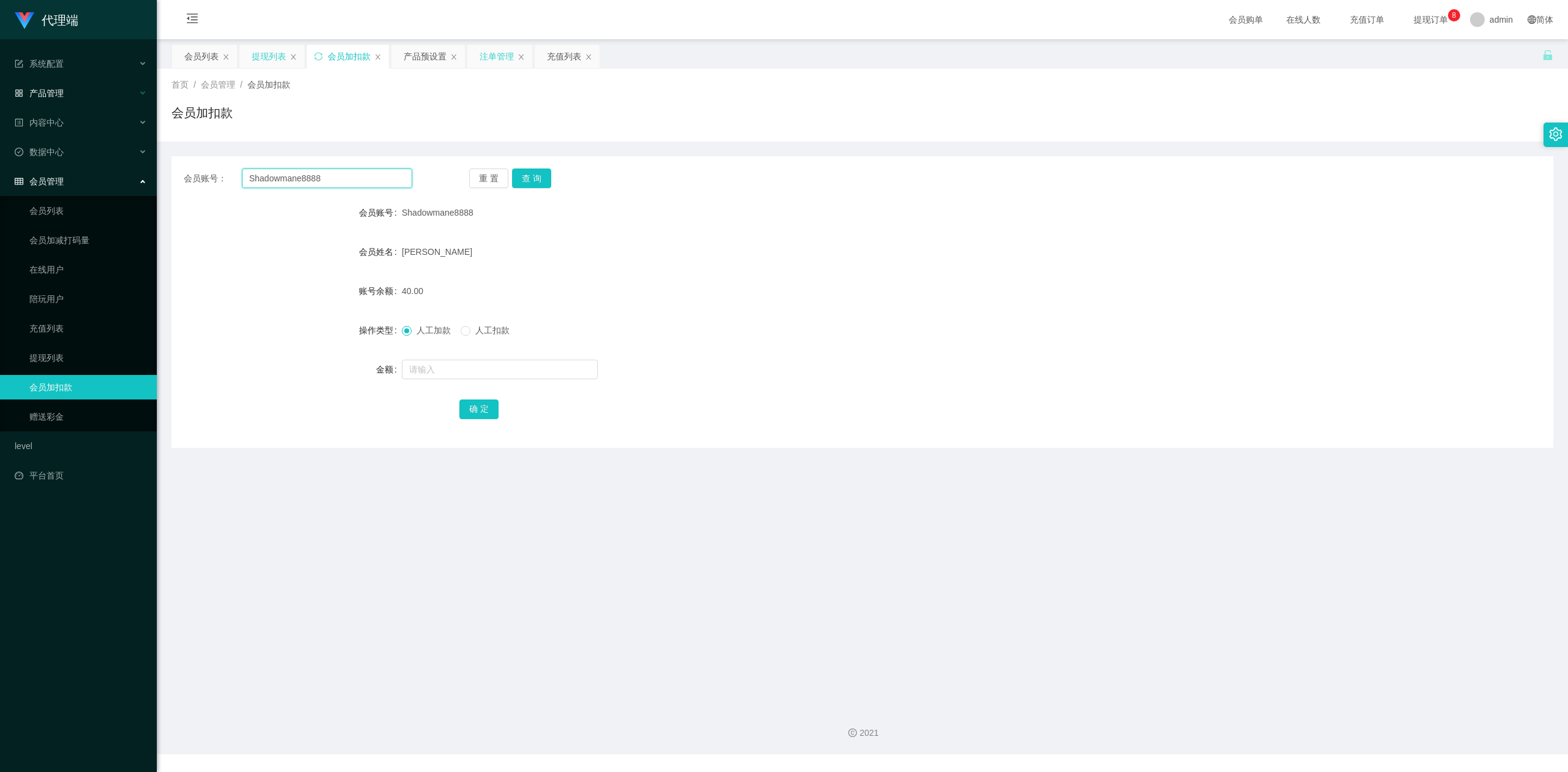
drag, startPoint x: 341, startPoint y: 180, endPoint x: 1, endPoint y: 91, distance: 351.5
click at [0, 91] on section "代理端 系统配置 产品管理 产品列表 产品预设置 开奖记录 注单管理 即时注单 内容中心 数据中心 会员管理 会员列表 会员加减打码量 在线用户 陪玩用户 充…" at bounding box center [784, 377] width 1568 height 754
click at [283, 51] on div "提现列表" at bounding box center [268, 56] width 34 height 23
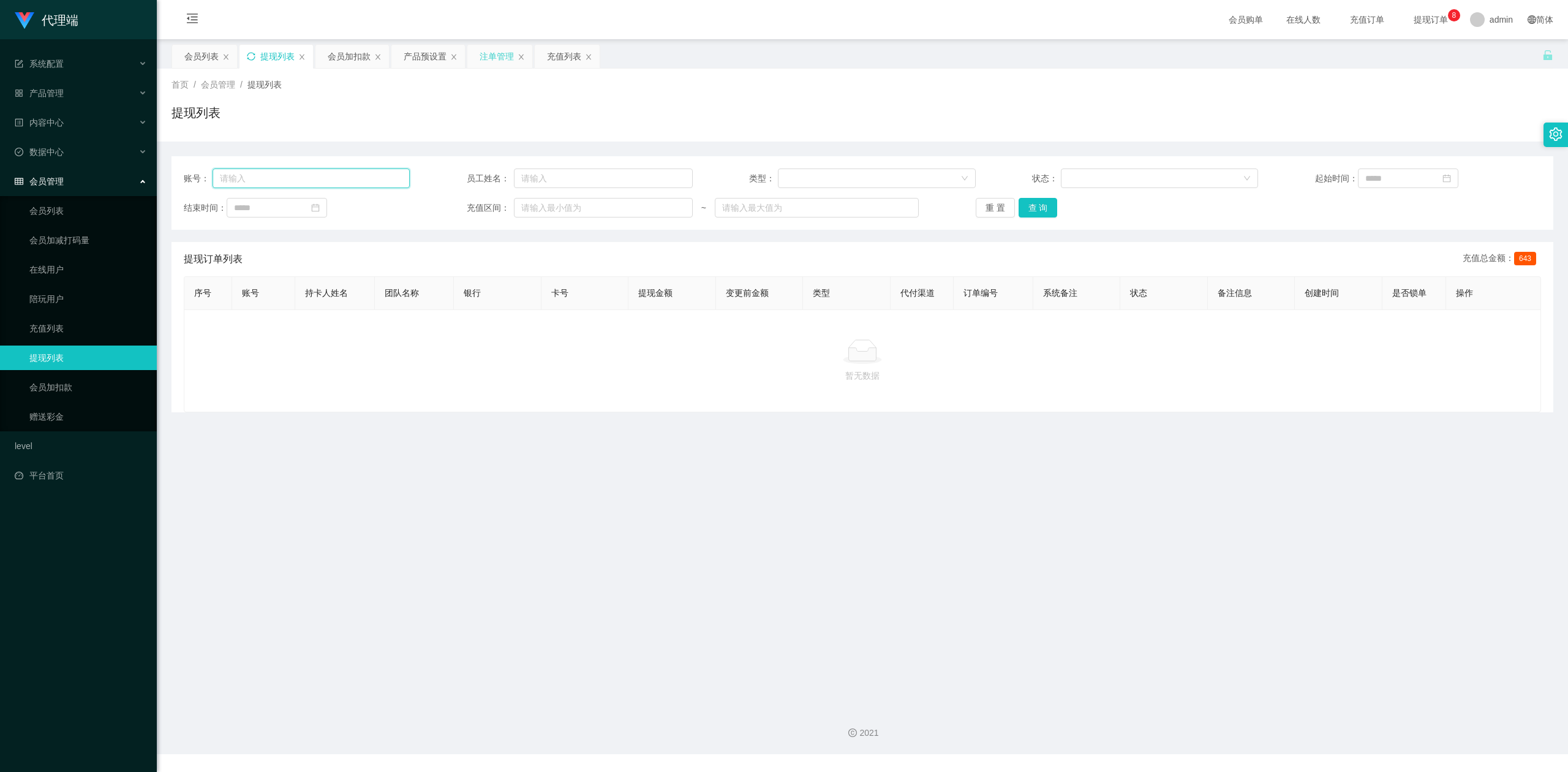
click at [287, 174] on input "text" at bounding box center [311, 178] width 198 height 20
paste input "Shadowmane8888"
type input "Shadowmane8888"
click at [1037, 212] on button "查 询" at bounding box center [1038, 208] width 39 height 20
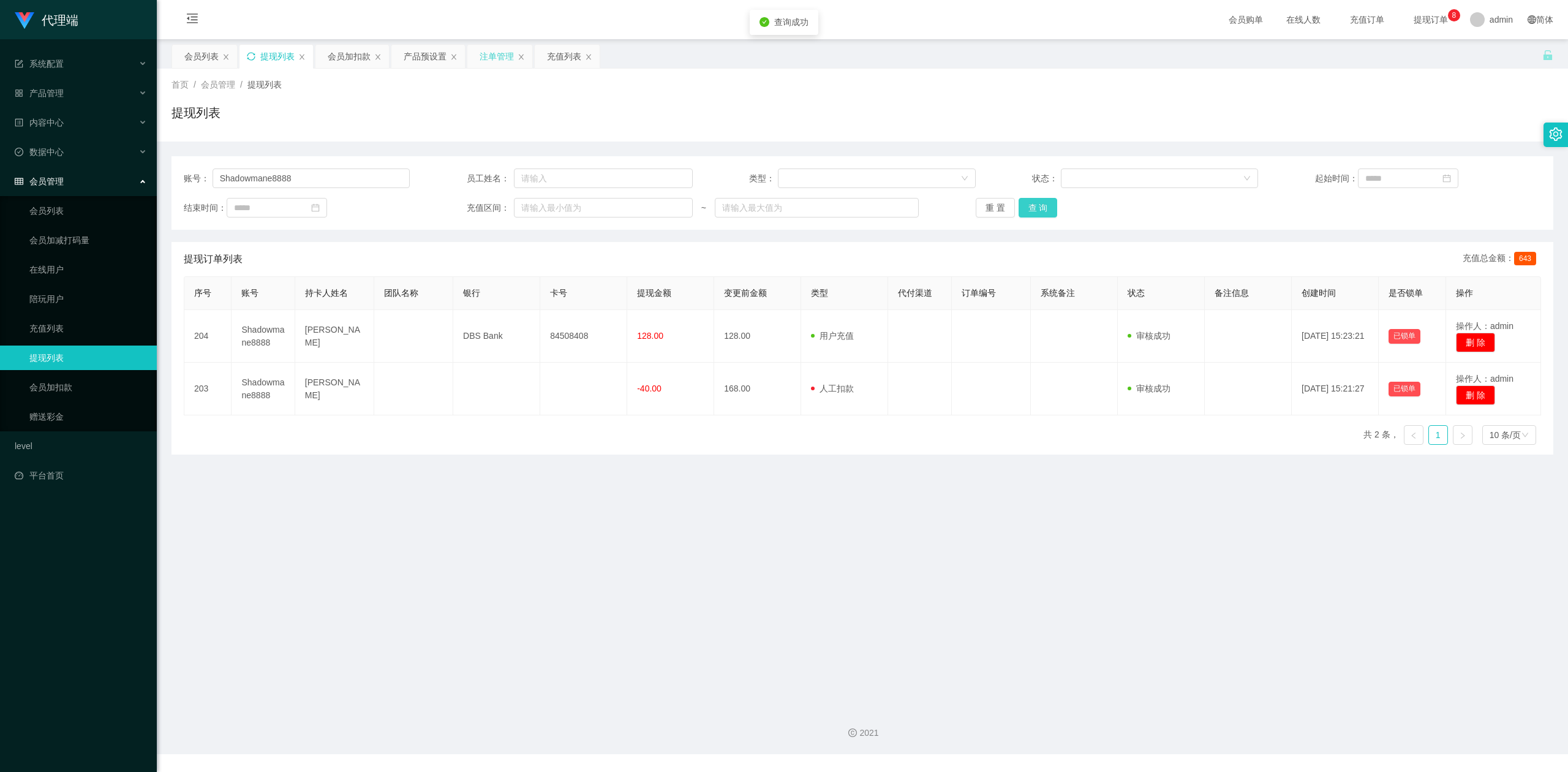
click at [1037, 212] on div "重 置 查 询" at bounding box center [1088, 208] width 226 height 20
click at [1037, 208] on button "查 询" at bounding box center [1038, 208] width 39 height 20
click at [1329, 99] on div "首页 / 会员管理 / 提现列表 / 提现列表" at bounding box center [863, 105] width 1382 height 53
click at [1417, 84] on div "首页 / 会员管理 / 提现列表 /" at bounding box center [863, 85] width 1382 height 13
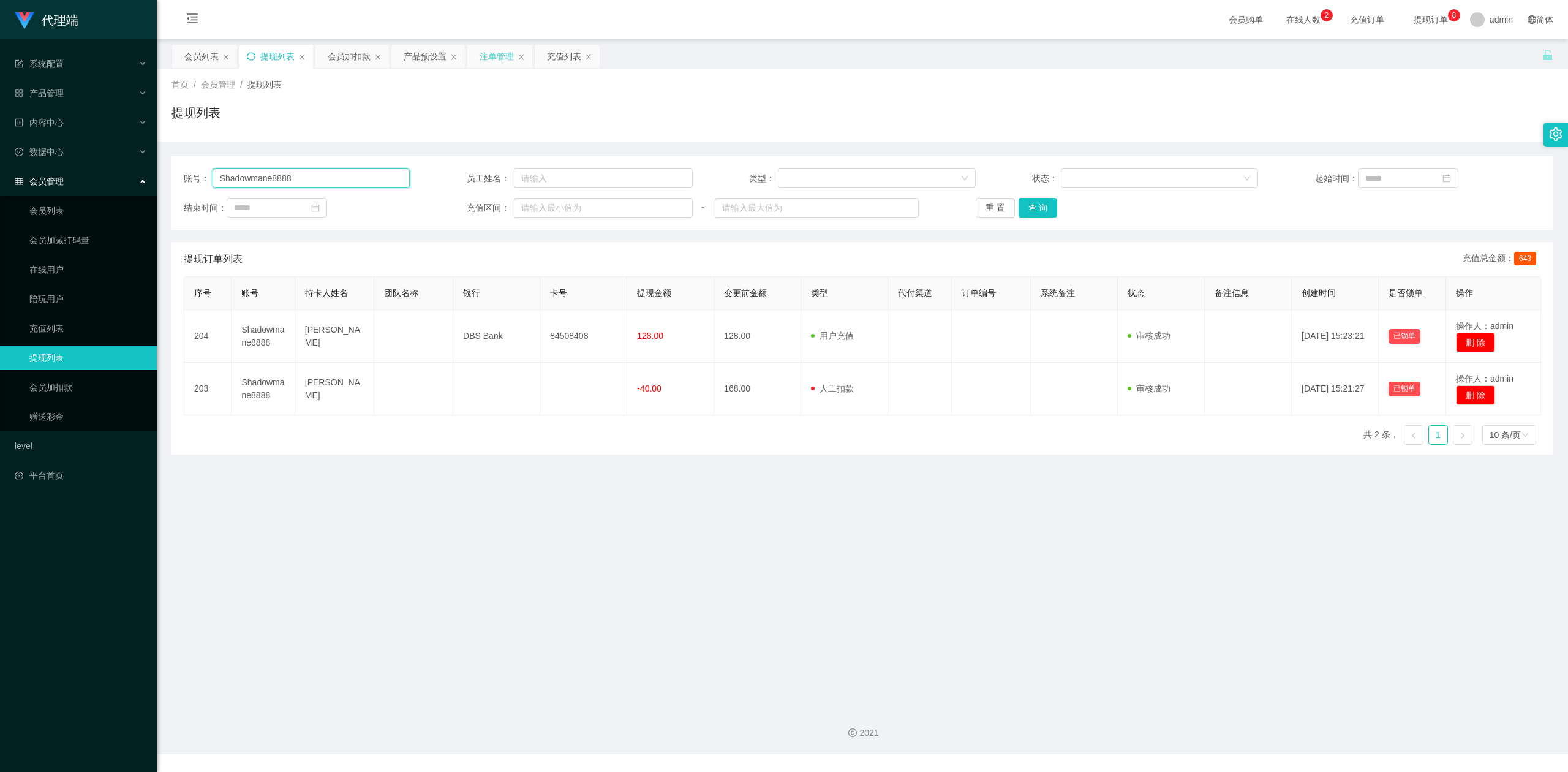
drag, startPoint x: 314, startPoint y: 180, endPoint x: 300, endPoint y: 178, distance: 14.1
click at [300, 178] on input "Shadowmane8888" at bounding box center [311, 178] width 198 height 20
click at [344, 60] on div "会员加扣款" at bounding box center [348, 56] width 43 height 23
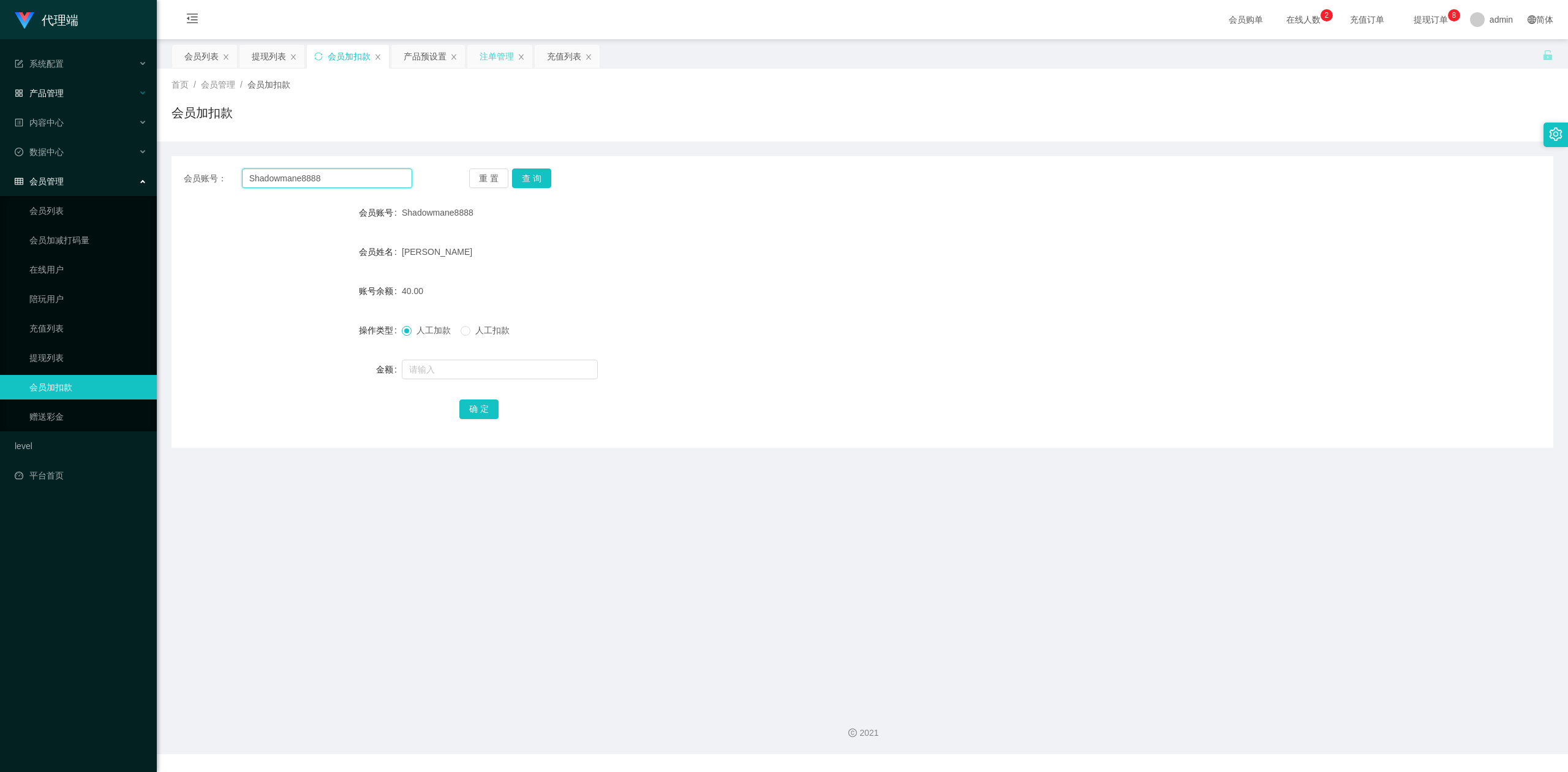
drag, startPoint x: 333, startPoint y: 175, endPoint x: 0, endPoint y: 102, distance: 340.9
click at [0, 102] on section "代理端 系统配置 产品管理 产品列表 产品预设置 开奖记录 注单管理 即时注单 内容中心 数据中心 会员管理 会员列表 会员加减打码量 在线用户 陪玩用户 充…" at bounding box center [784, 377] width 1568 height 754
click at [531, 169] on button "查 询" at bounding box center [531, 178] width 39 height 20
click at [533, 172] on button "查 询" at bounding box center [531, 178] width 39 height 20
click at [441, 366] on input "text" at bounding box center [500, 369] width 196 height 20
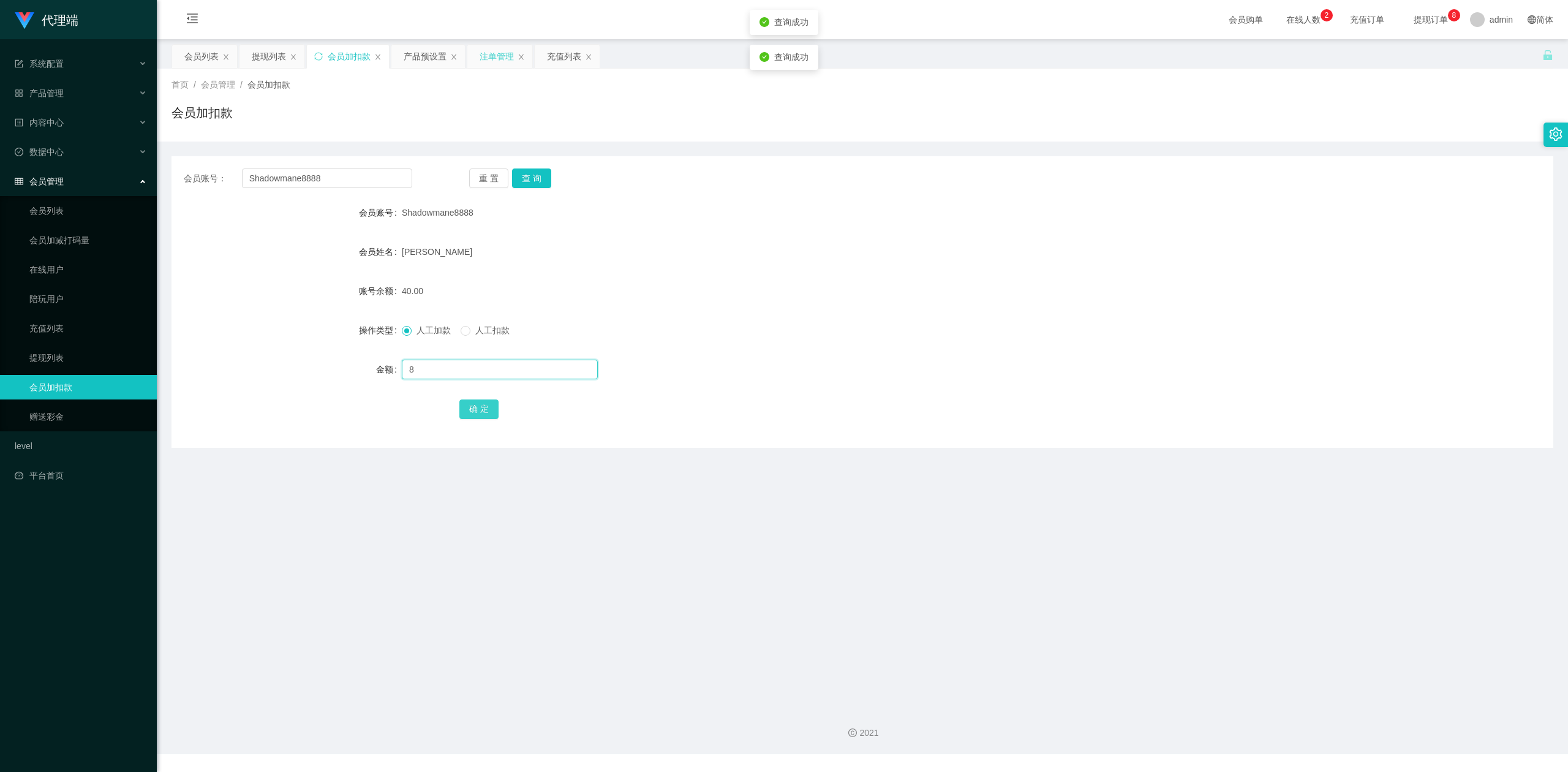
type input "8"
click at [477, 406] on button "确 定" at bounding box center [479, 409] width 39 height 20
drag, startPoint x: 1142, startPoint y: 316, endPoint x: 1272, endPoint y: 234, distance: 153.7
click at [1143, 316] on form "会员账号 Shadowmane8888 会员姓名 [PERSON_NAME] 账号余额 48.00 操作类型 人工加款 人工扣款 金额 确 定" at bounding box center [863, 310] width 1382 height 221
click at [1323, 201] on div "会员账号 Shadowmane8888" at bounding box center [863, 212] width 1382 height 25
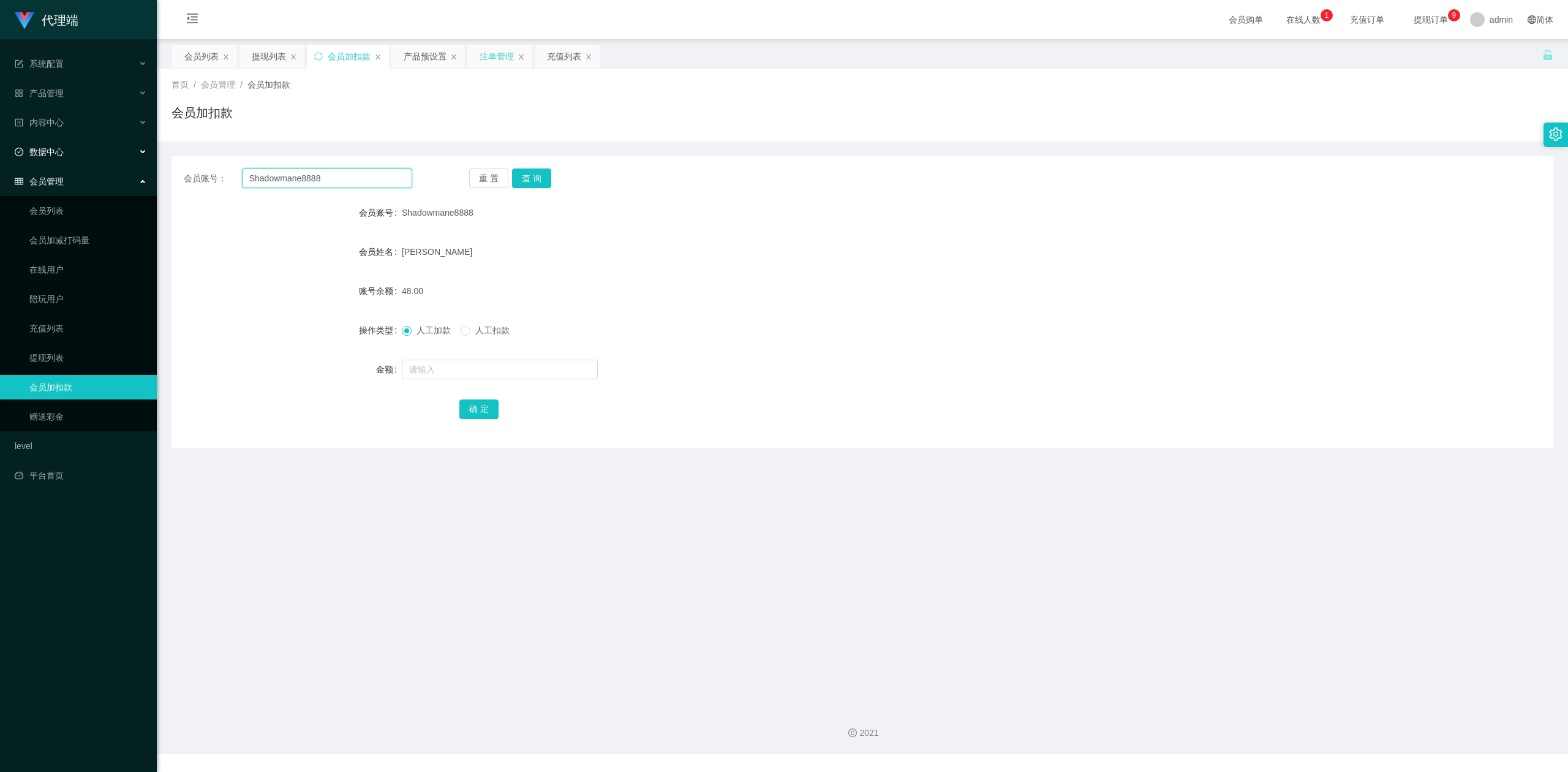
drag, startPoint x: 337, startPoint y: 174, endPoint x: 228, endPoint y: 137, distance: 115.1
click at [0, 118] on section "代理端 系统配置 产品管理 产品列表 产品预设置 开奖记录 注单管理 即时注单 内容中心 数据中心 会员管理 会员列表 会员加减打码量 在线用户 陪玩用户 充…" at bounding box center [784, 377] width 1568 height 754
paste input "999"
type input "999"
click at [537, 174] on button "查 询" at bounding box center [531, 178] width 39 height 20
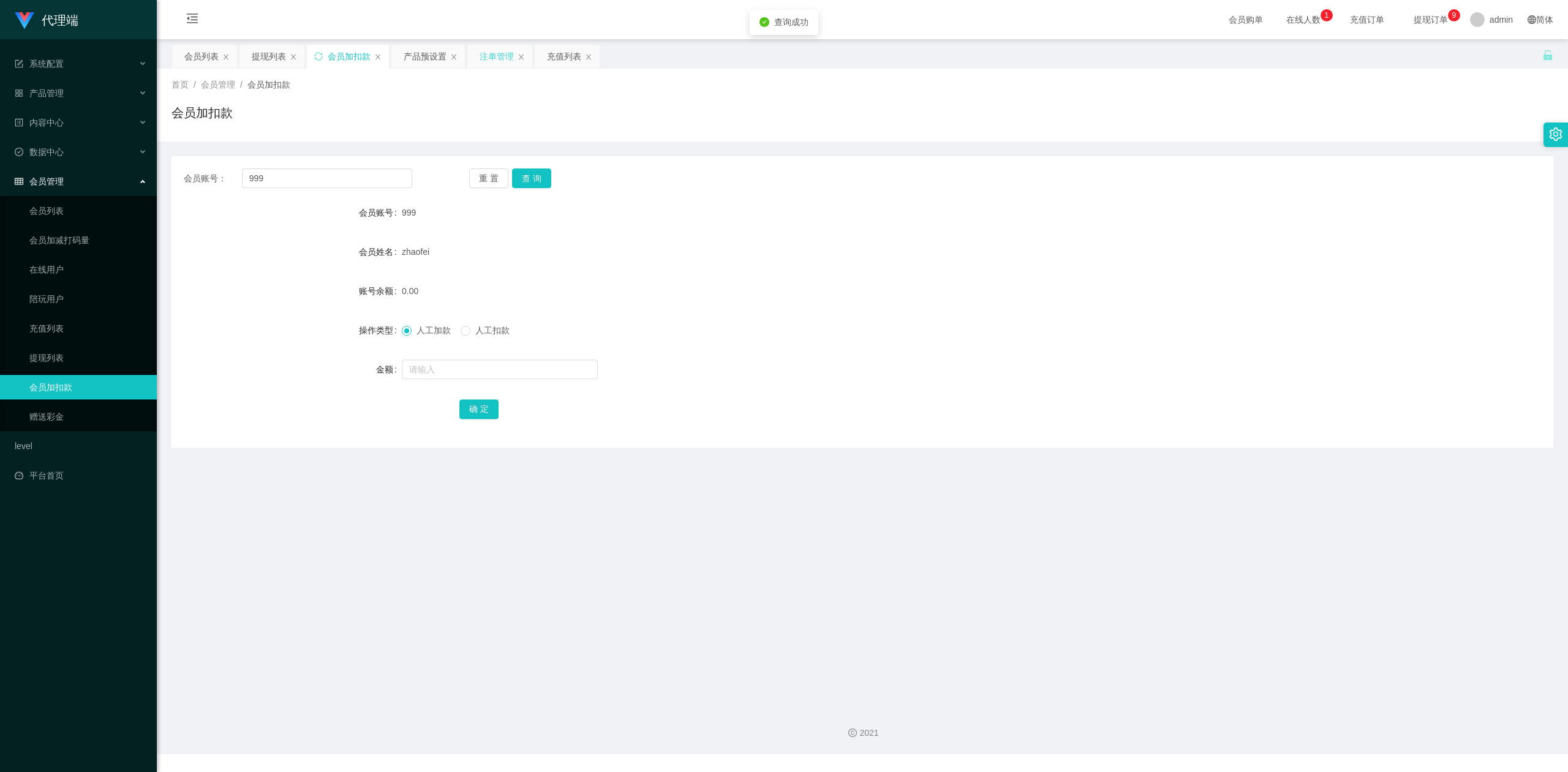
drag, startPoint x: 385, startPoint y: 145, endPoint x: 325, endPoint y: 120, distance: 65.0
click at [381, 144] on div "会员账号： 999 重 置 查 询 会员账号 999 会员姓名 zhaofei 账号余额 0.00 操作类型 人工加款 人工扣款 金额 确 定" at bounding box center [863, 295] width 1382 height 307
click at [261, 63] on div "提现列表" at bounding box center [268, 56] width 34 height 23
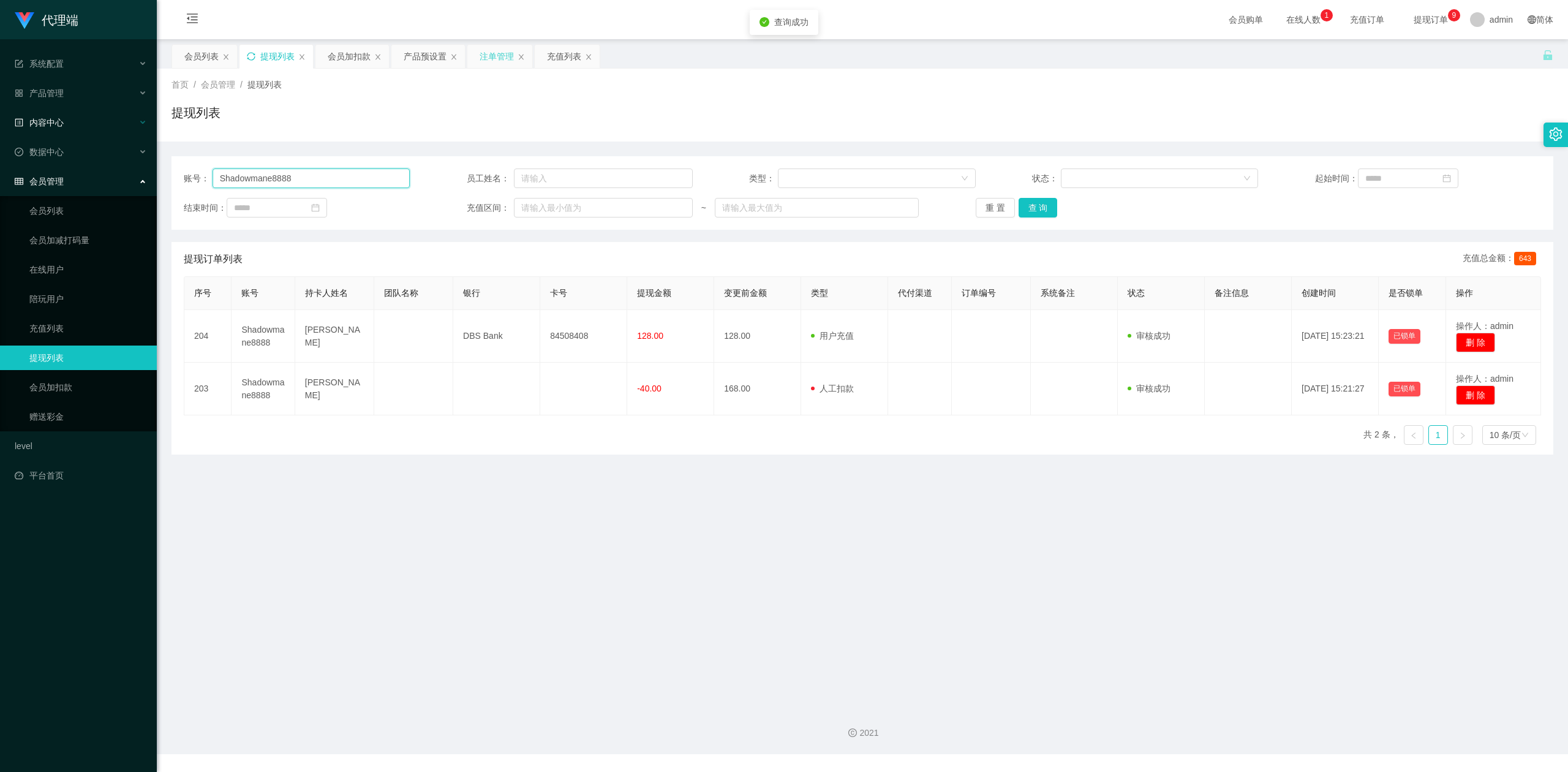
drag, startPoint x: 16, startPoint y: 164, endPoint x: 91, endPoint y: 116, distance: 89.0
click at [0, 126] on section "代理端 系统配置 产品管理 产品列表 产品预设置 开奖记录 注单管理 即时注单 内容中心 数据中心 会员管理 会员列表 会员加减打码量 在线用户 陪玩用户 充…" at bounding box center [784, 377] width 1568 height 754
paste input "999"
type input "999"
click at [1042, 207] on button "查 询" at bounding box center [1038, 208] width 39 height 20
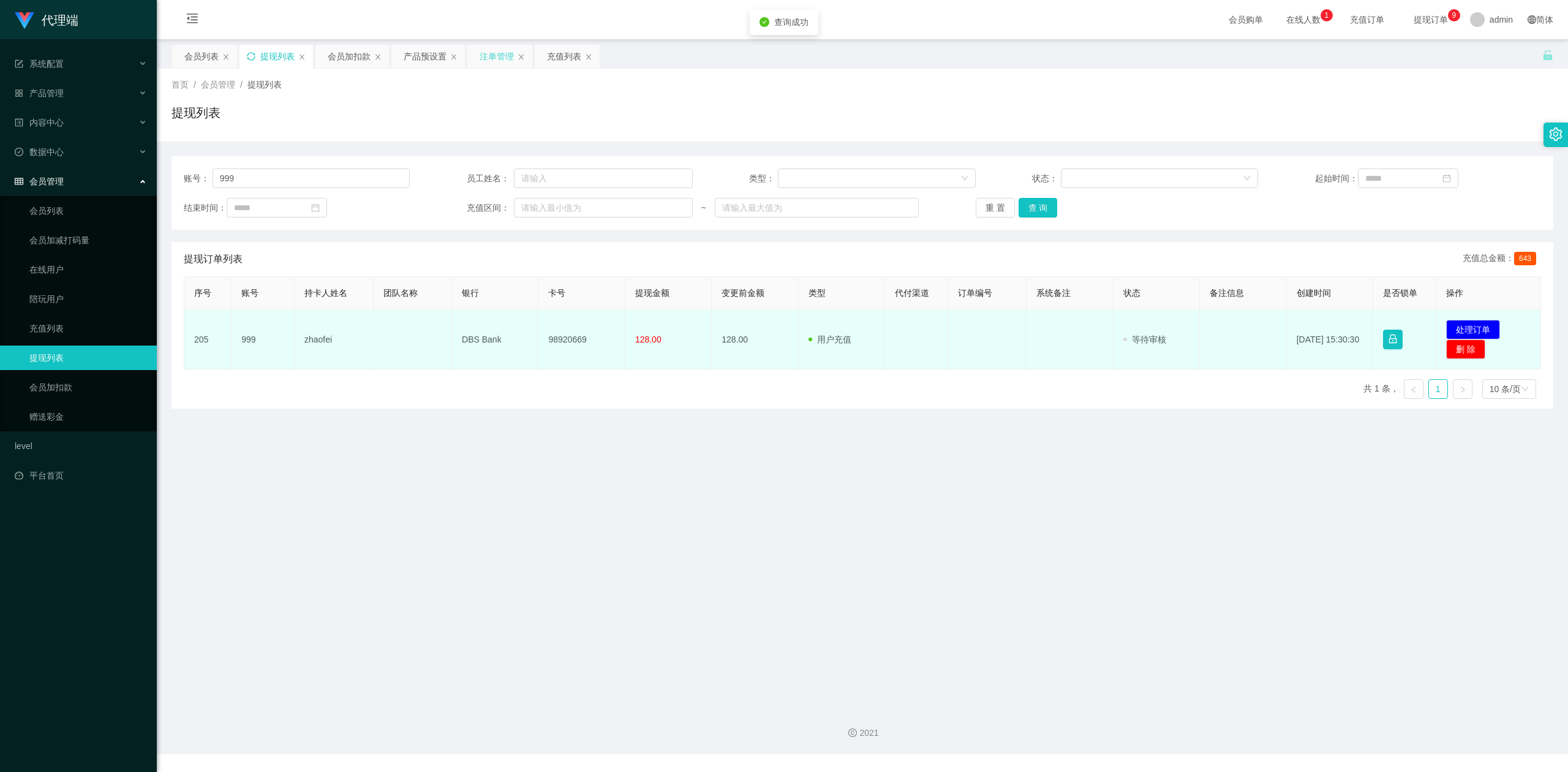
click at [558, 333] on td "98920669" at bounding box center [582, 340] width 87 height 59
copy td "98920669"
click at [1462, 328] on button "处理订单" at bounding box center [1473, 329] width 54 height 20
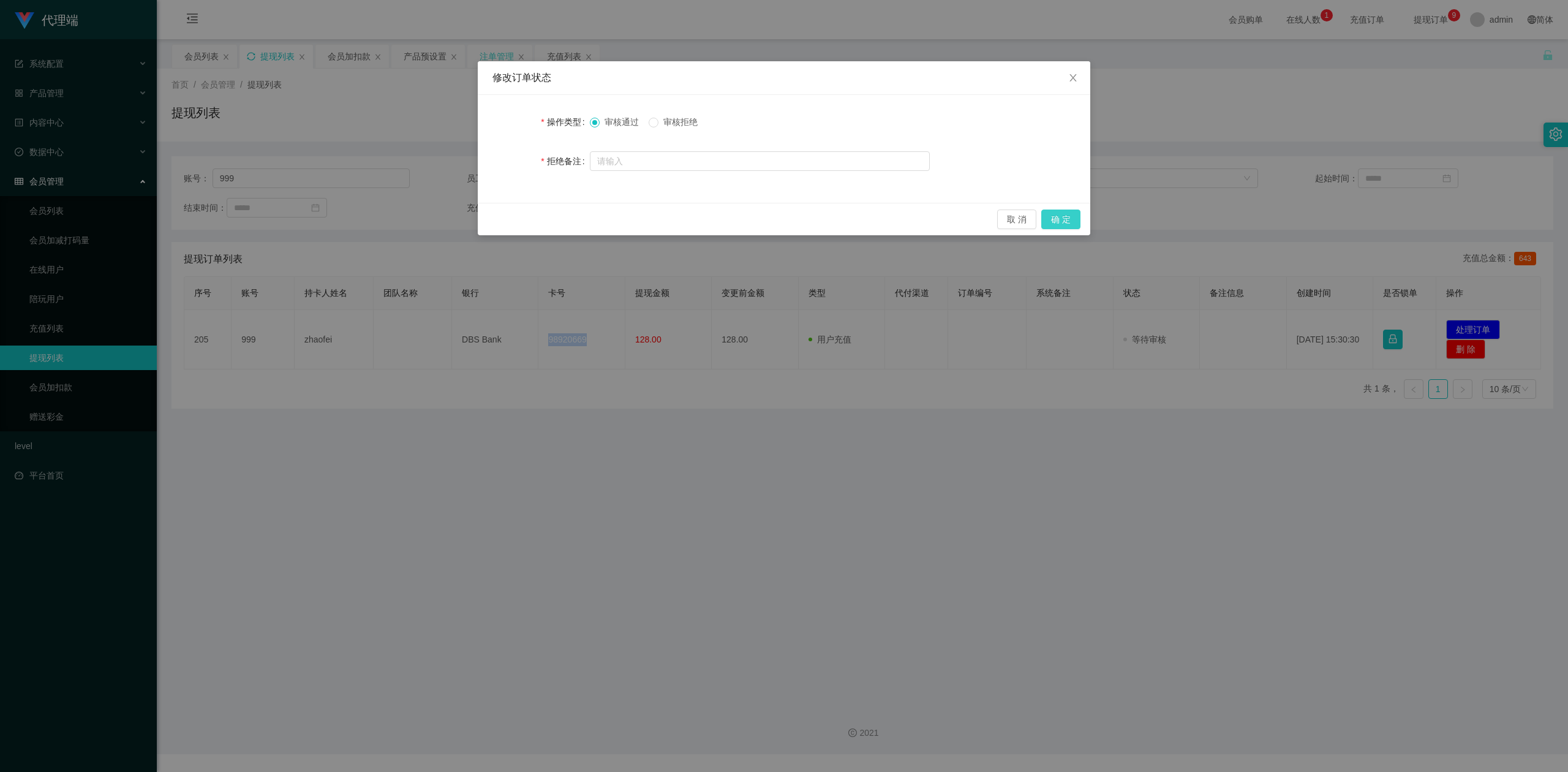
click at [1062, 209] on button "确 定" at bounding box center [1061, 219] width 39 height 20
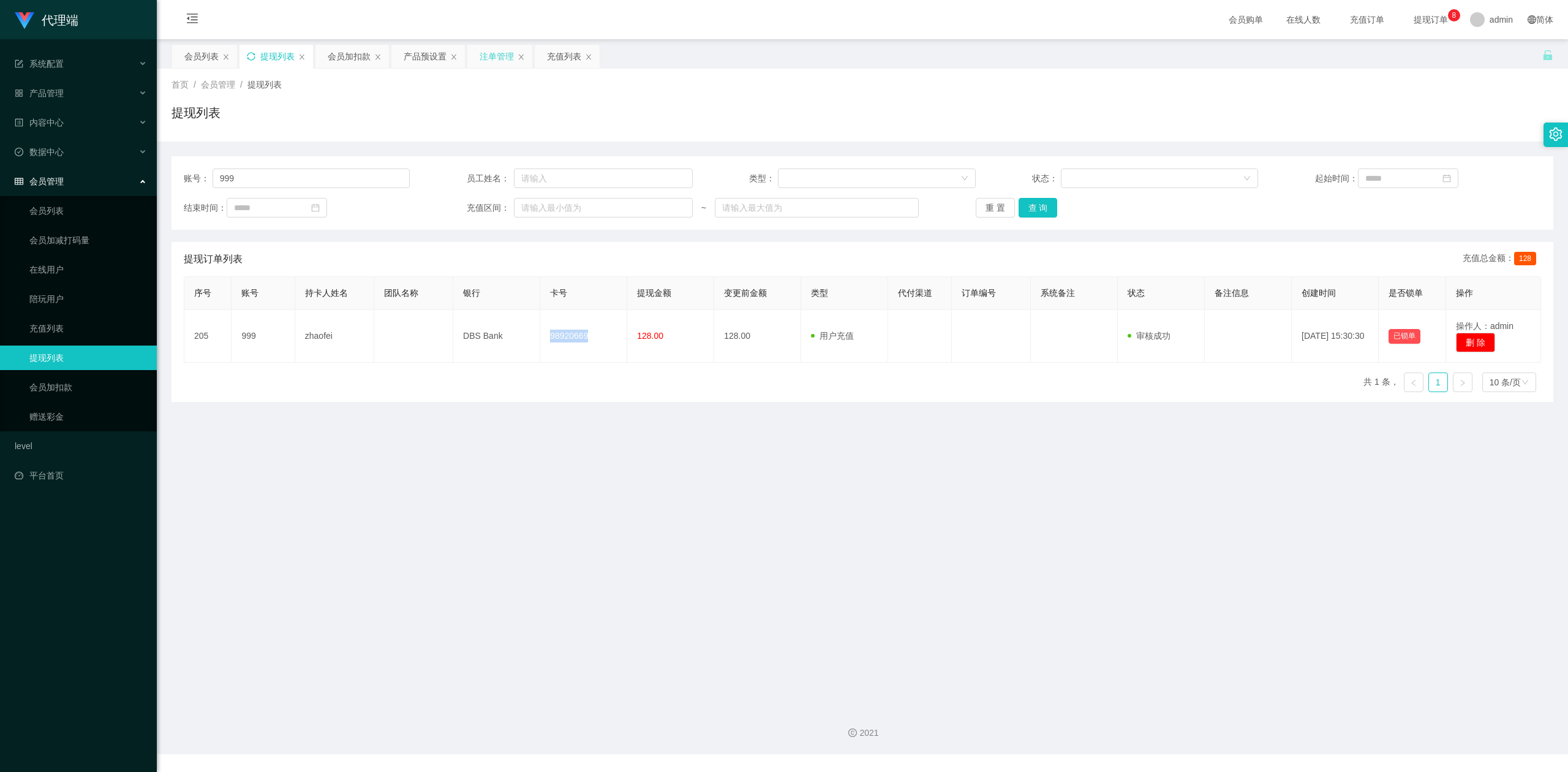
drag, startPoint x: 346, startPoint y: 54, endPoint x: 351, endPoint y: 101, distance: 47.3
click at [346, 54] on div "会员加扣款" at bounding box center [348, 56] width 43 height 23
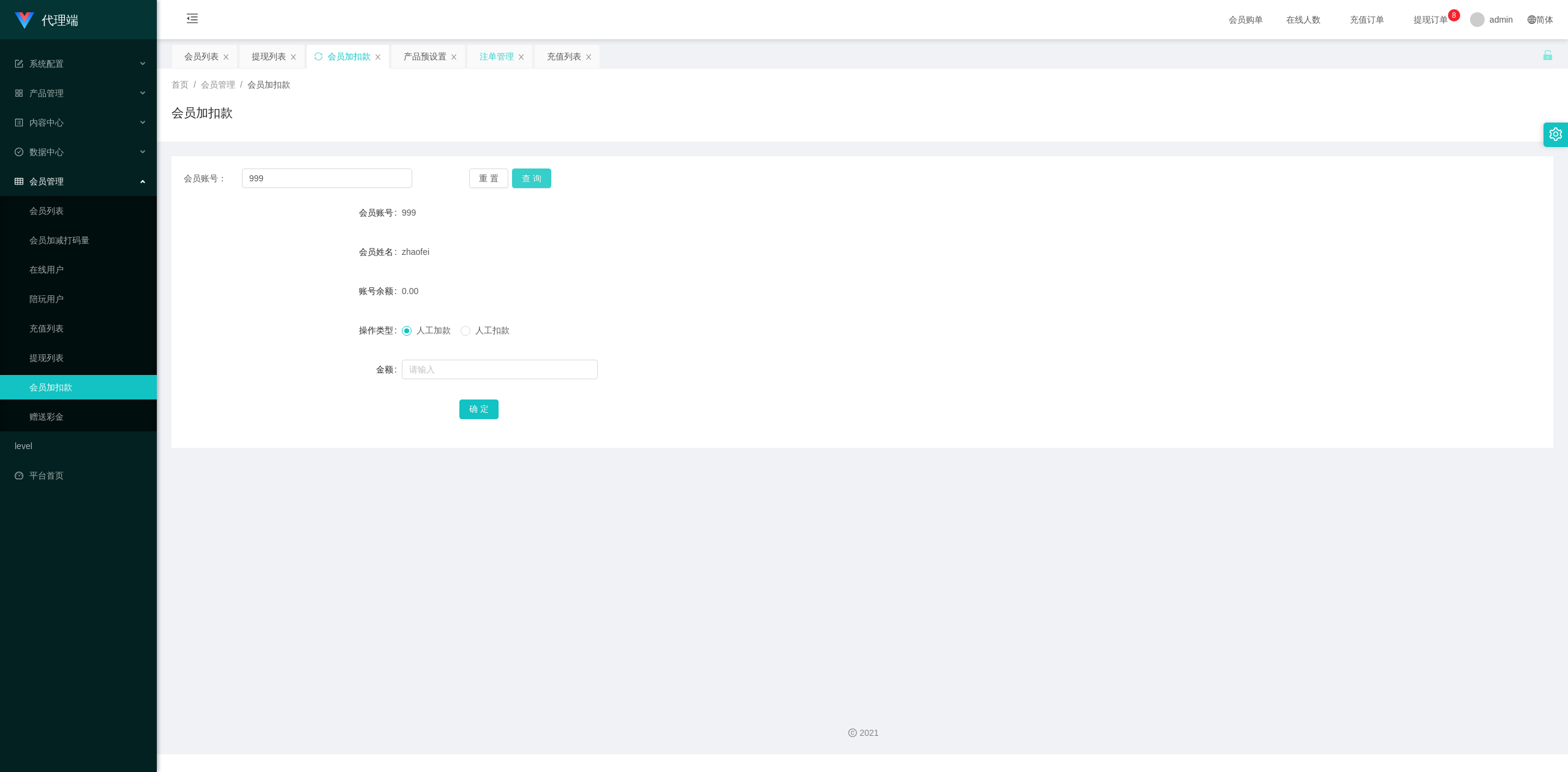
click at [538, 180] on button "查 询" at bounding box center [531, 178] width 39 height 20
click at [448, 360] on input "text" at bounding box center [500, 369] width 196 height 20
type input "30"
click at [468, 409] on button "确 定" at bounding box center [479, 409] width 39 height 20
click at [944, 336] on div "人工加款 人工扣款" at bounding box center [804, 330] width 806 height 25
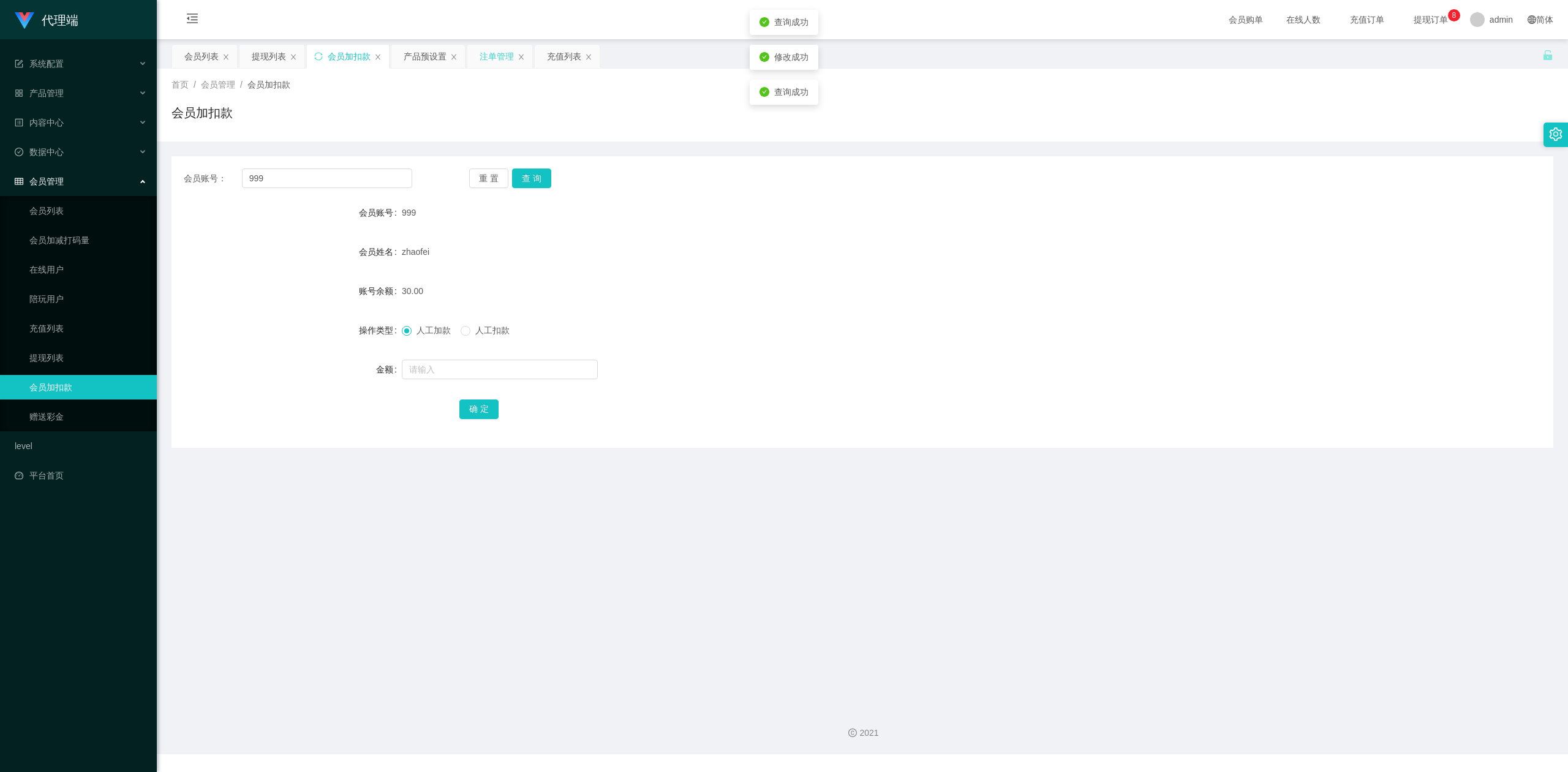
click at [1327, 171] on div "会员账号： 999 重 置 查 询" at bounding box center [863, 178] width 1382 height 20
click at [0, 152] on section "代理端 系统配置 产品管理 产品列表 产品预设置 开奖记录 注单管理 即时注单 内容中心 数据中心 会员管理 会员列表 会员加减打码量 在线用户 陪玩用户 充…" at bounding box center [784, 377] width 1568 height 754
click at [540, 172] on button "查 询" at bounding box center [531, 178] width 39 height 20
click at [431, 381] on div at bounding box center [804, 369] width 806 height 25
click at [431, 375] on input "text" at bounding box center [500, 369] width 196 height 20
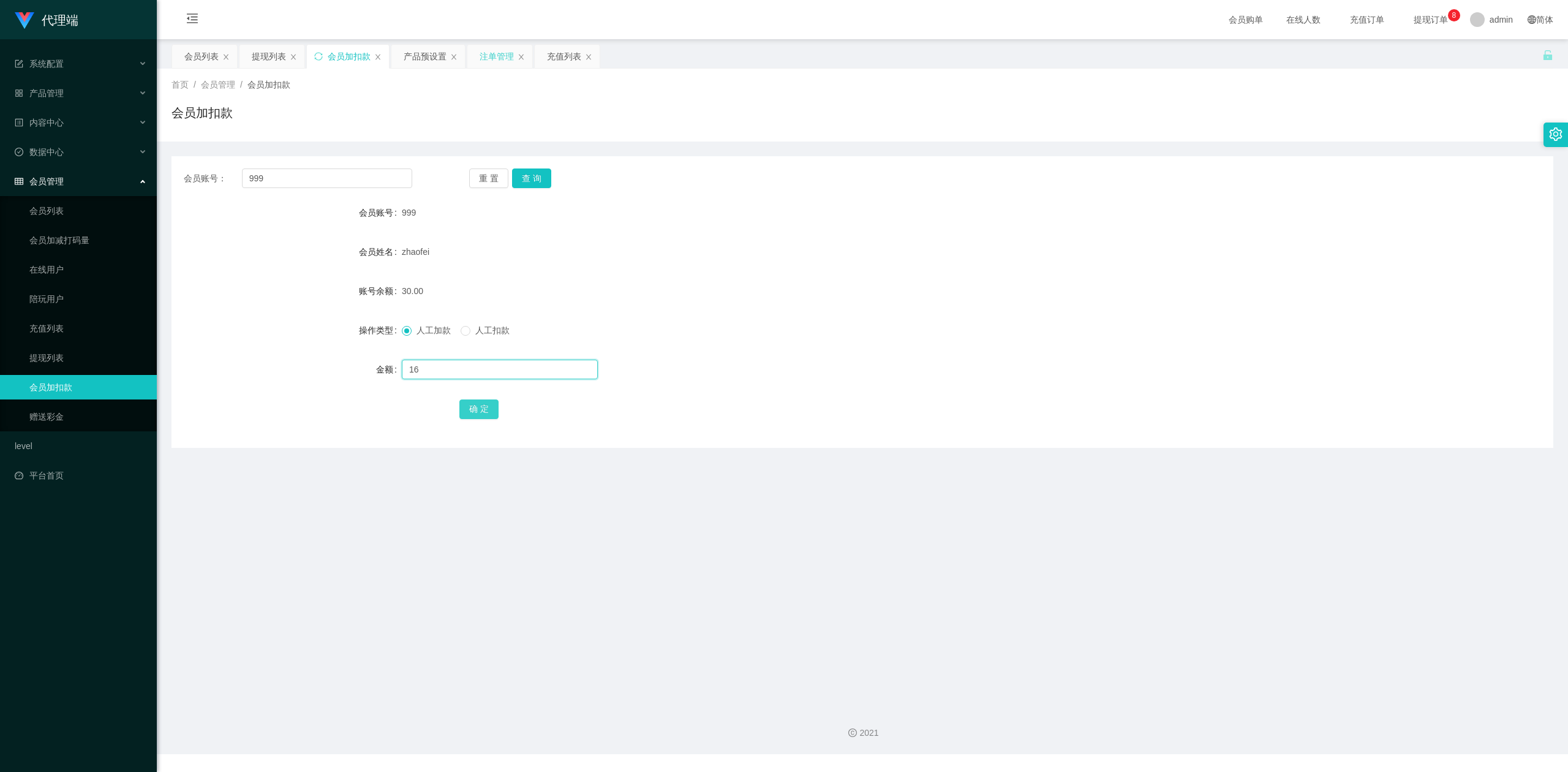
type input "16"
click at [473, 410] on button "确 定" at bounding box center [479, 409] width 39 height 20
click at [1064, 333] on div "人工加款 人工扣款" at bounding box center [804, 330] width 806 height 25
drag, startPoint x: 1411, startPoint y: 206, endPoint x: 1422, endPoint y: 223, distance: 20.2
click at [1411, 206] on div "会员账号 999" at bounding box center [863, 212] width 1382 height 25
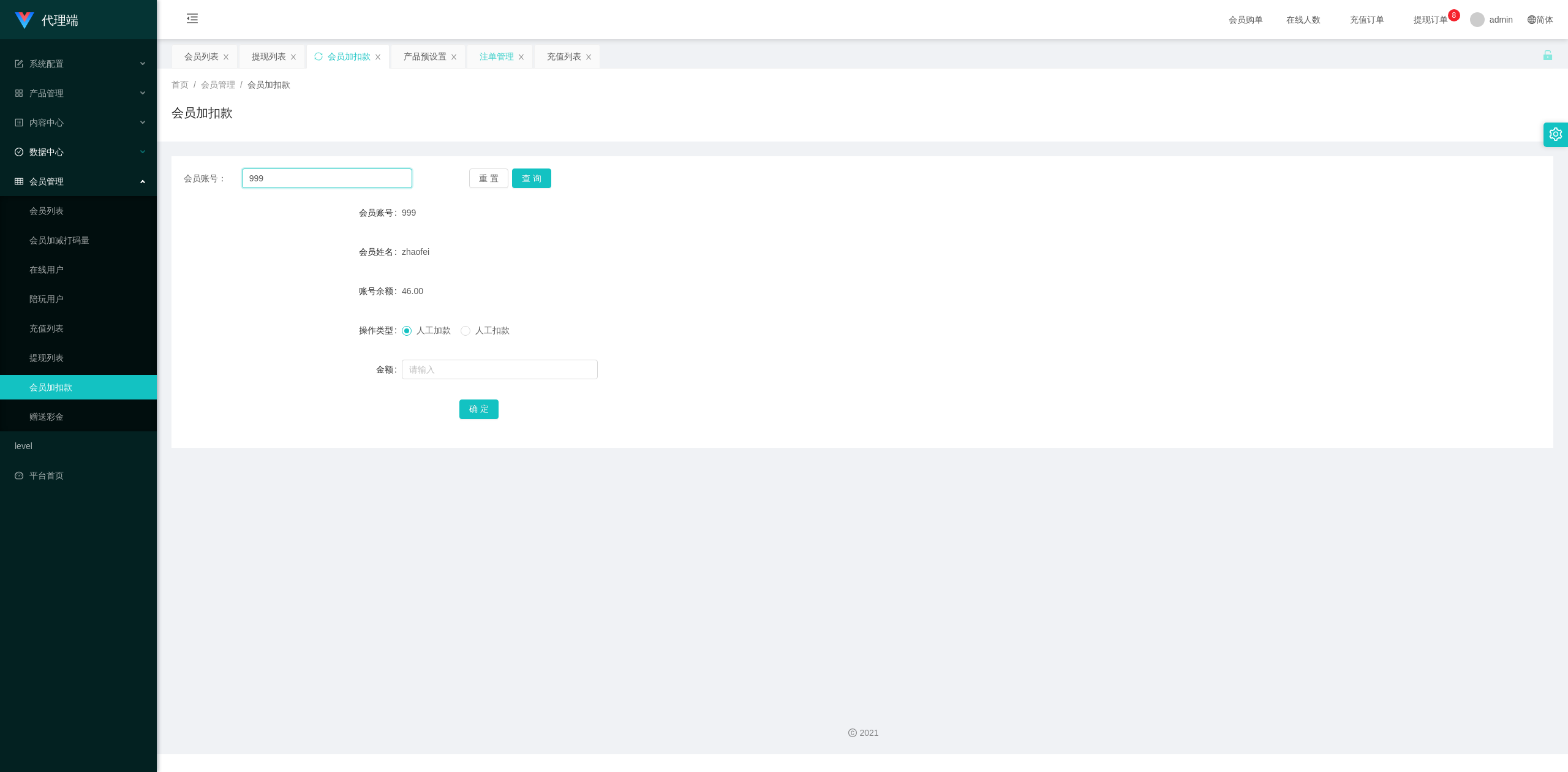
drag, startPoint x: 312, startPoint y: 175, endPoint x: 0, endPoint y: 152, distance: 312.8
click at [0, 152] on section "代理端 系统配置 产品管理 产品列表 产品预设置 开奖记录 注单管理 即时注单 内容中心 数据中心 会员管理 会员列表 会员加减打码量 在线用户 陪玩用户 充…" at bounding box center [784, 377] width 1568 height 754
click at [523, 180] on button "查 询" at bounding box center [531, 178] width 39 height 20
click at [442, 370] on input "text" at bounding box center [500, 369] width 196 height 20
type input "8"
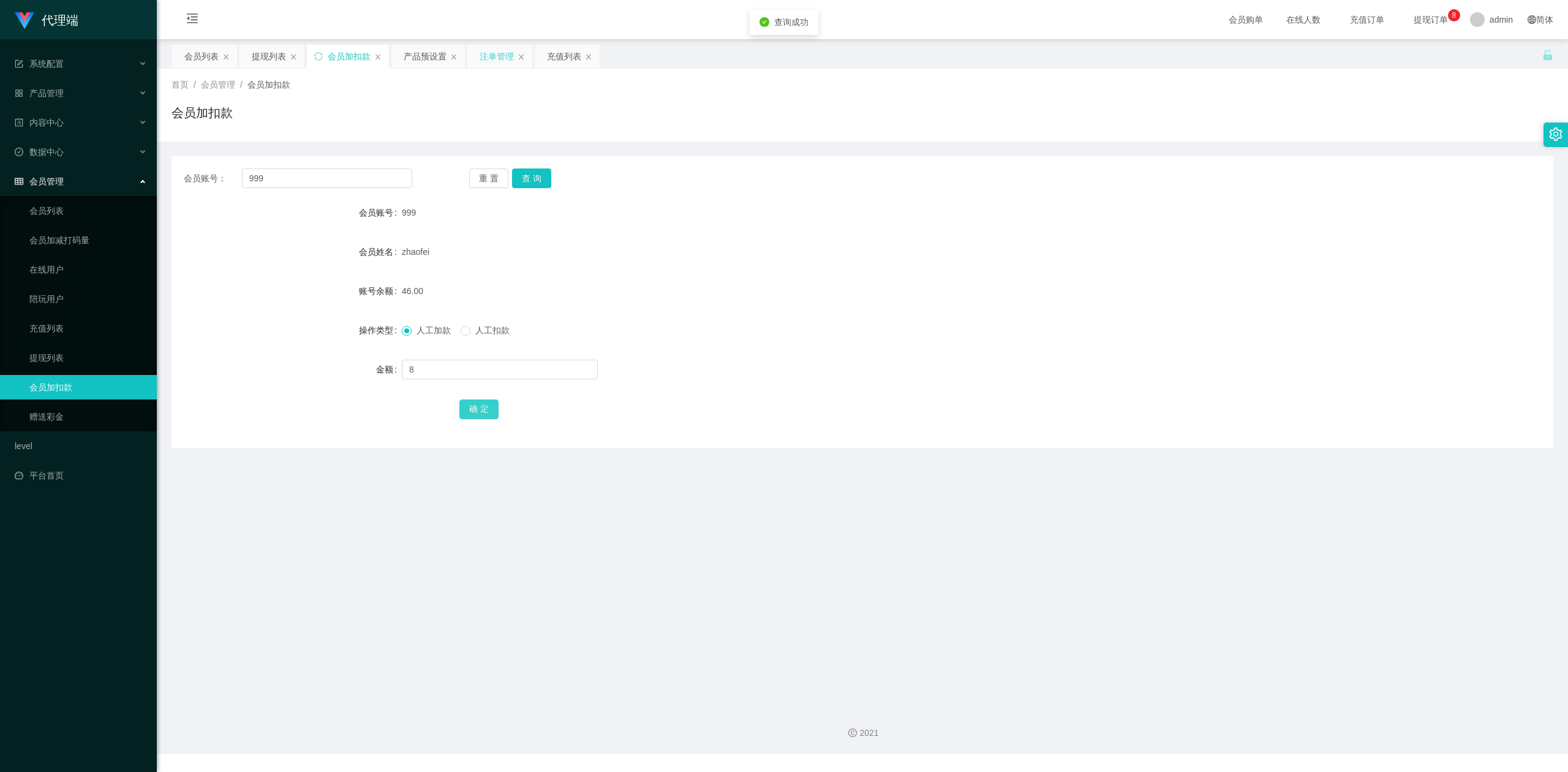
click at [479, 411] on button "确 定" at bounding box center [479, 409] width 39 height 20
click at [1132, 351] on form "会员账号 999 会员姓名 zhaofei 账号余额 54.00 操作类型 人工加款 人工扣款 金额 确 定" at bounding box center [863, 310] width 1382 height 221
click at [1319, 273] on form "会员账号 999 会员姓名 zhaofei 账号余额 54.00 操作类型 人工加款 人工扣款 金额 确 定" at bounding box center [863, 310] width 1382 height 221
click at [1291, 258] on div "会员姓名 [PERSON_NAME]" at bounding box center [863, 252] width 1382 height 25
